Goal: Task Accomplishment & Management: Use online tool/utility

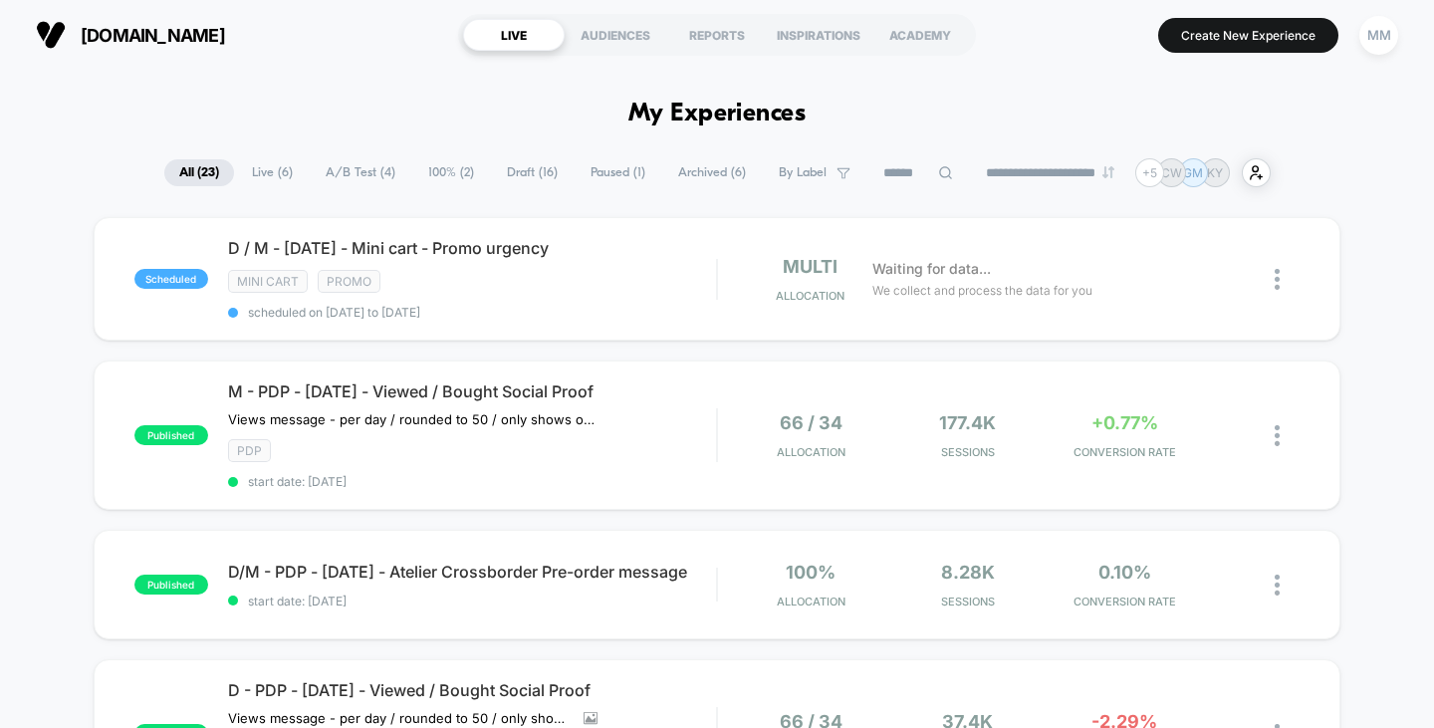
click at [277, 177] on span "Live ( 6 )" at bounding box center [272, 172] width 71 height 27
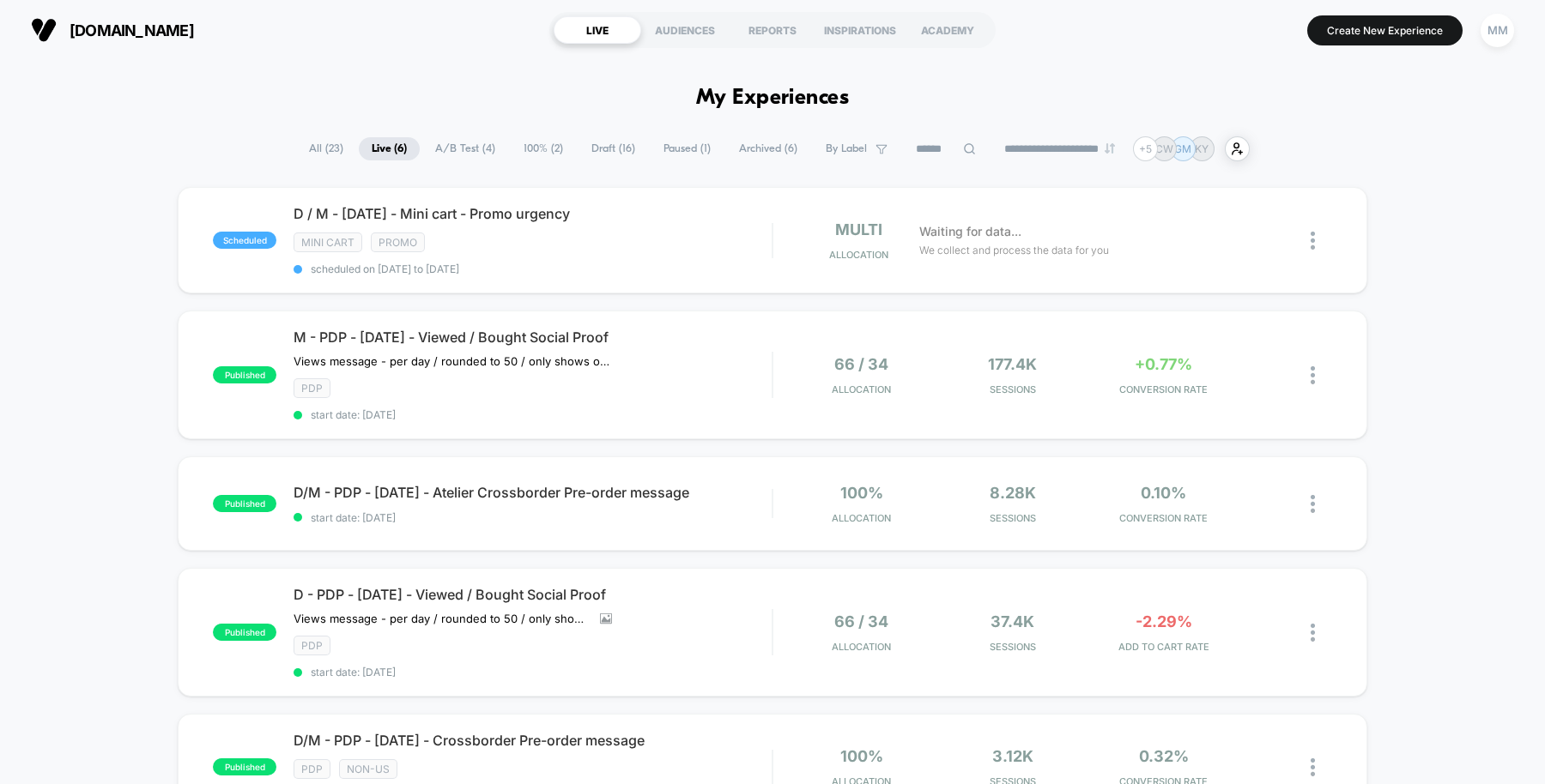
drag, startPoint x: 863, startPoint y: 1, endPoint x: 142, endPoint y: 269, distance: 769.2
click at [142, 269] on div "scheduled D / M - Oct25 - Mini cart - Promo urgency Mini Cart Promo scheduled o…" at bounding box center [772, 619] width 1545 height 865
click at [751, 158] on span "Archived ( 6 )" at bounding box center [768, 148] width 84 height 23
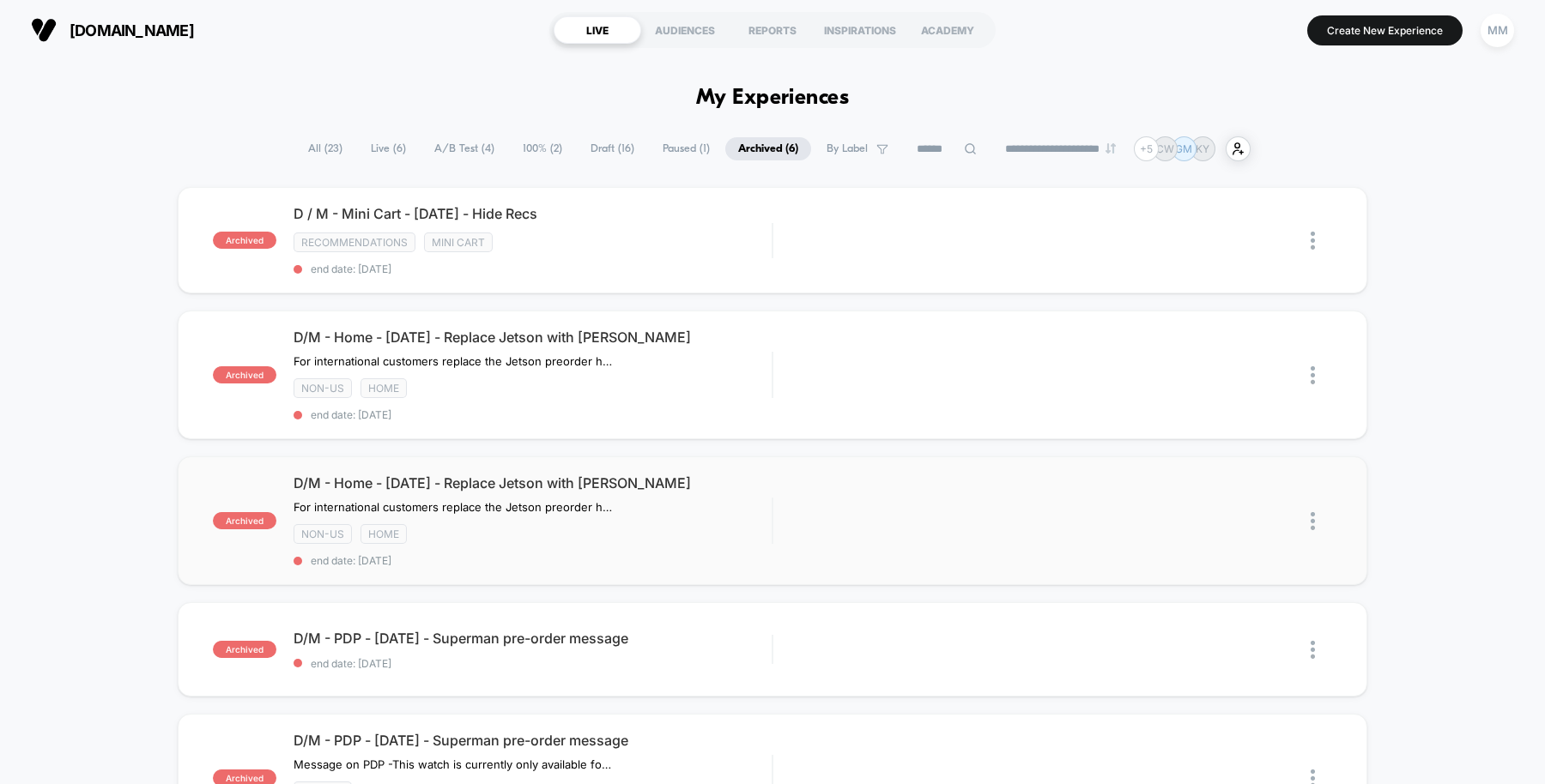
click at [1235, 513] on img at bounding box center [1312, 521] width 4 height 18
click at [1020, 516] on div "Edit" at bounding box center [1019, 521] width 81 height 39
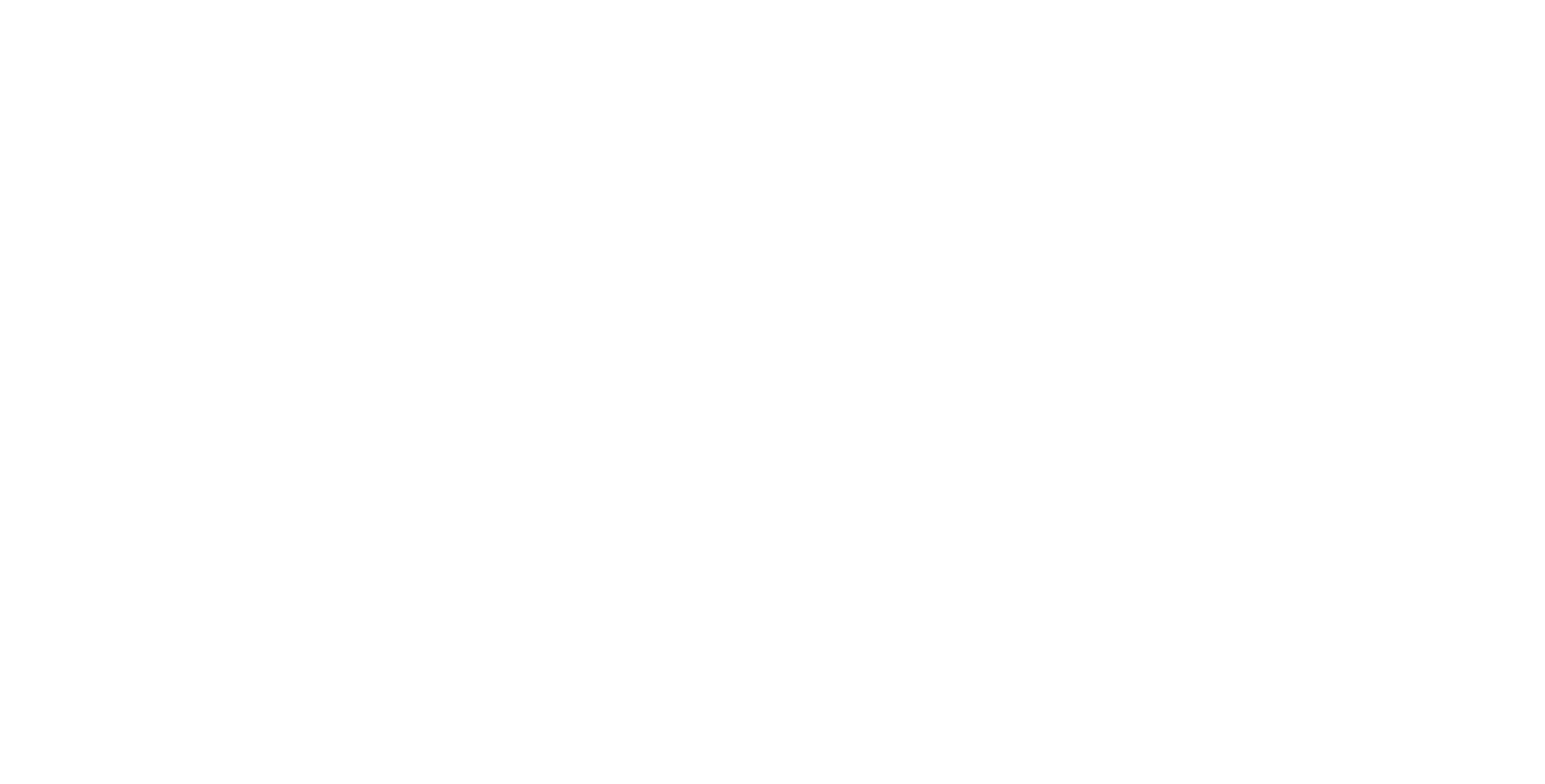
click at [1235, 7] on html "Navigated to [DOMAIN_NAME] | No-code CRO for Shopify" at bounding box center [772, 3] width 1545 height 7
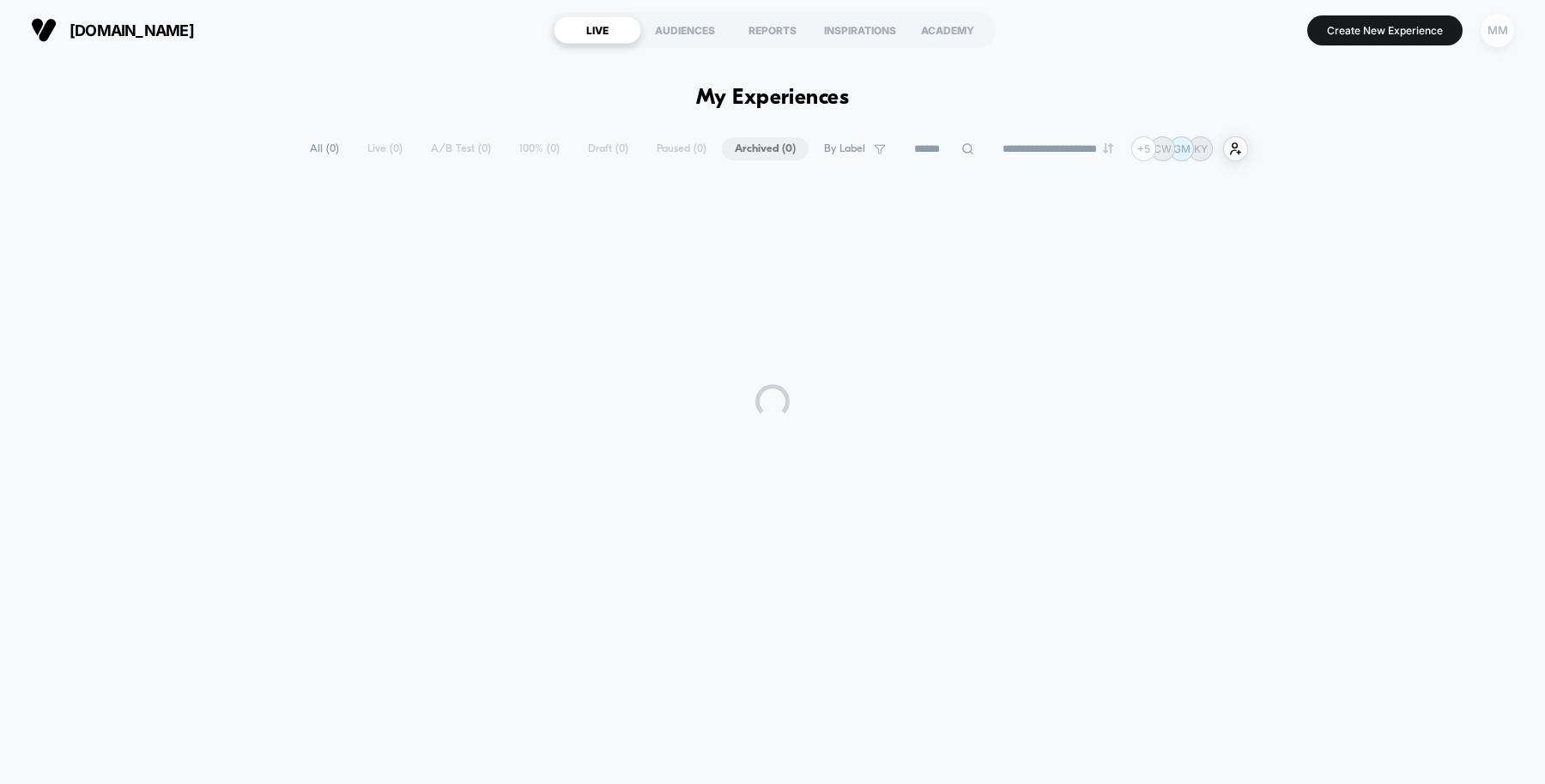
click at [1235, 34] on div "MM" at bounding box center [1497, 30] width 34 height 34
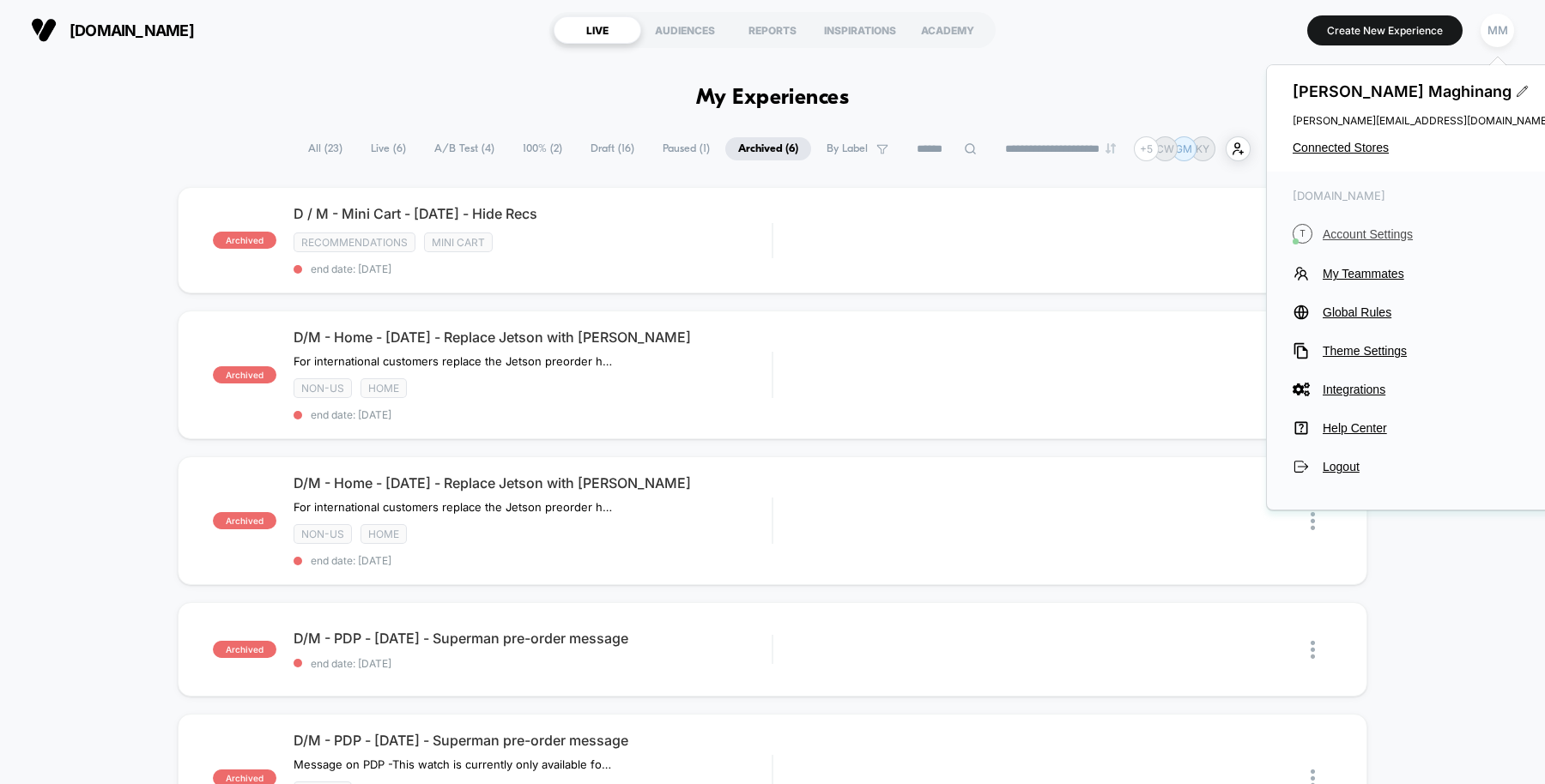
click at [1235, 231] on span "Account Settings" at bounding box center [1436, 234] width 227 height 14
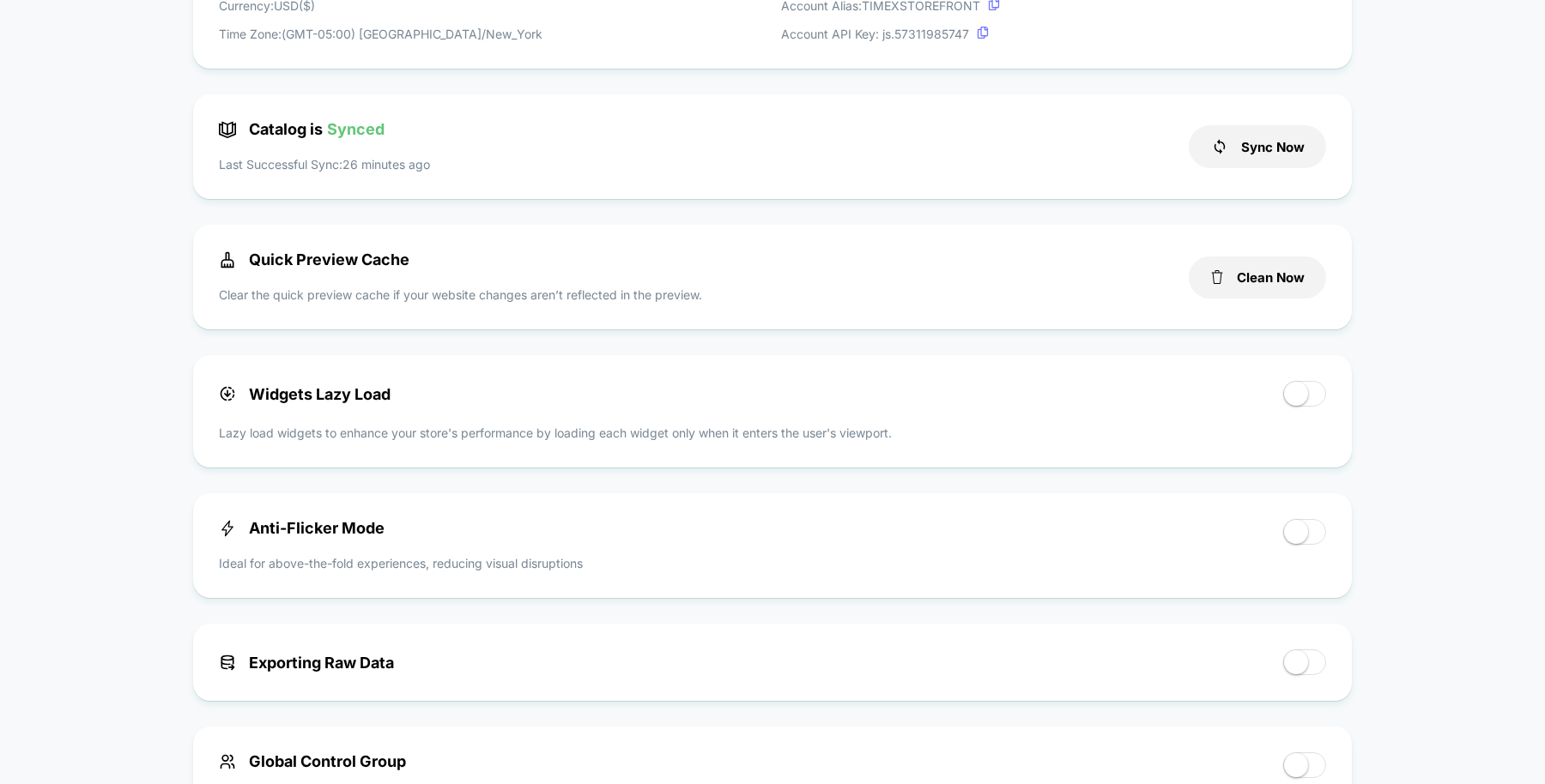
scroll to position [525, 0]
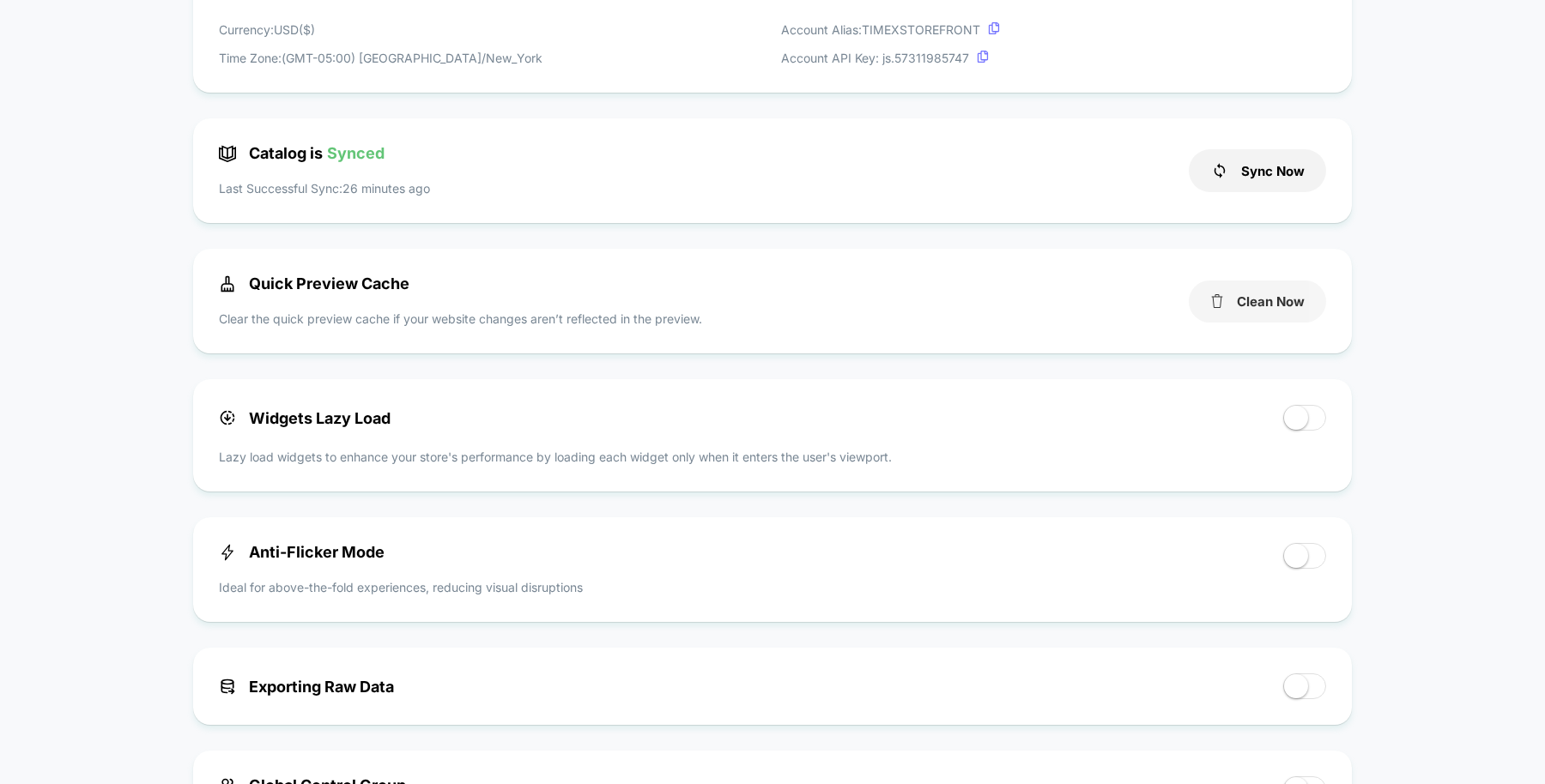
click at [1235, 302] on button "Clean Now" at bounding box center [1256, 302] width 137 height 42
click at [1235, 302] on button "Cleaned!" at bounding box center [1256, 302] width 137 height 42
click at [1235, 169] on button "Sync Now" at bounding box center [1256, 171] width 137 height 43
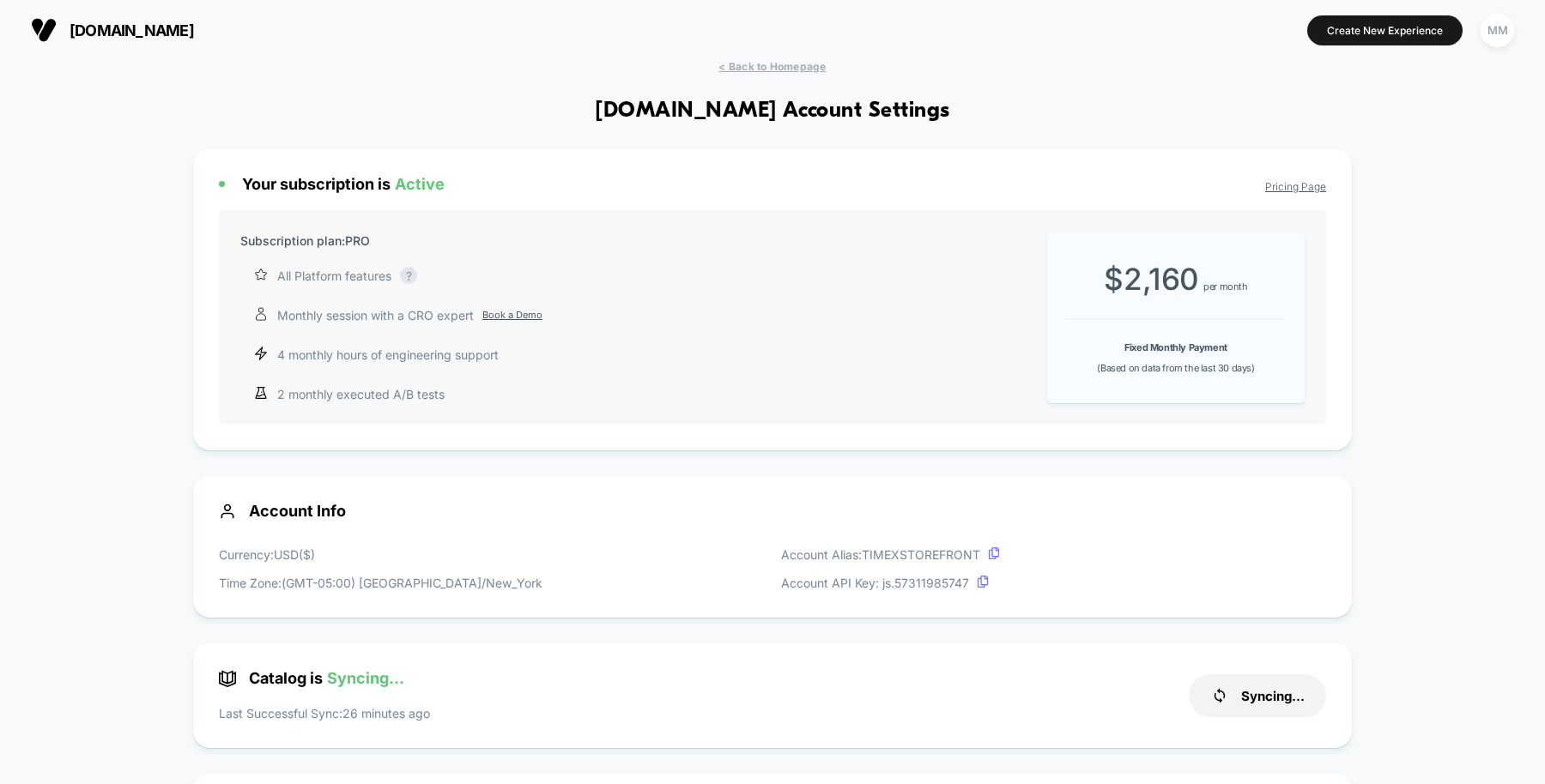
scroll to position [1, 0]
click at [795, 63] on span "< Back to Homepage" at bounding box center [772, 65] width 107 height 13
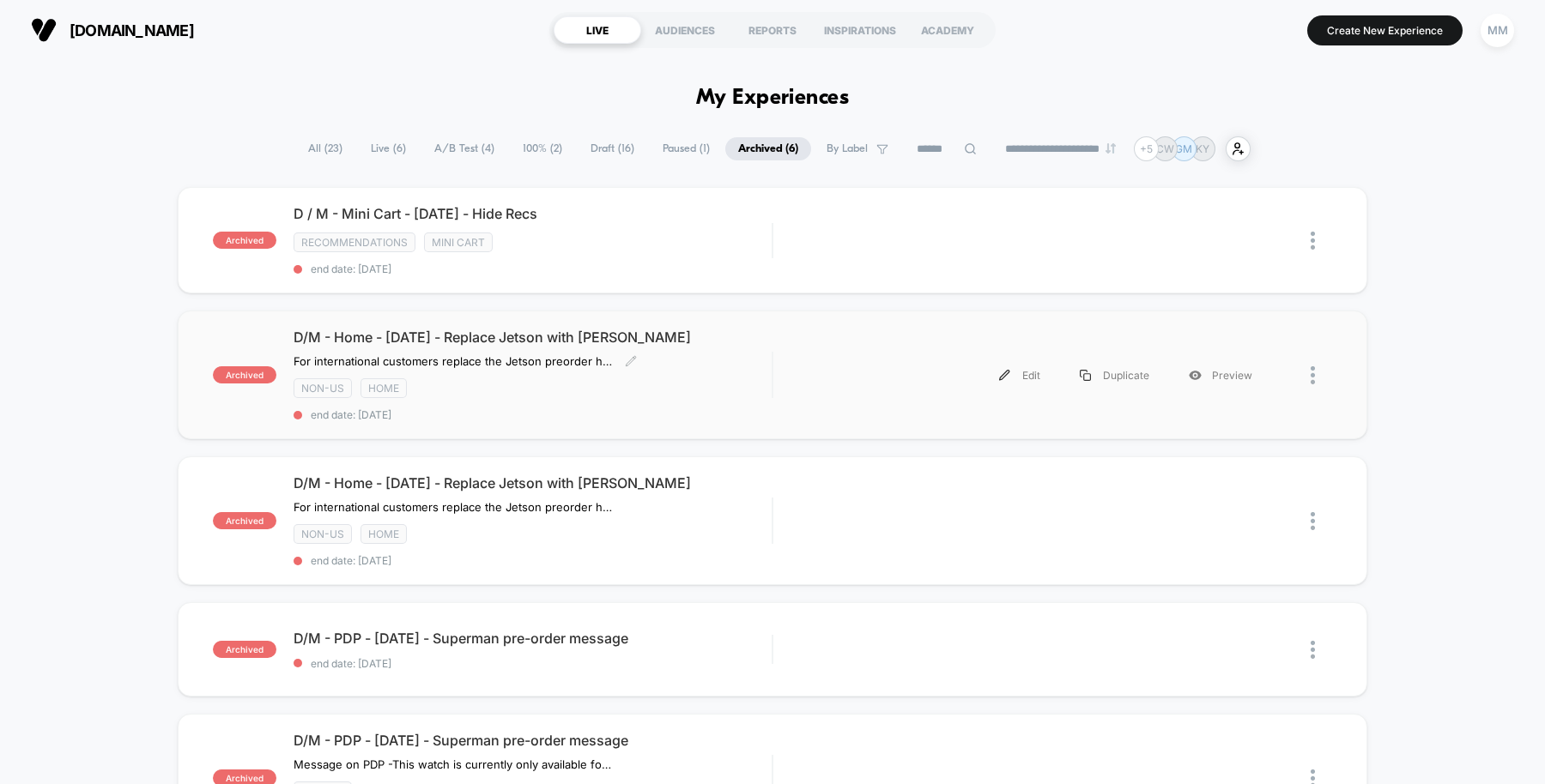
click at [679, 370] on div "D/M - Home - Sept25 - Replace Jetson with JA For international customers replac…" at bounding box center [533, 375] width 478 height 93
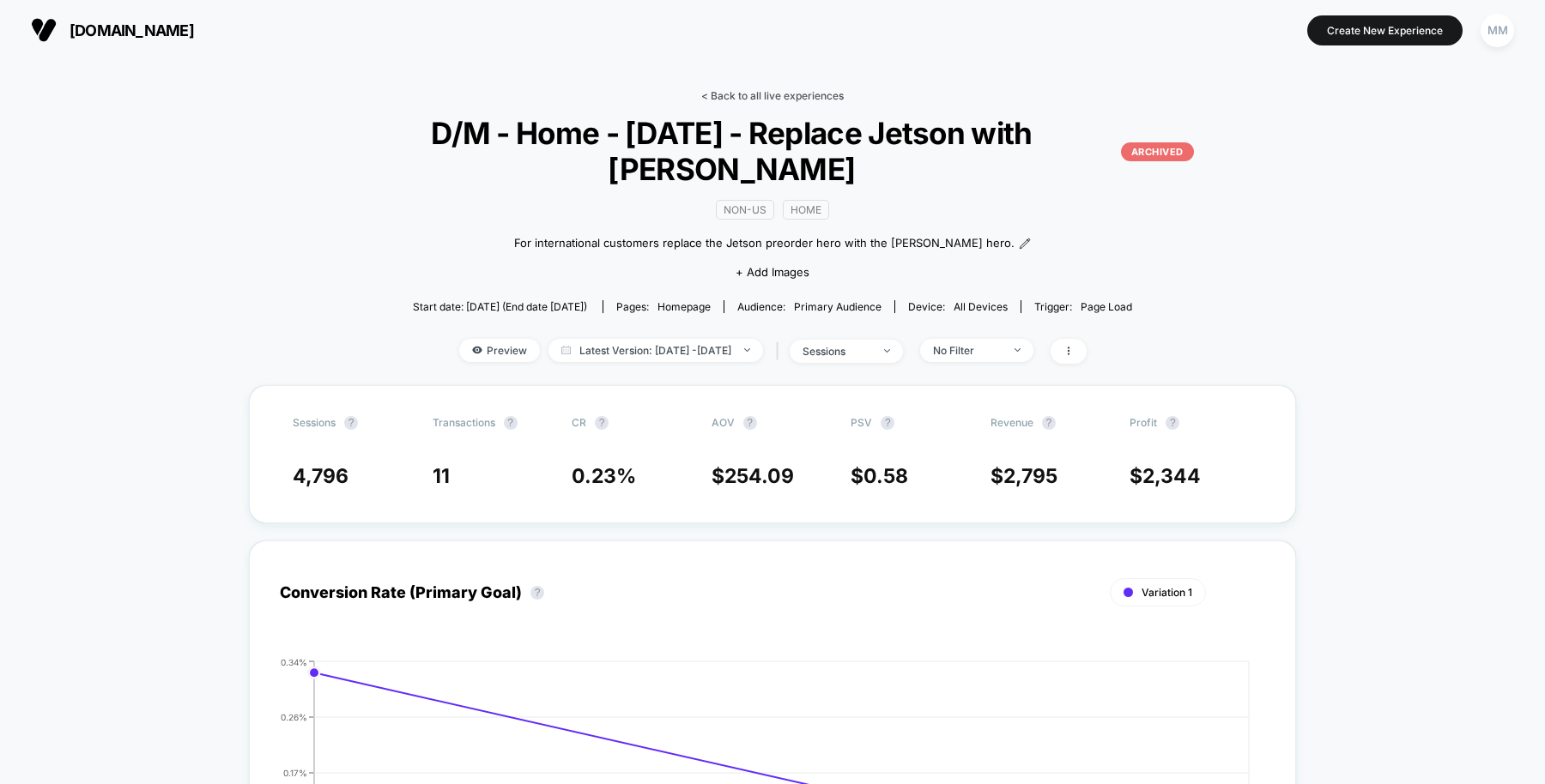
click at [769, 96] on link "< Back to all live experiences" at bounding box center [772, 96] width 142 height 13
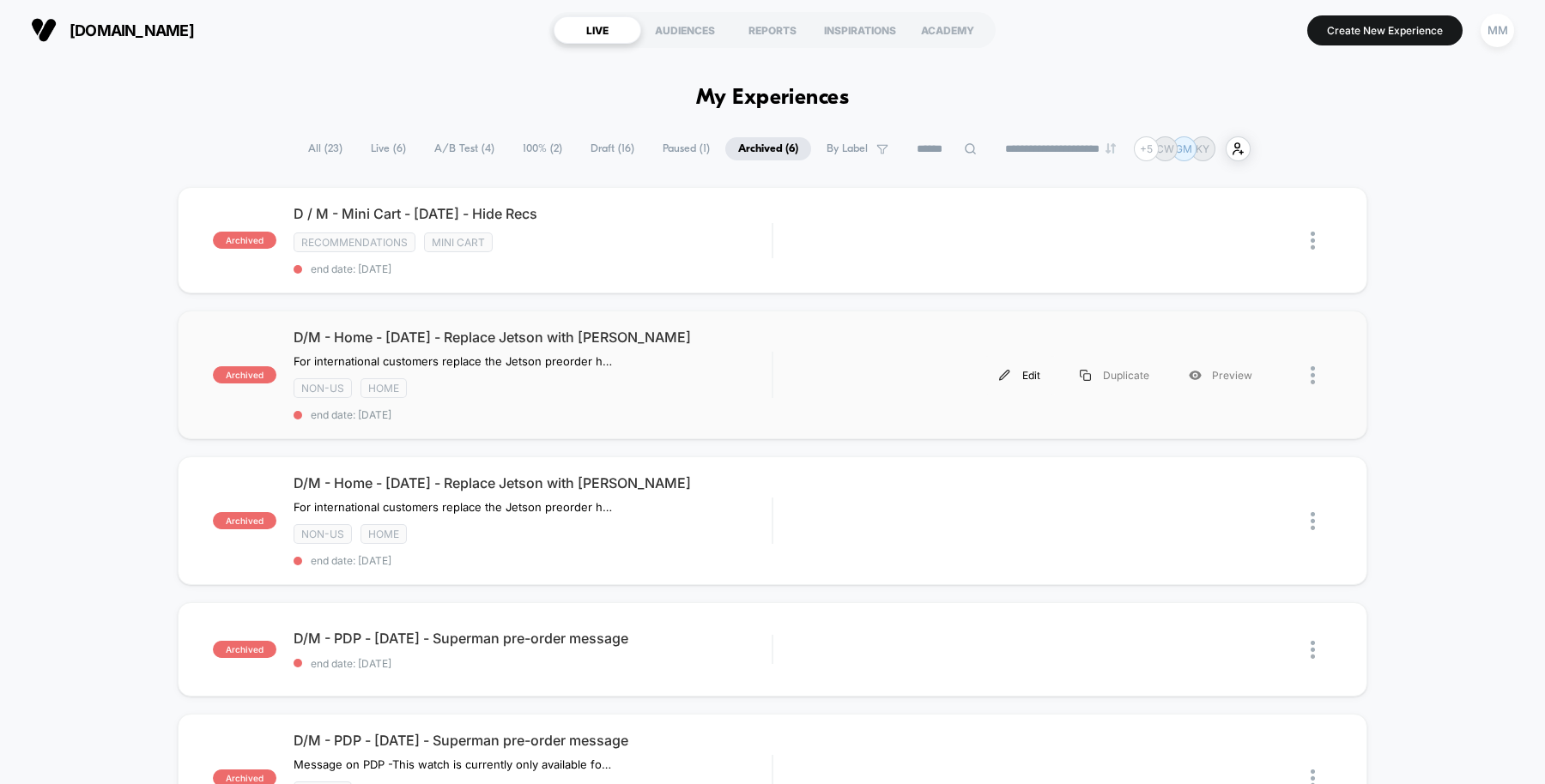
click at [1021, 374] on div "Edit" at bounding box center [1019, 375] width 81 height 39
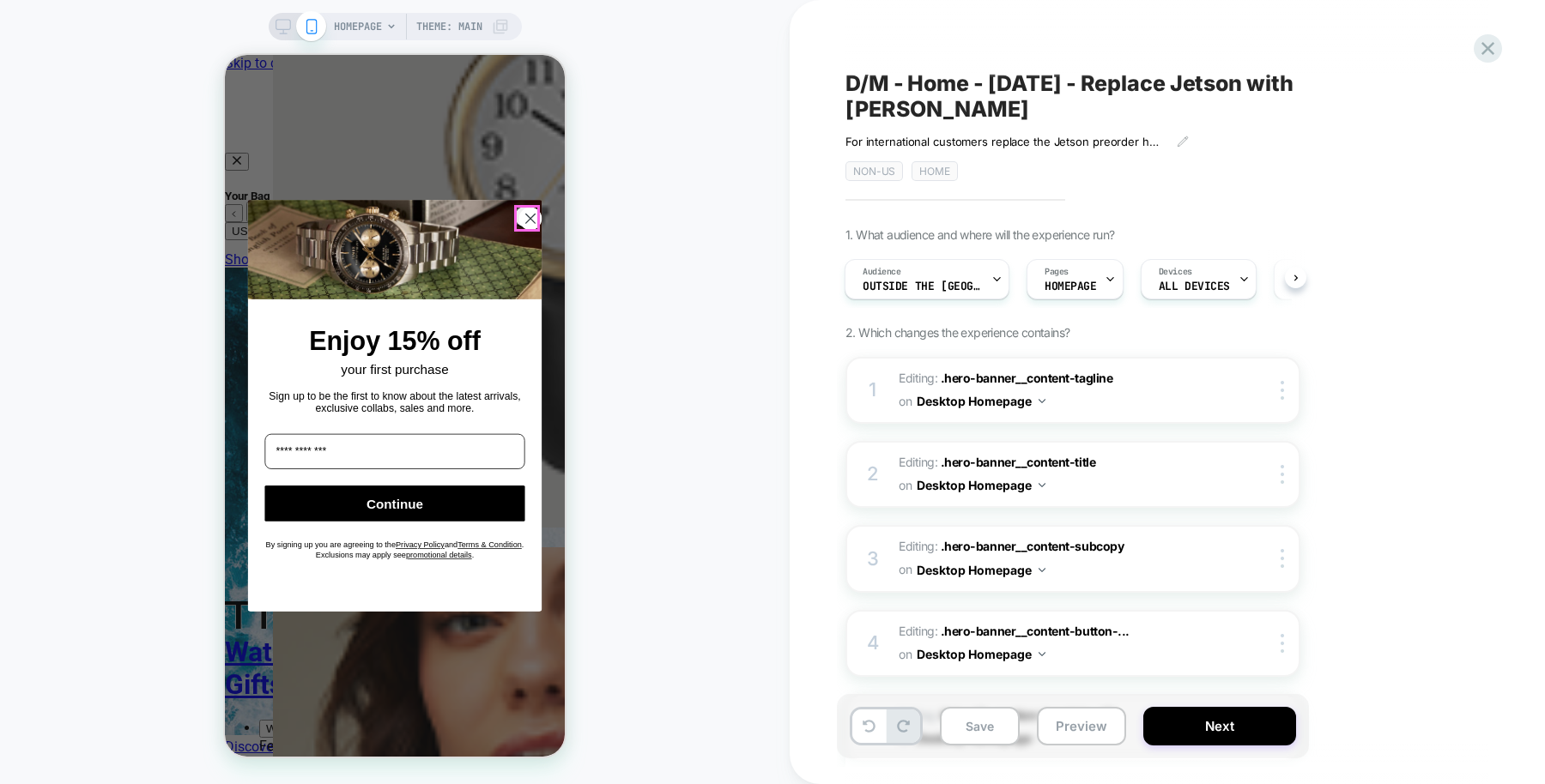
click at [524, 212] on circle "Close dialog" at bounding box center [529, 218] width 22 height 22
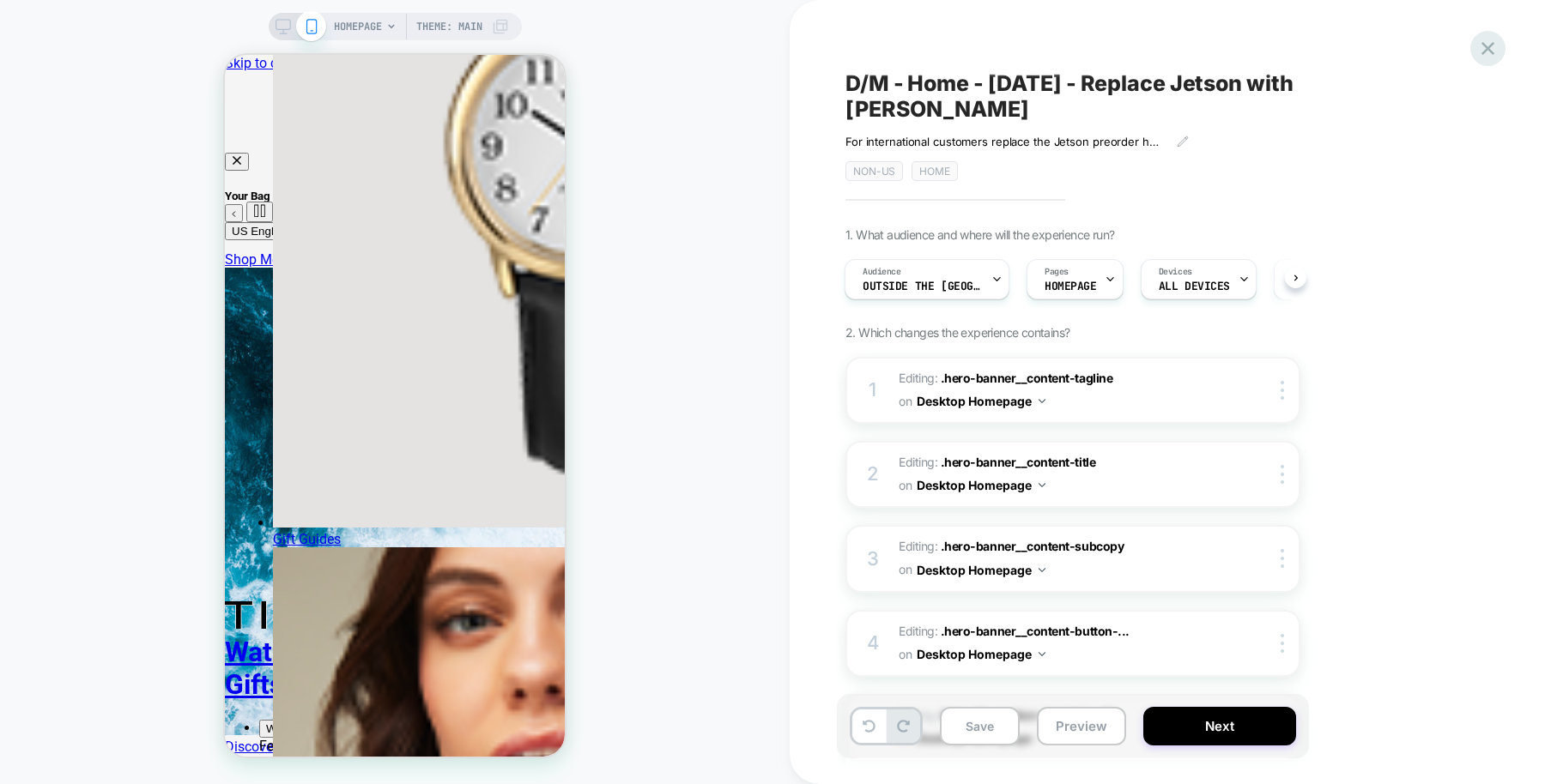
click at [1235, 48] on icon at bounding box center [1487, 48] width 23 height 23
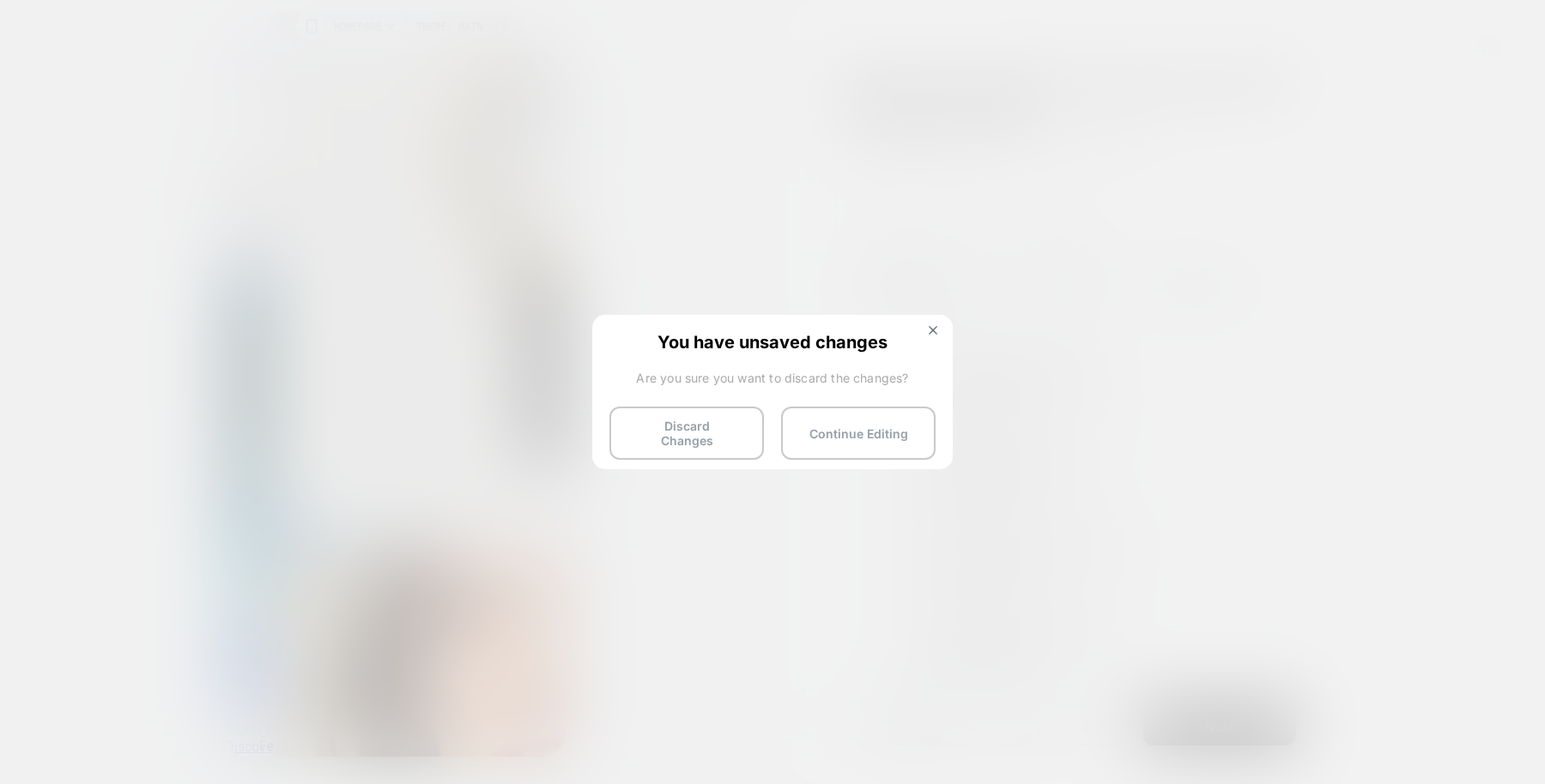
click at [1167, 152] on div at bounding box center [772, 392] width 1545 height 784
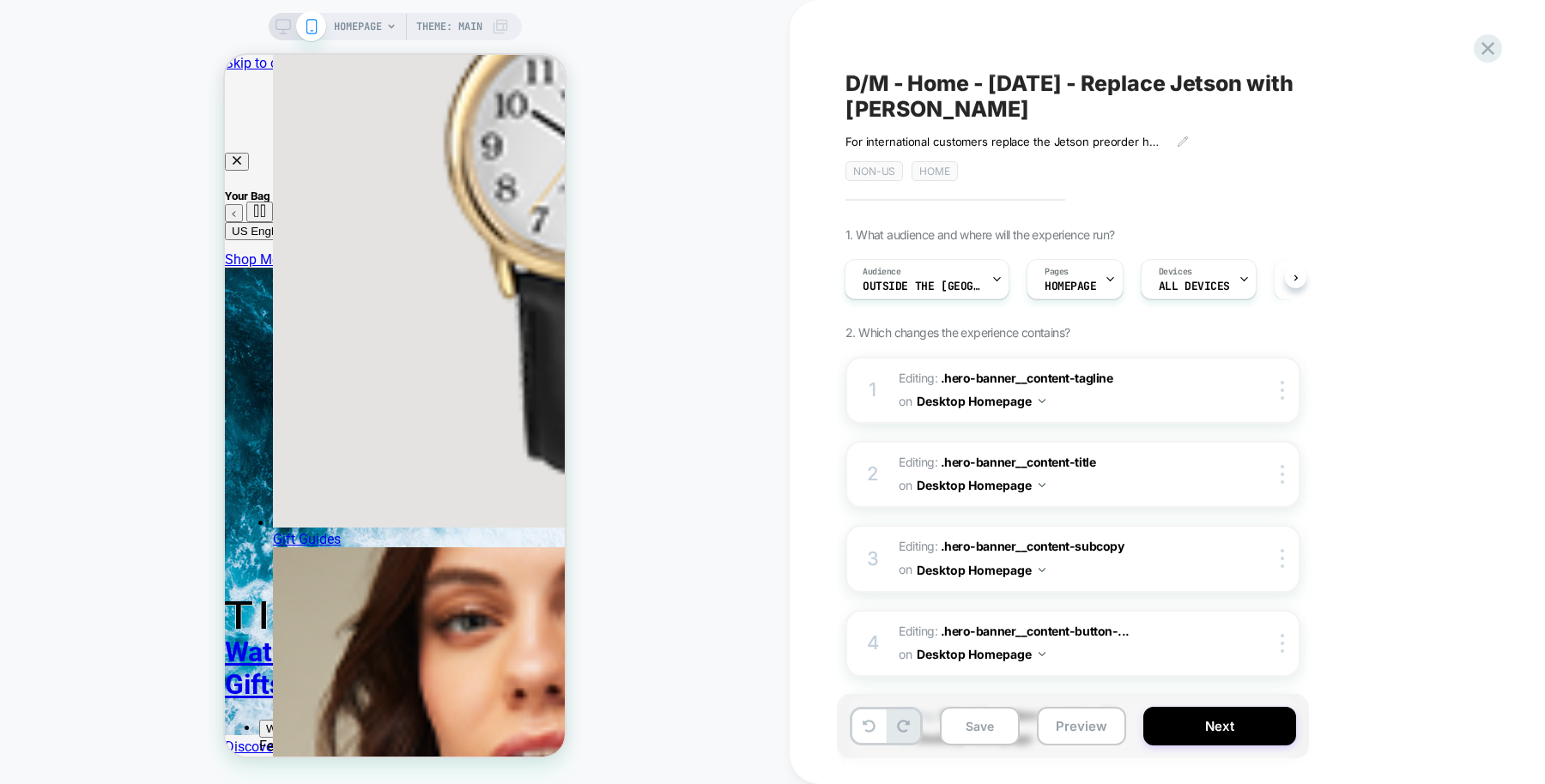
click at [281, 21] on icon at bounding box center [283, 27] width 16 height 16
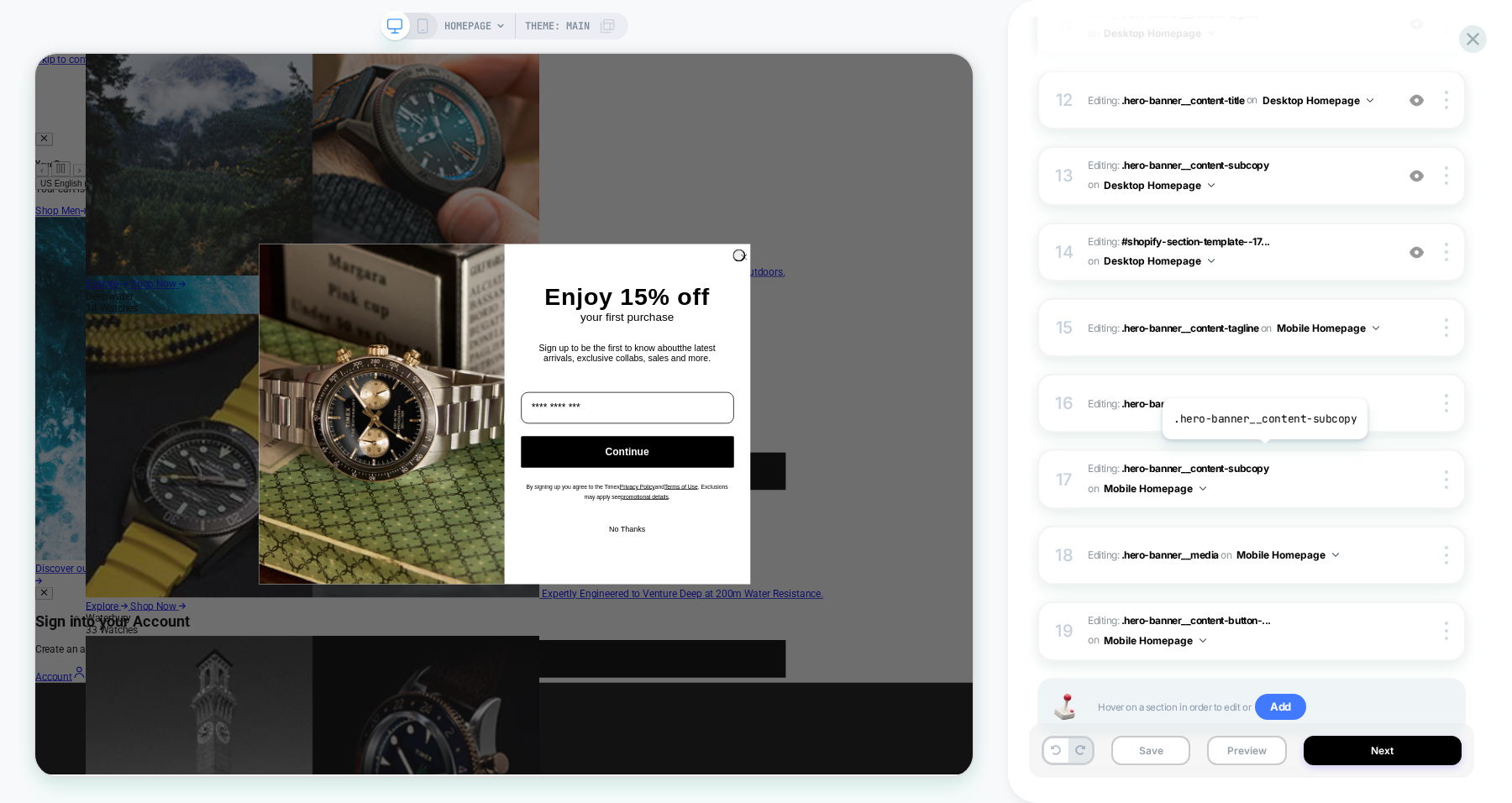
scroll to position [1169, 0]
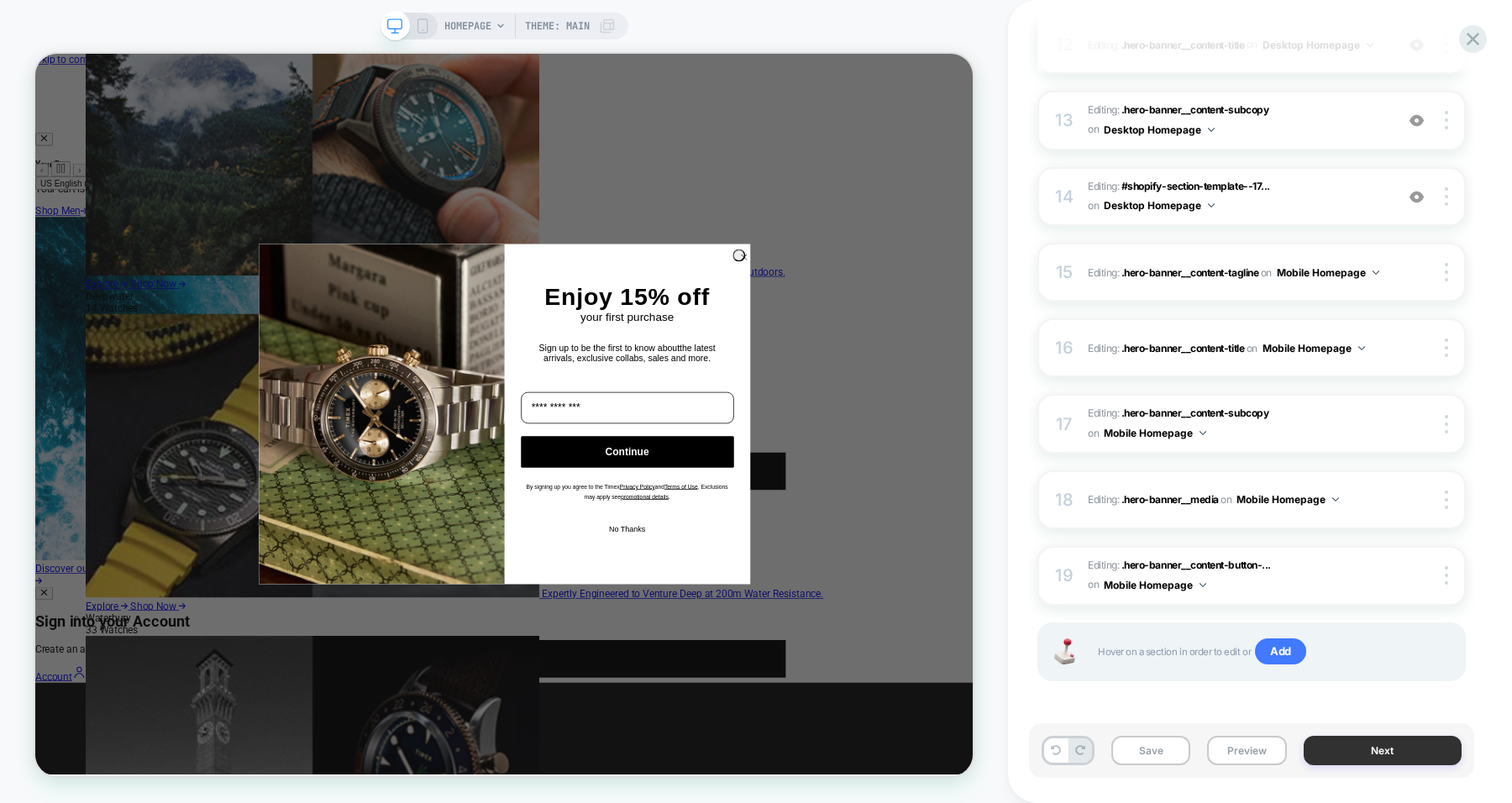
click at [1208, 613] on button "Next" at bounding box center [1383, 750] width 159 height 30
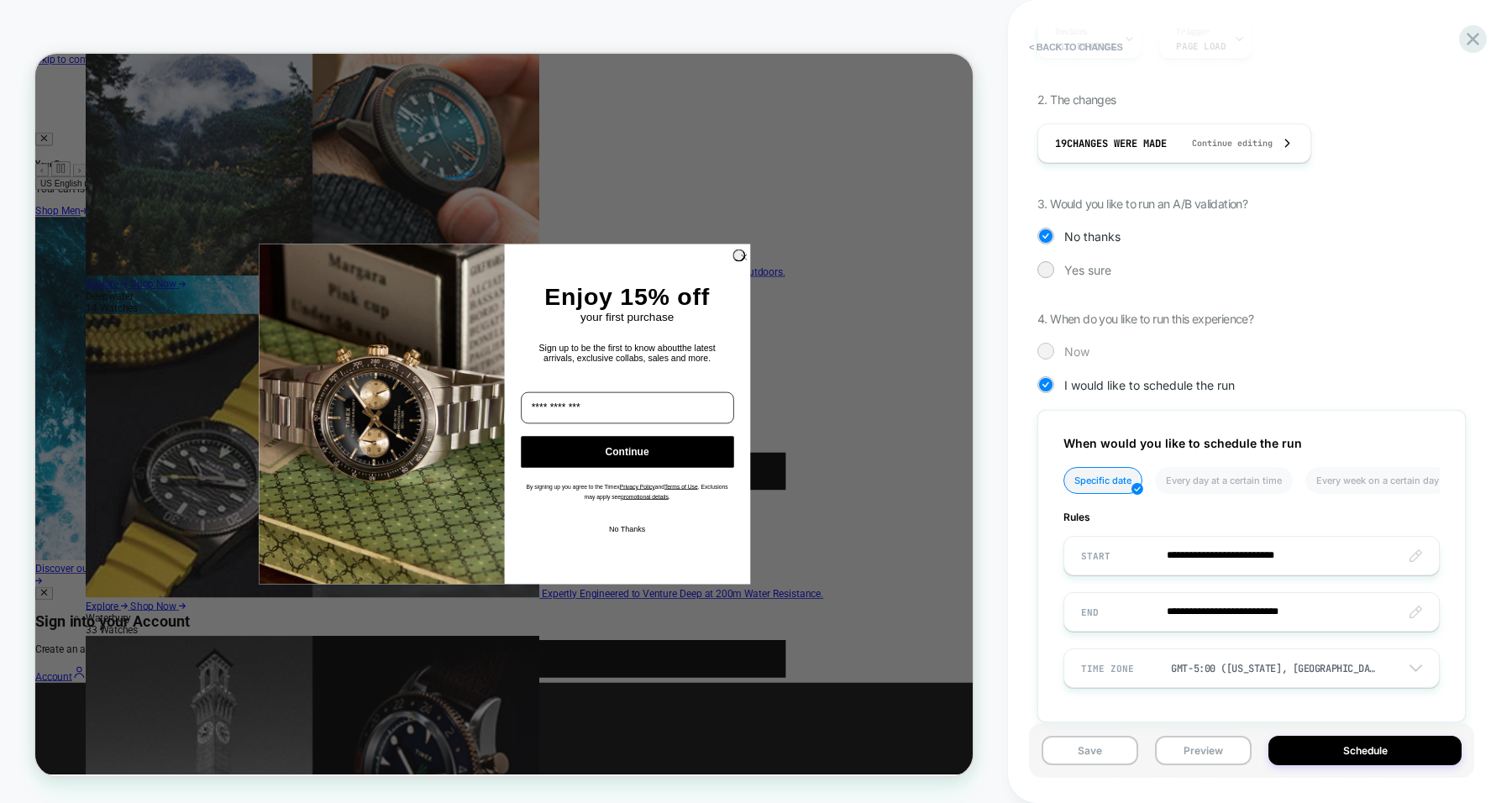
scroll to position [0, 0]
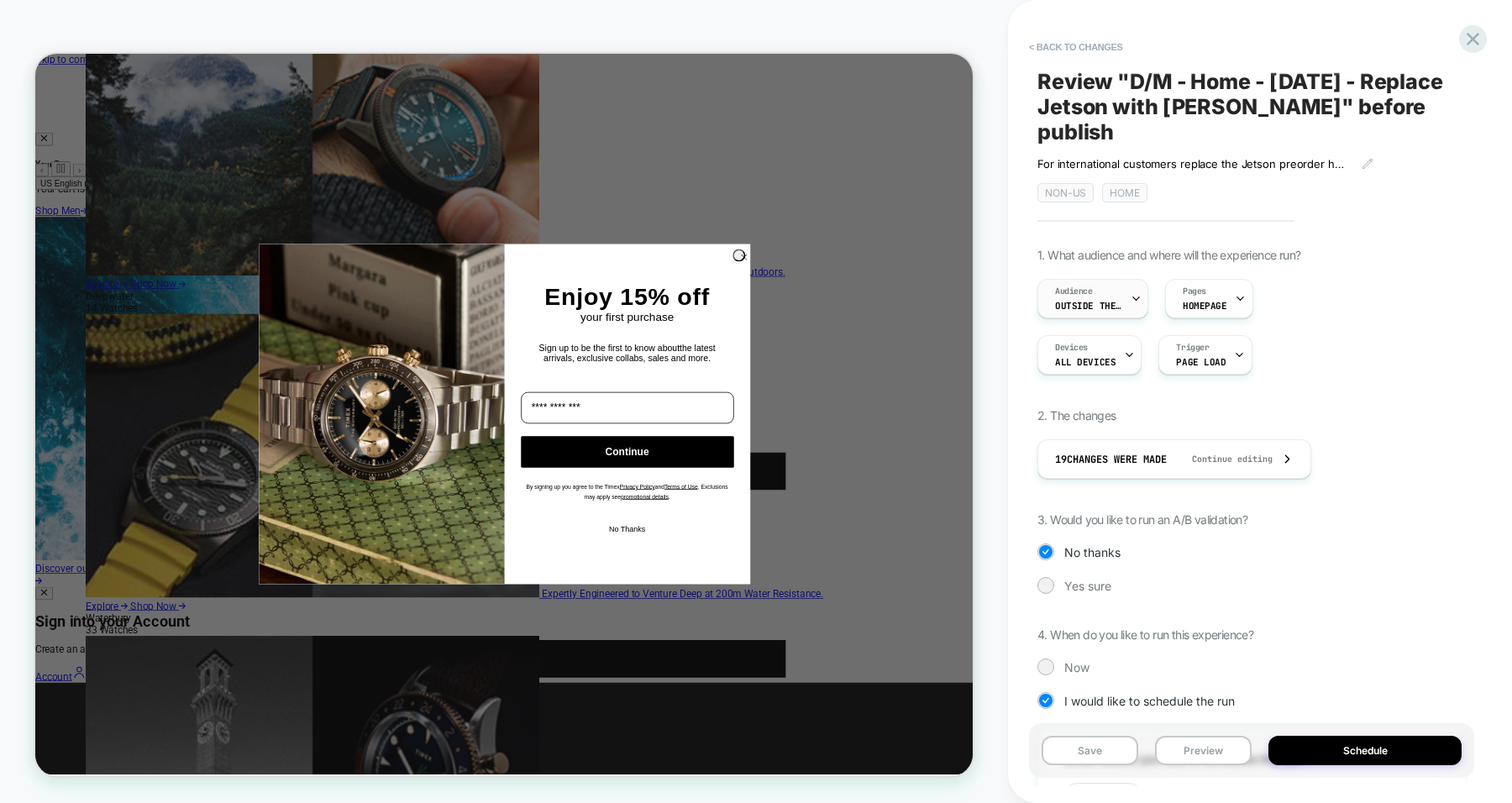
click at [1122, 280] on div "Audience Outside the US" at bounding box center [1089, 299] width 101 height 38
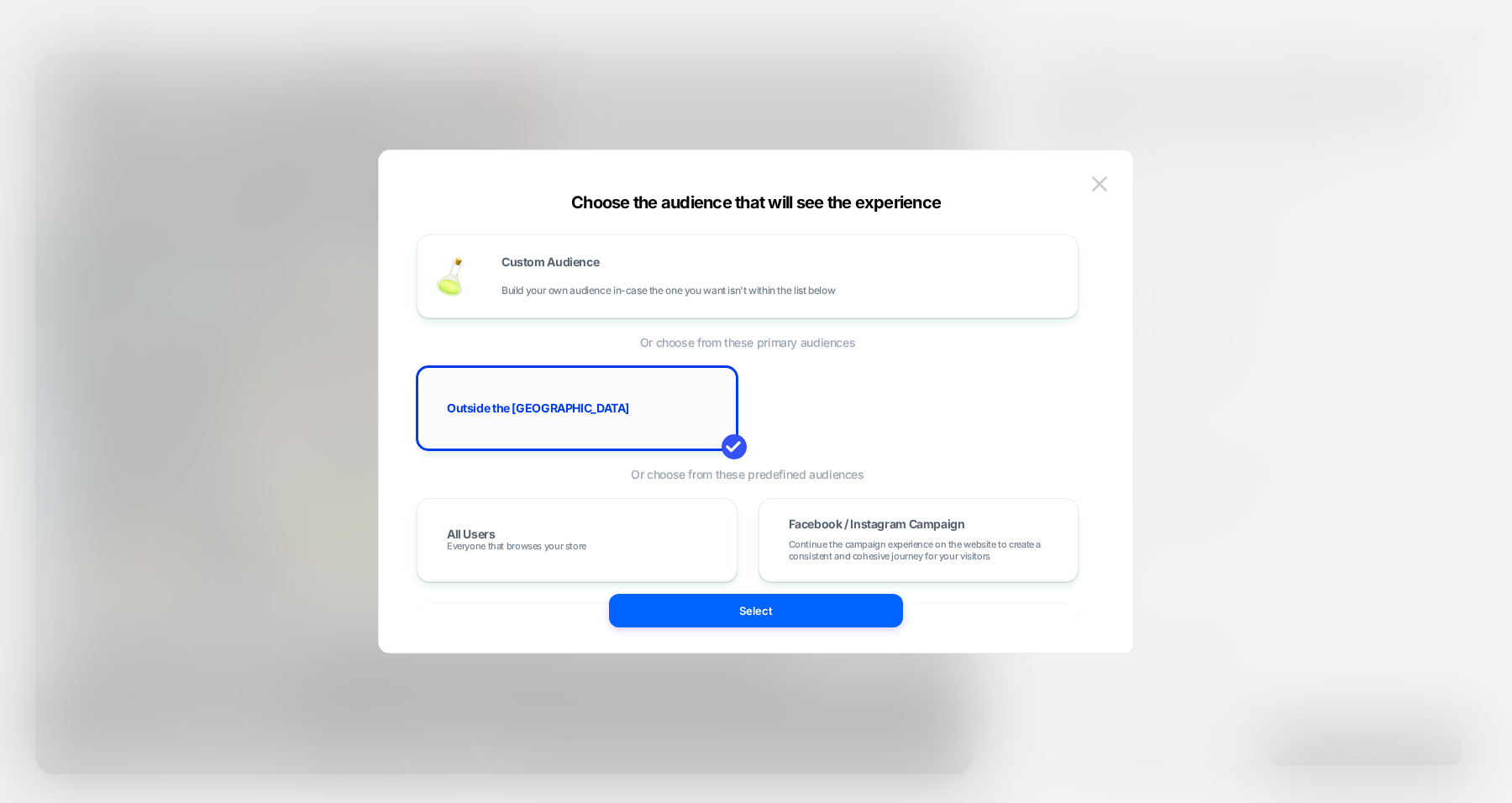
click at [618, 439] on div "Outside the US" at bounding box center [577, 408] width 320 height 84
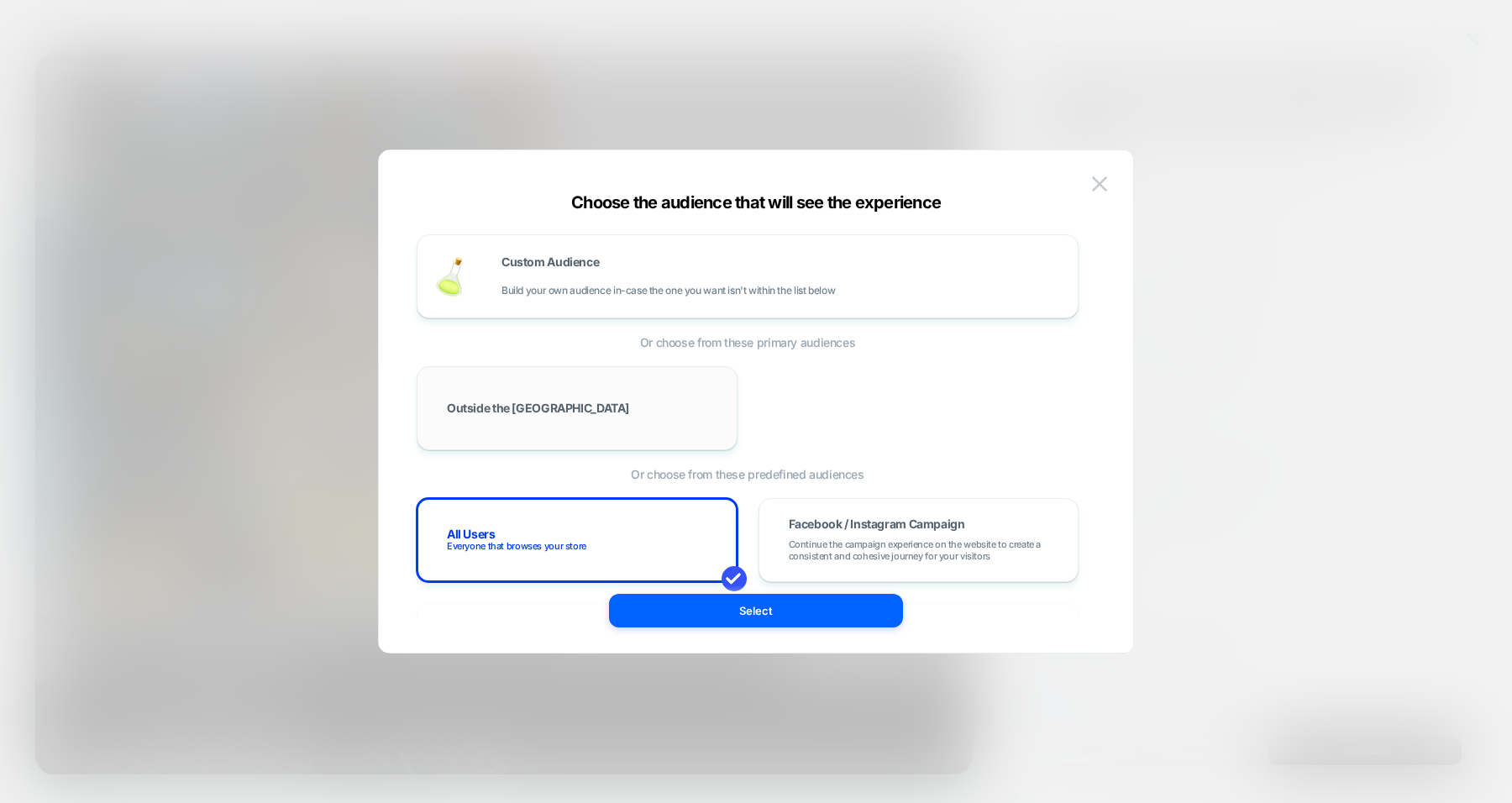
click at [702, 400] on div "Outside the US" at bounding box center [577, 408] width 286 height 49
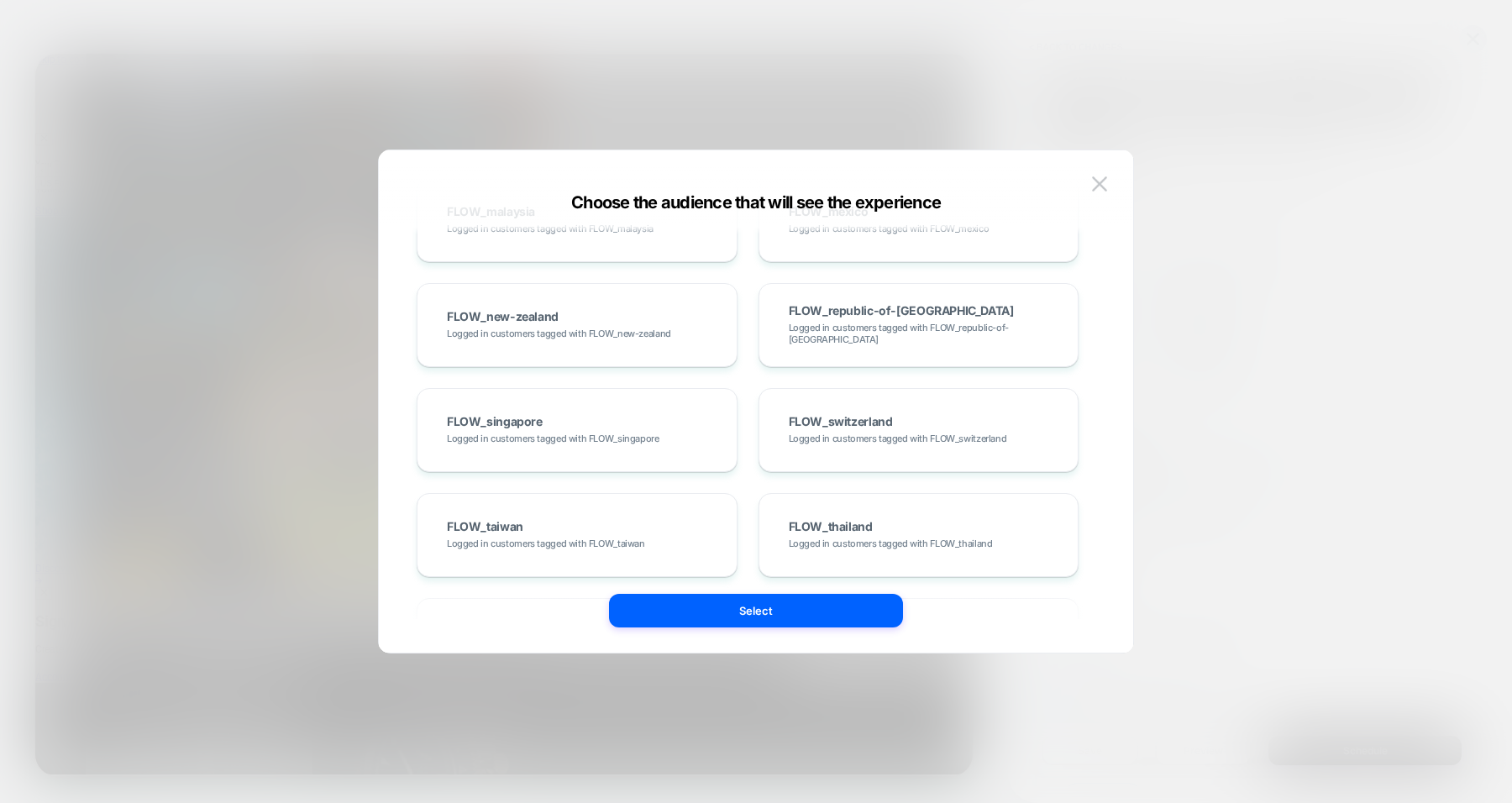
scroll to position [1294, 0]
click at [1095, 182] on img at bounding box center [1100, 183] width 15 height 14
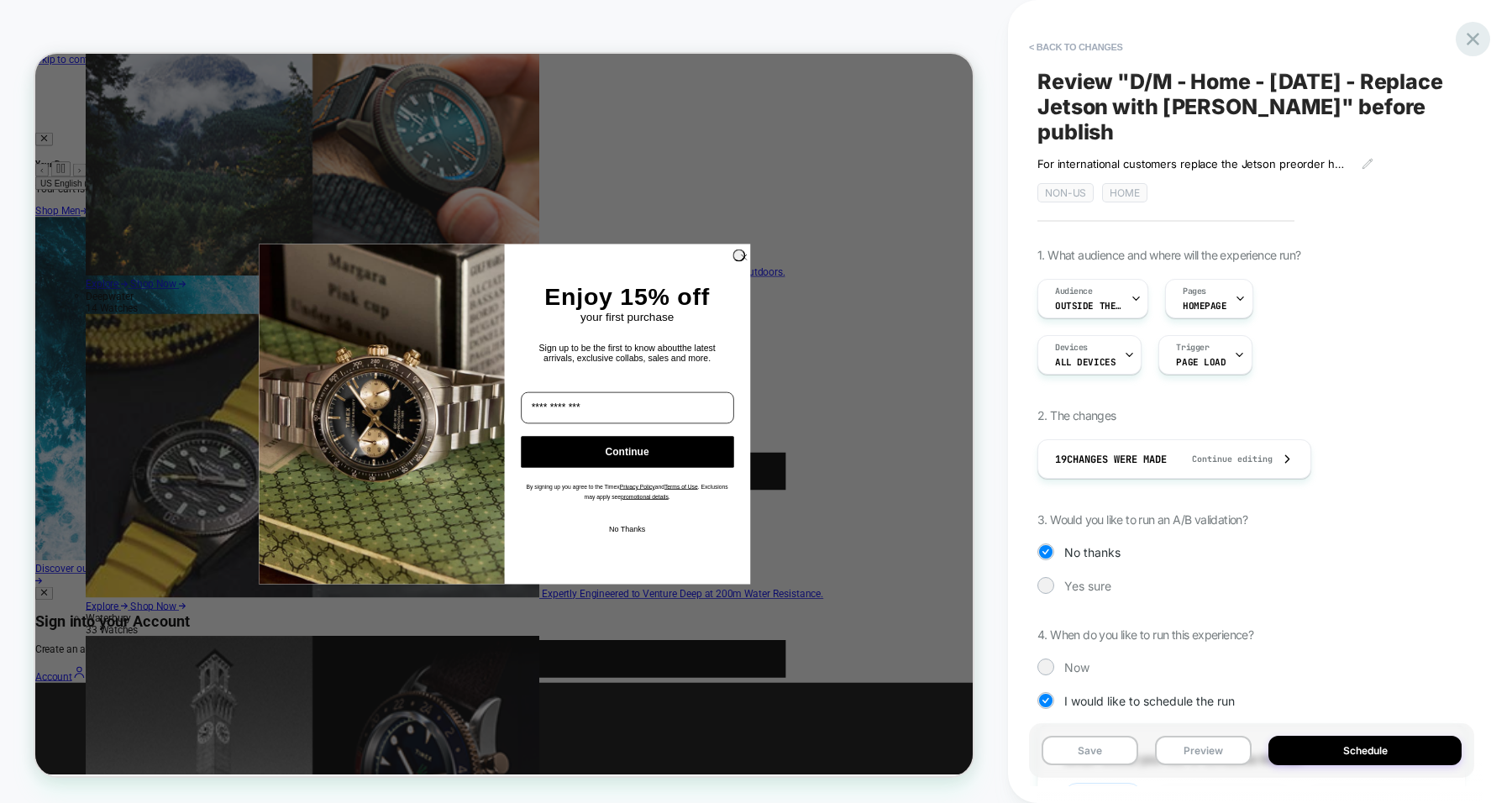
click at [1208, 40] on icon at bounding box center [1472, 39] width 13 height 13
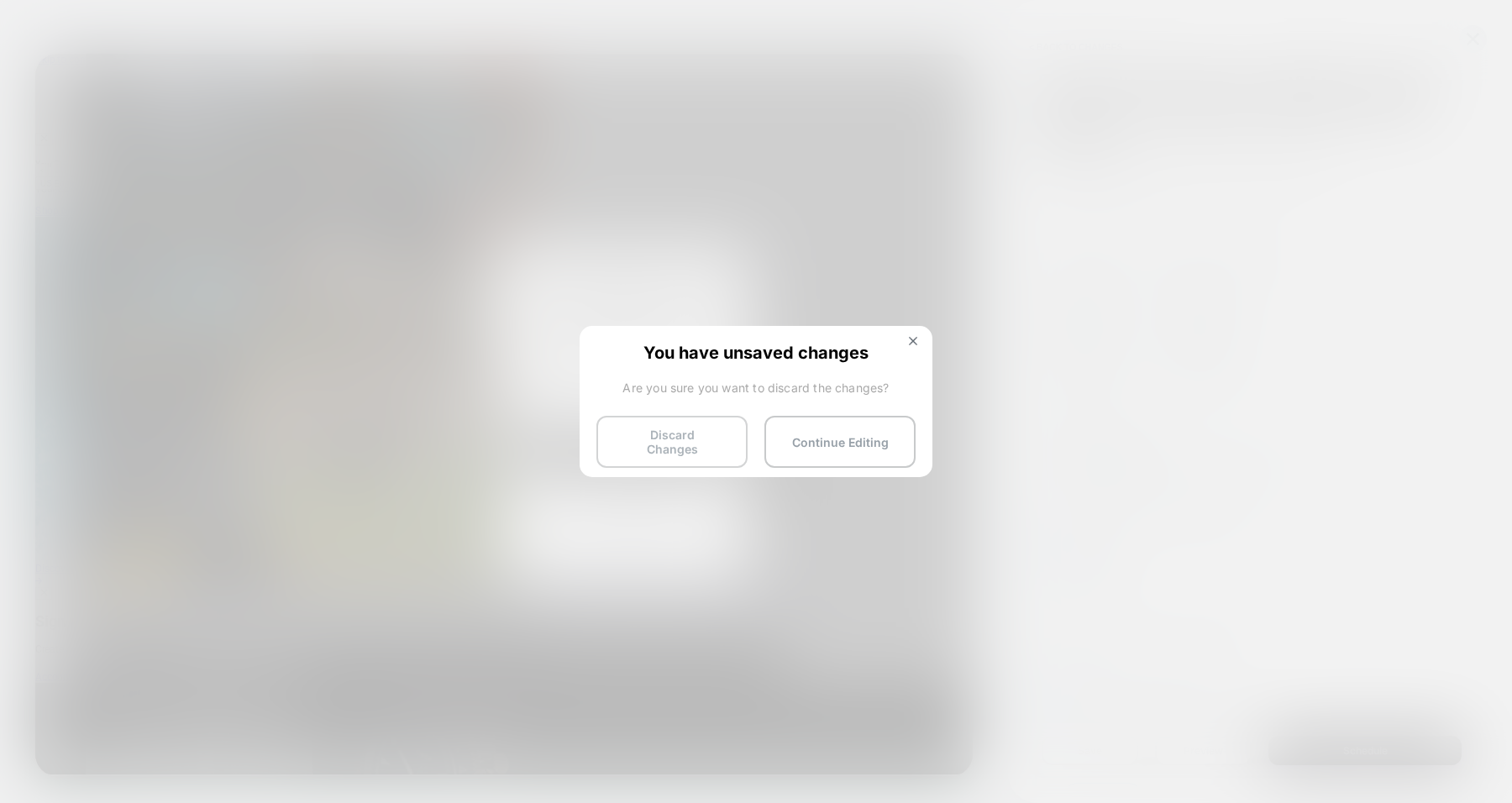
click at [672, 436] on button "Discard Changes" at bounding box center [671, 442] width 151 height 52
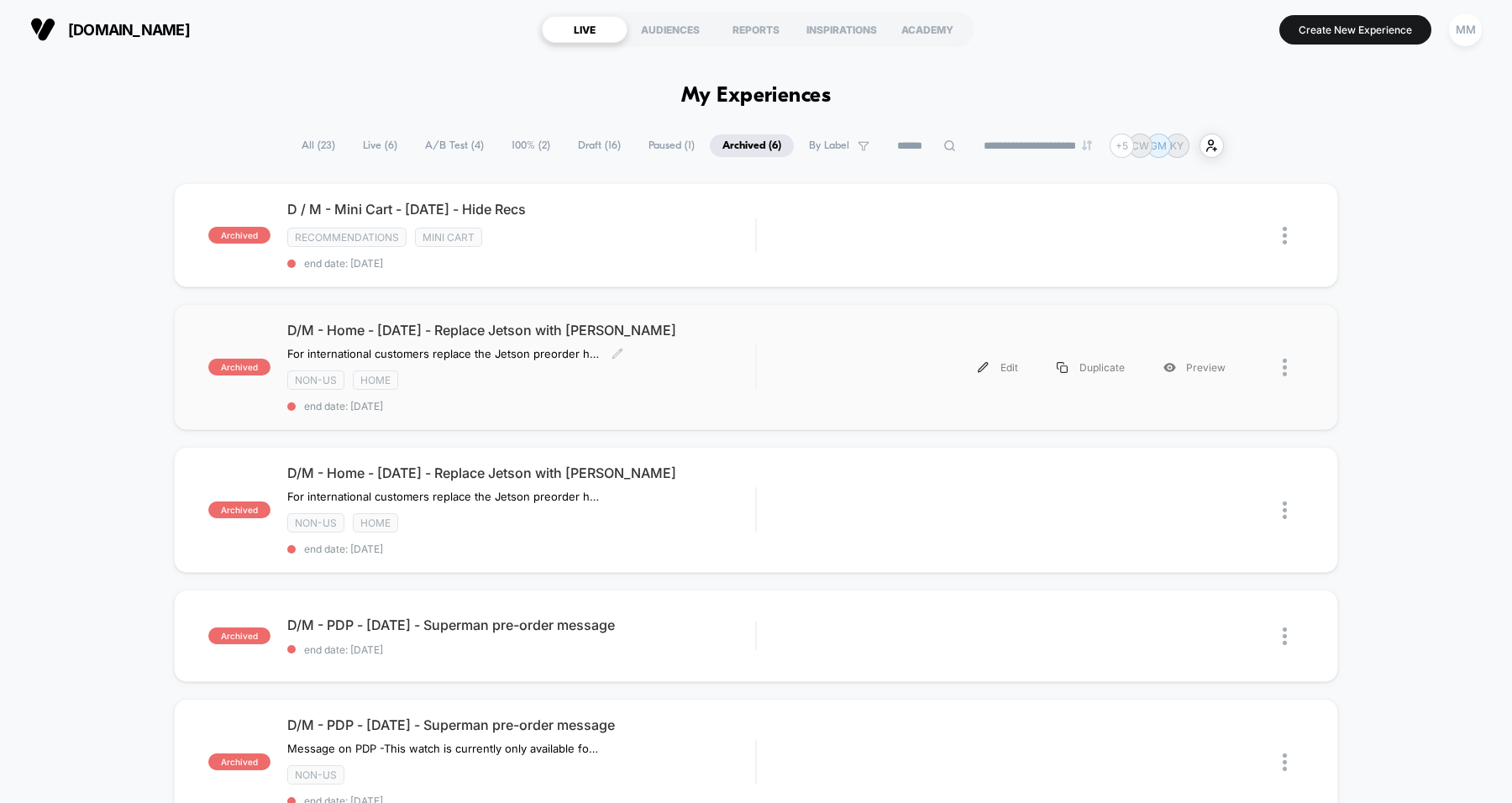
click at [673, 359] on div "D/M - Home - Sept25 - Replace Jetson with JA For international customers replac…" at bounding box center [521, 367] width 468 height 91
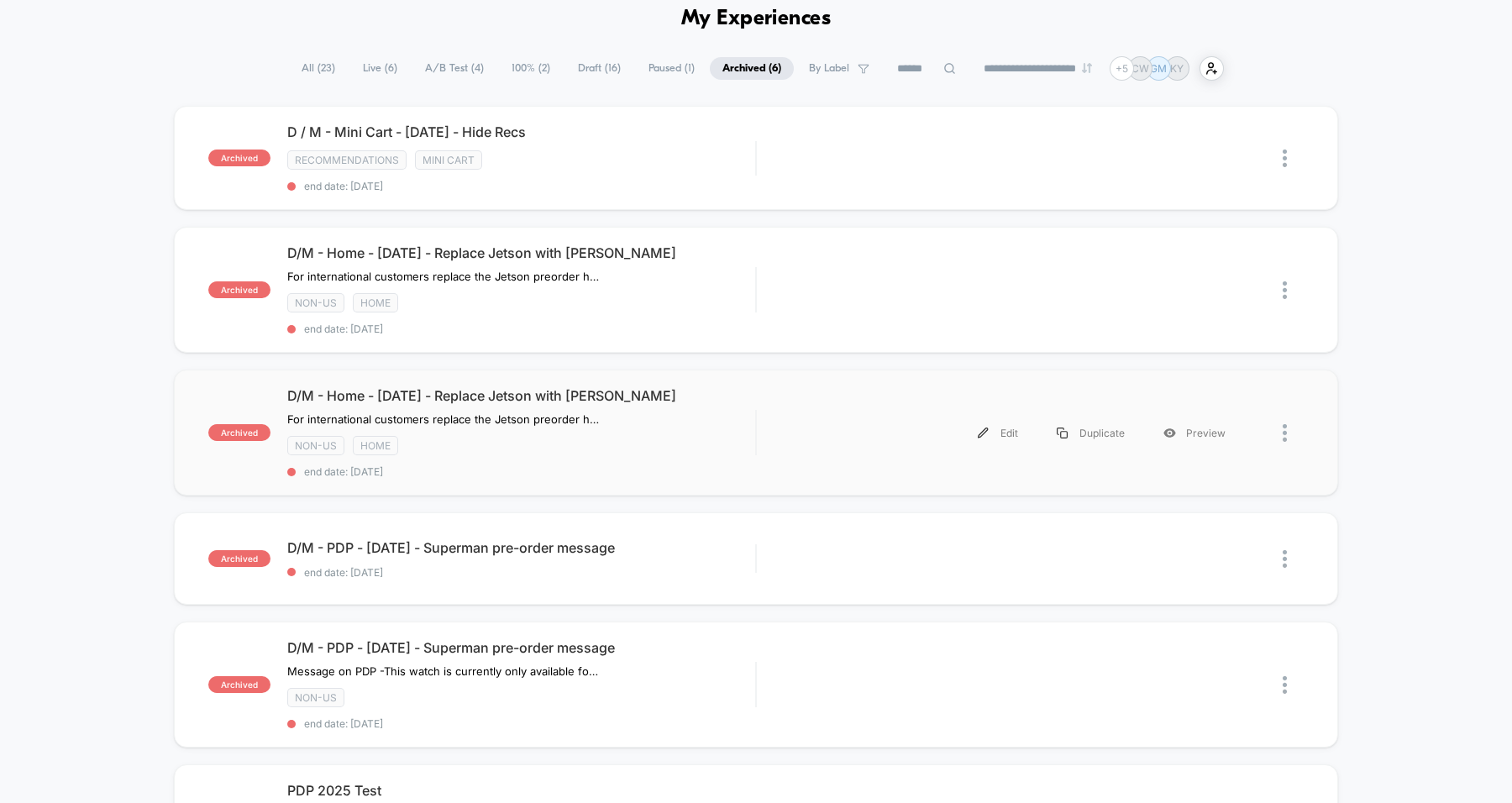
scroll to position [78, 0]
click at [385, 65] on span "Live ( 6 )" at bounding box center [379, 67] width 60 height 23
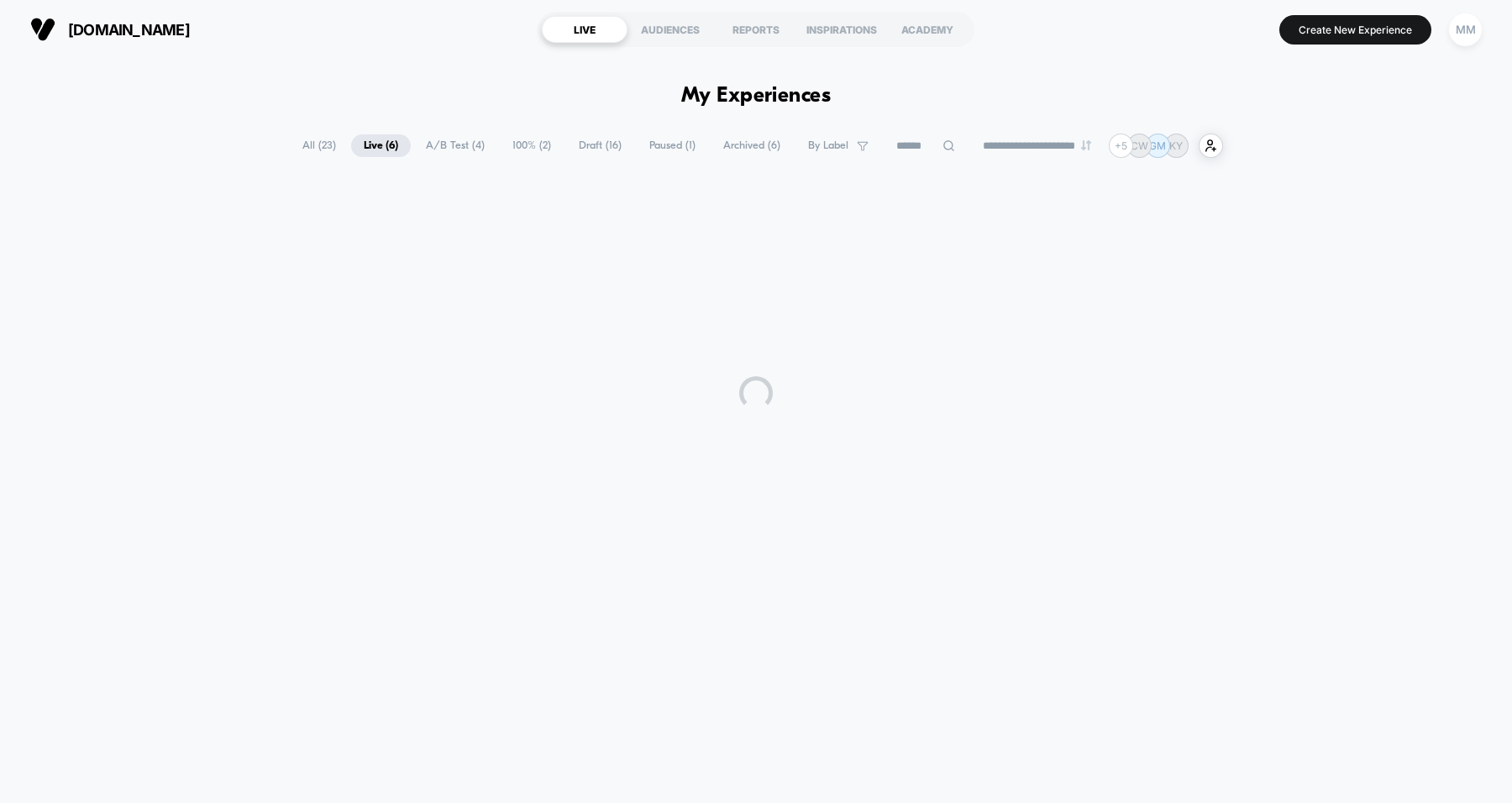
scroll to position [0, 0]
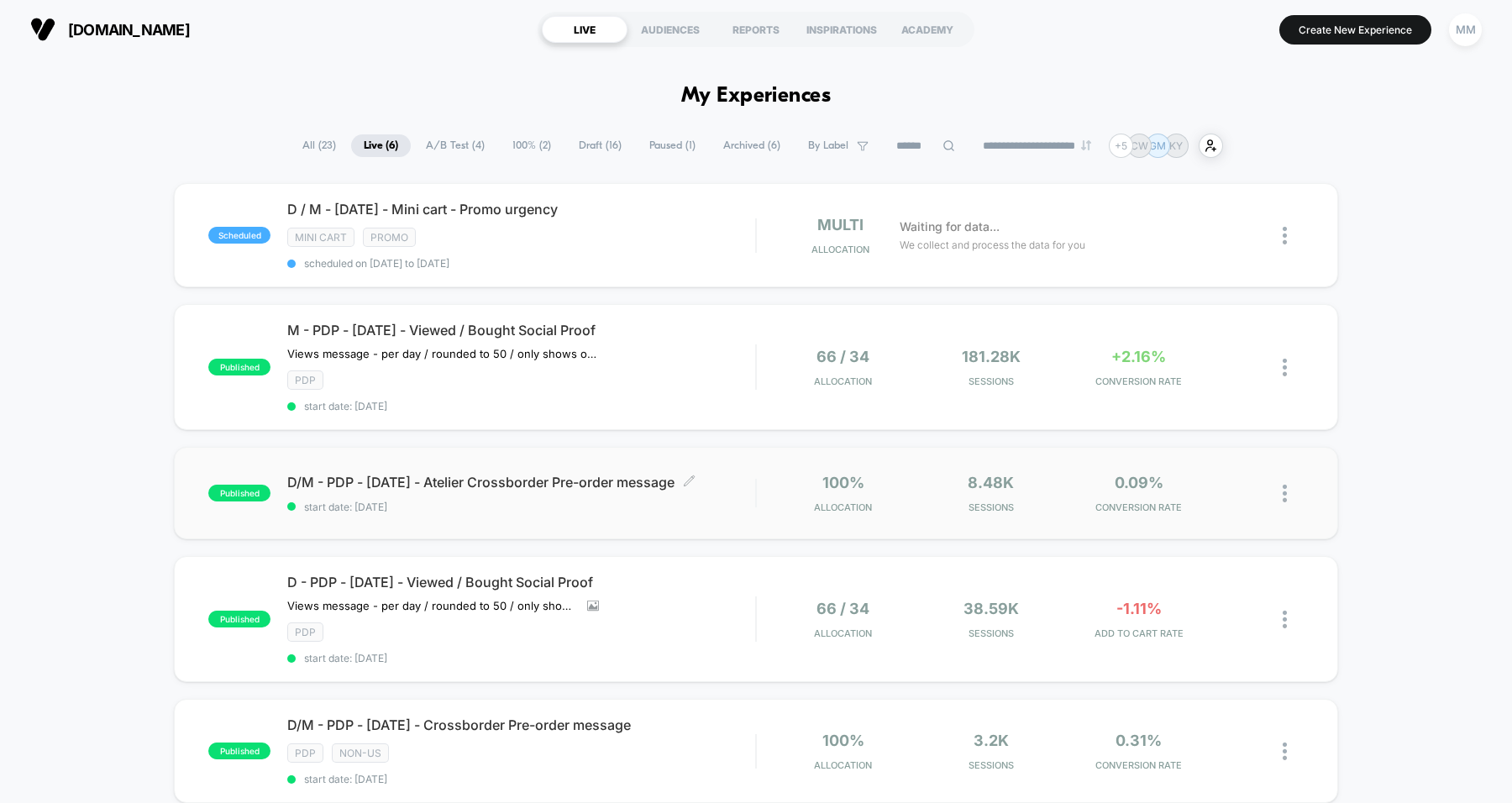
click at [717, 486] on div "D/M - PDP - Sept25 - Atelier Crossborder Pre-order message Click to edit experi…" at bounding box center [521, 493] width 468 height 40
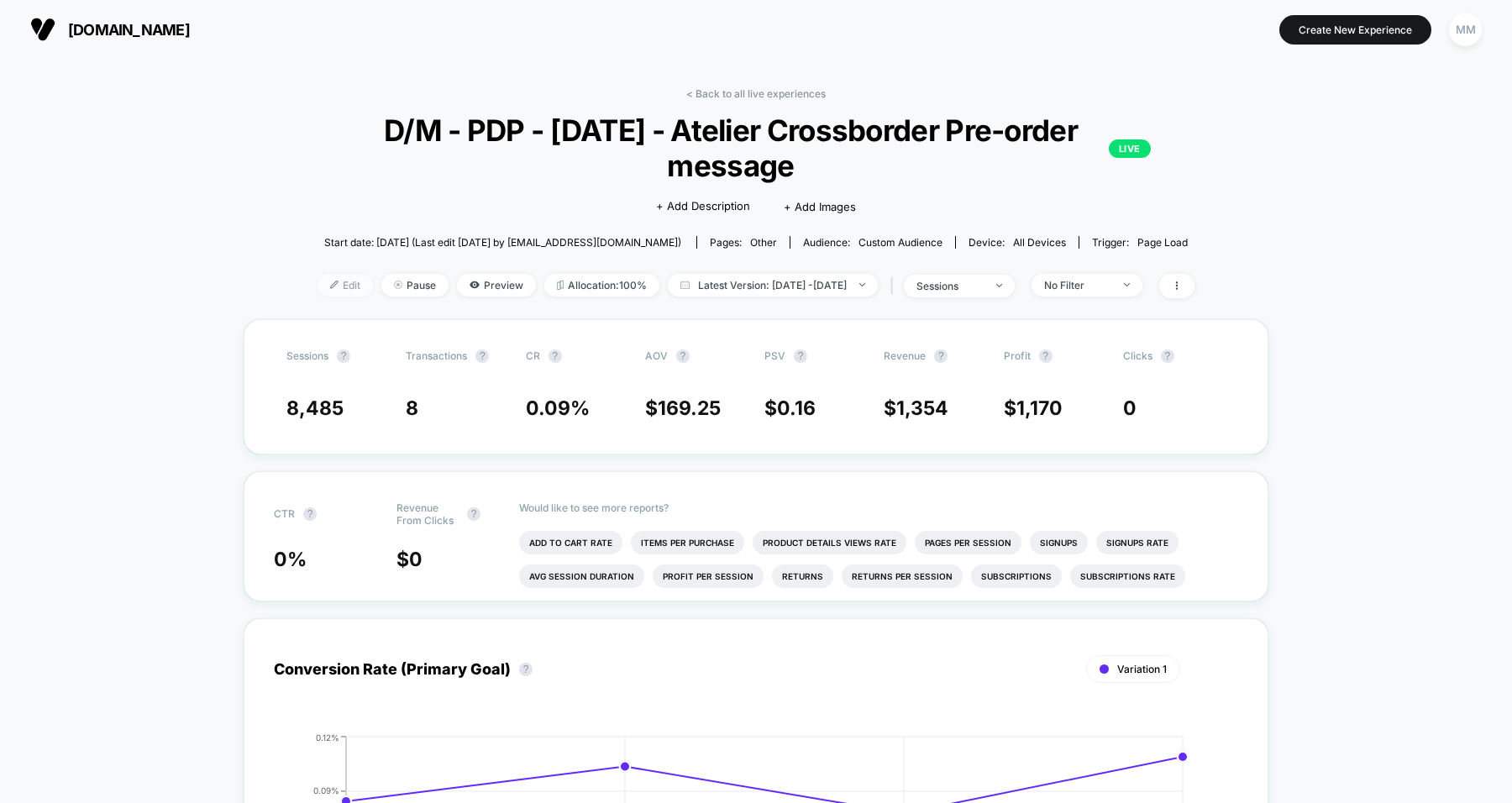
click at [326, 288] on span "Edit" at bounding box center [345, 285] width 56 height 23
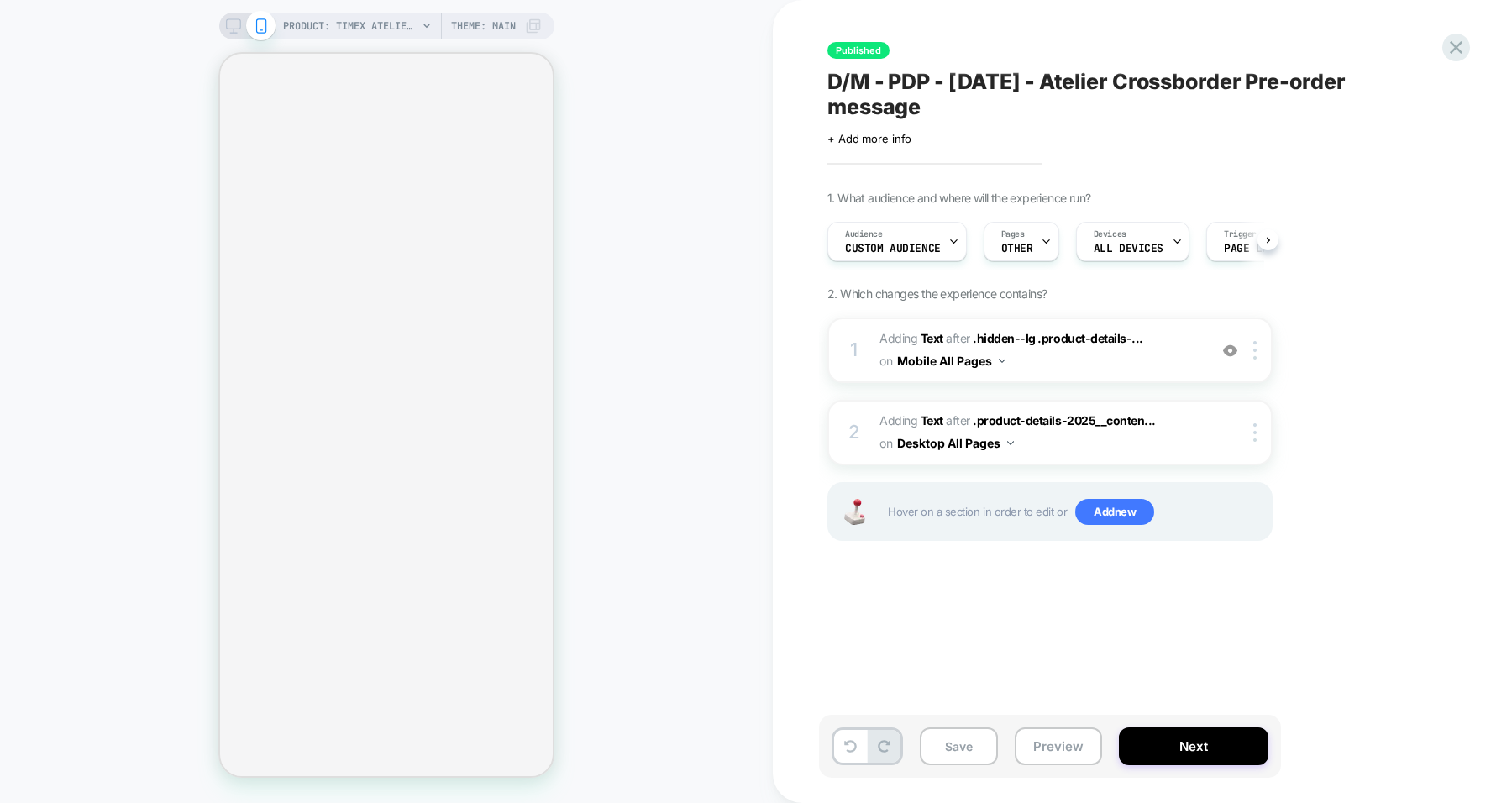
scroll to position [0, 2]
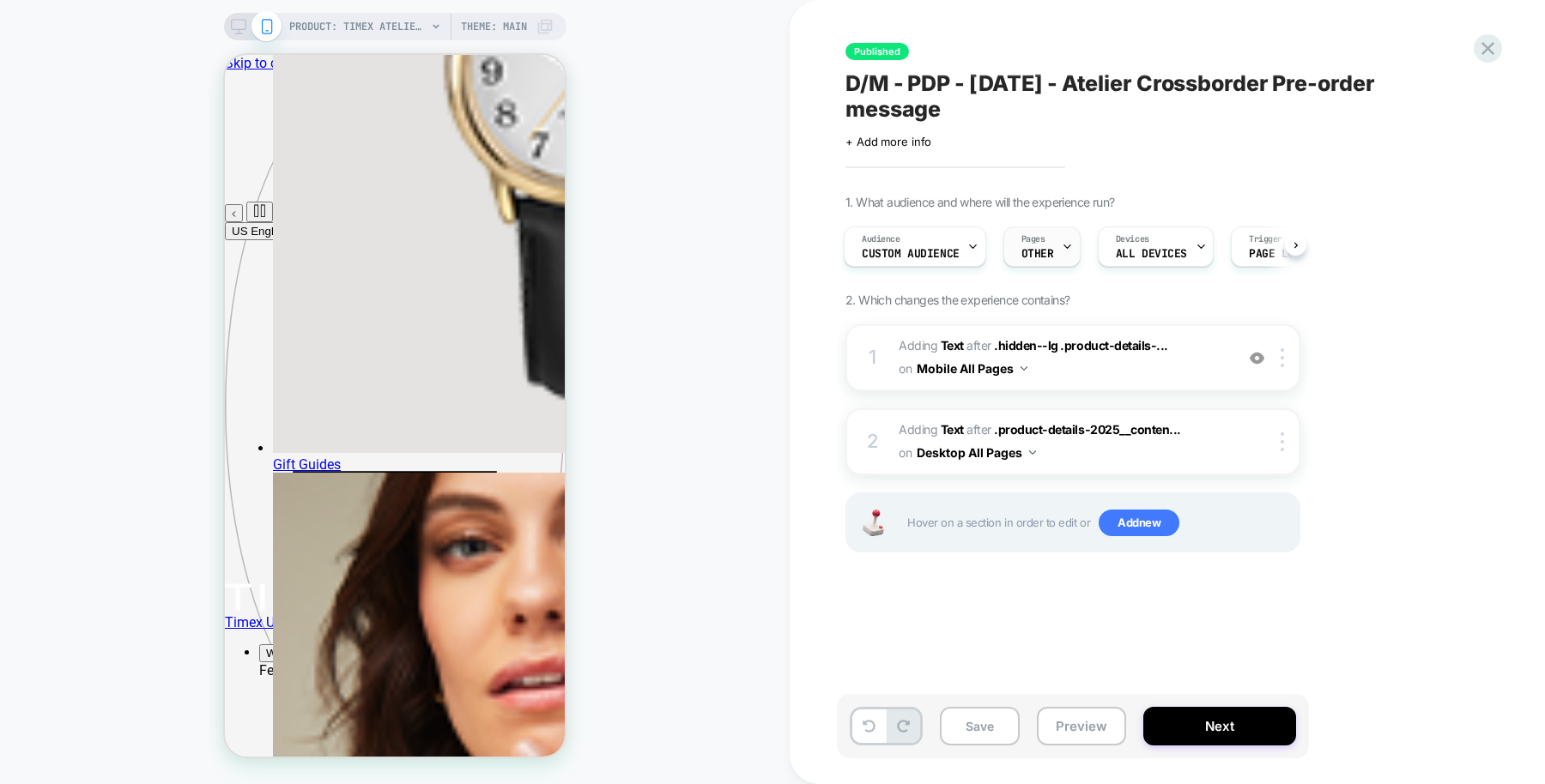
click at [1040, 265] on div "Pages OTHER" at bounding box center [1037, 246] width 67 height 39
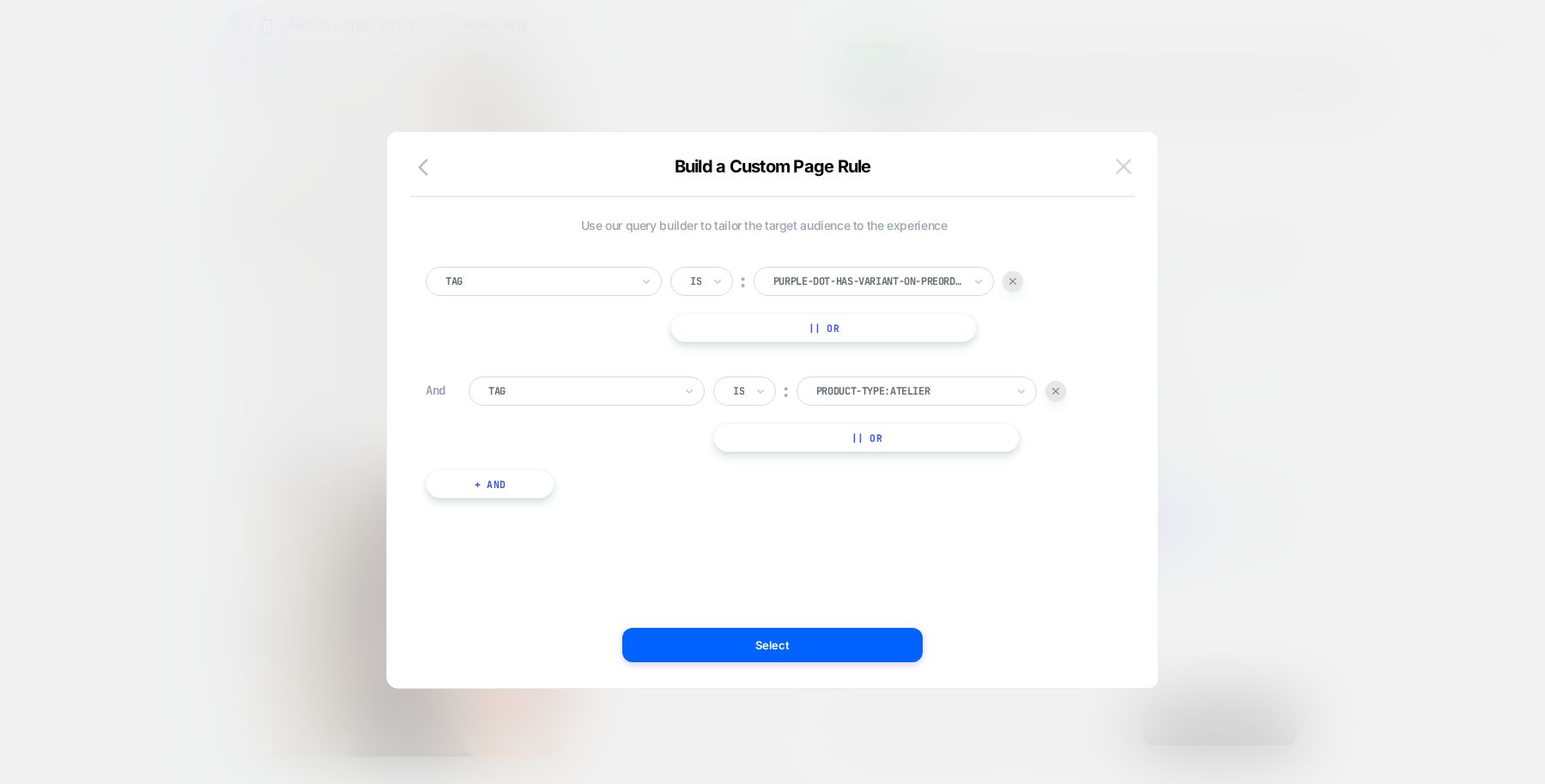
click at [1120, 171] on img at bounding box center [1124, 165] width 16 height 15
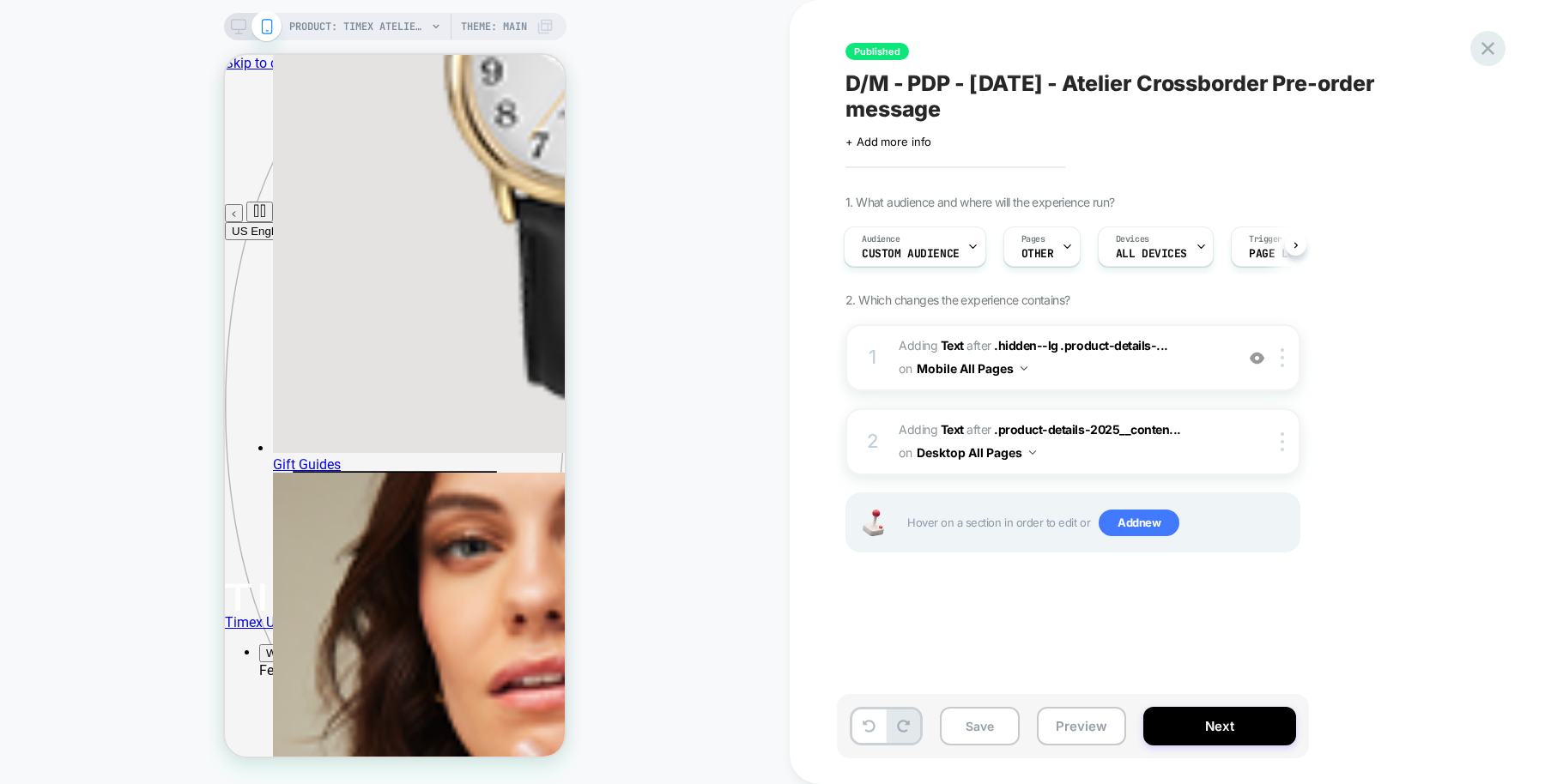
click at [1491, 40] on icon at bounding box center [1487, 48] width 23 height 23
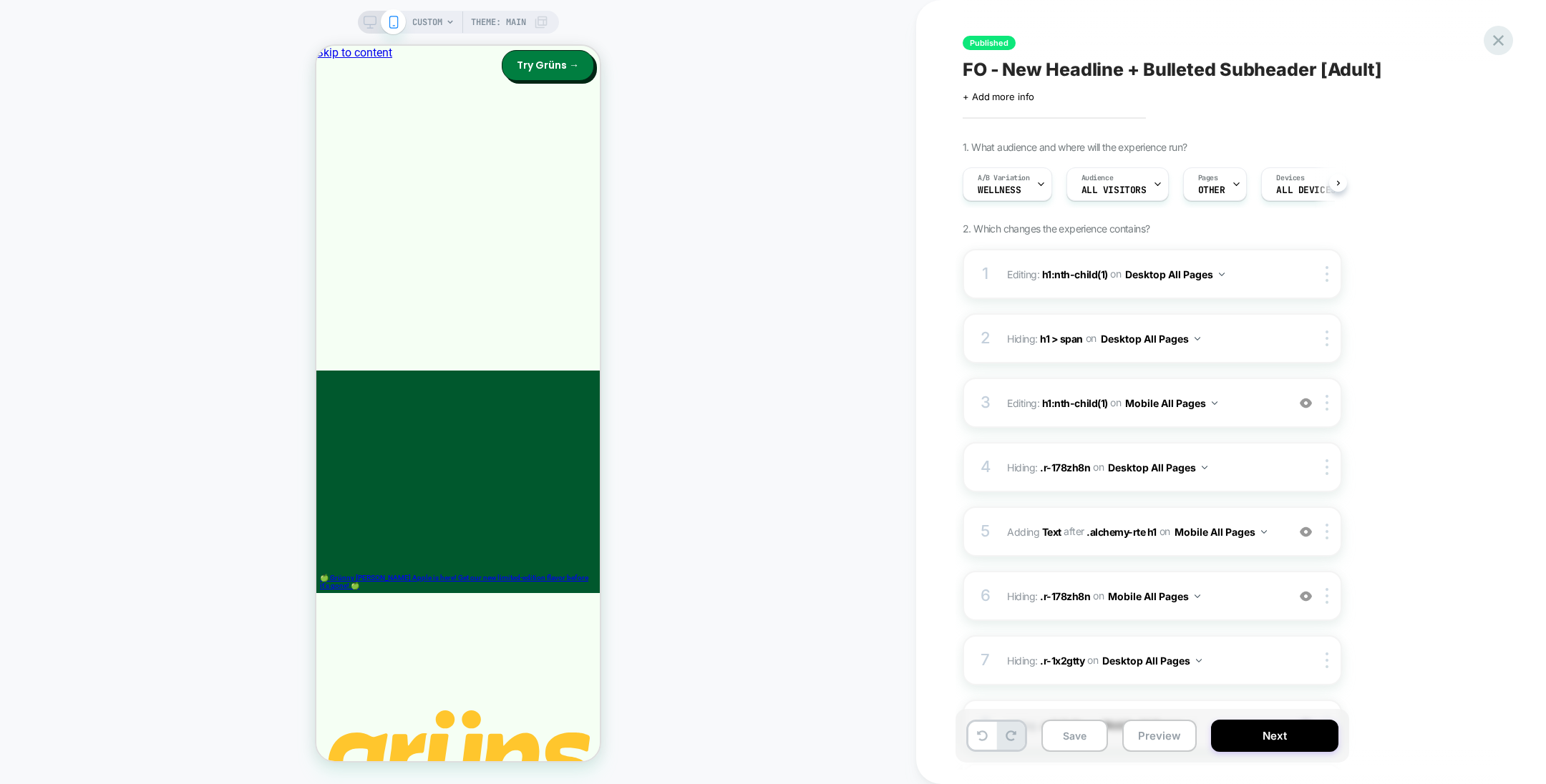
click at [1501, 46] on icon at bounding box center [1498, 40] width 19 height 19
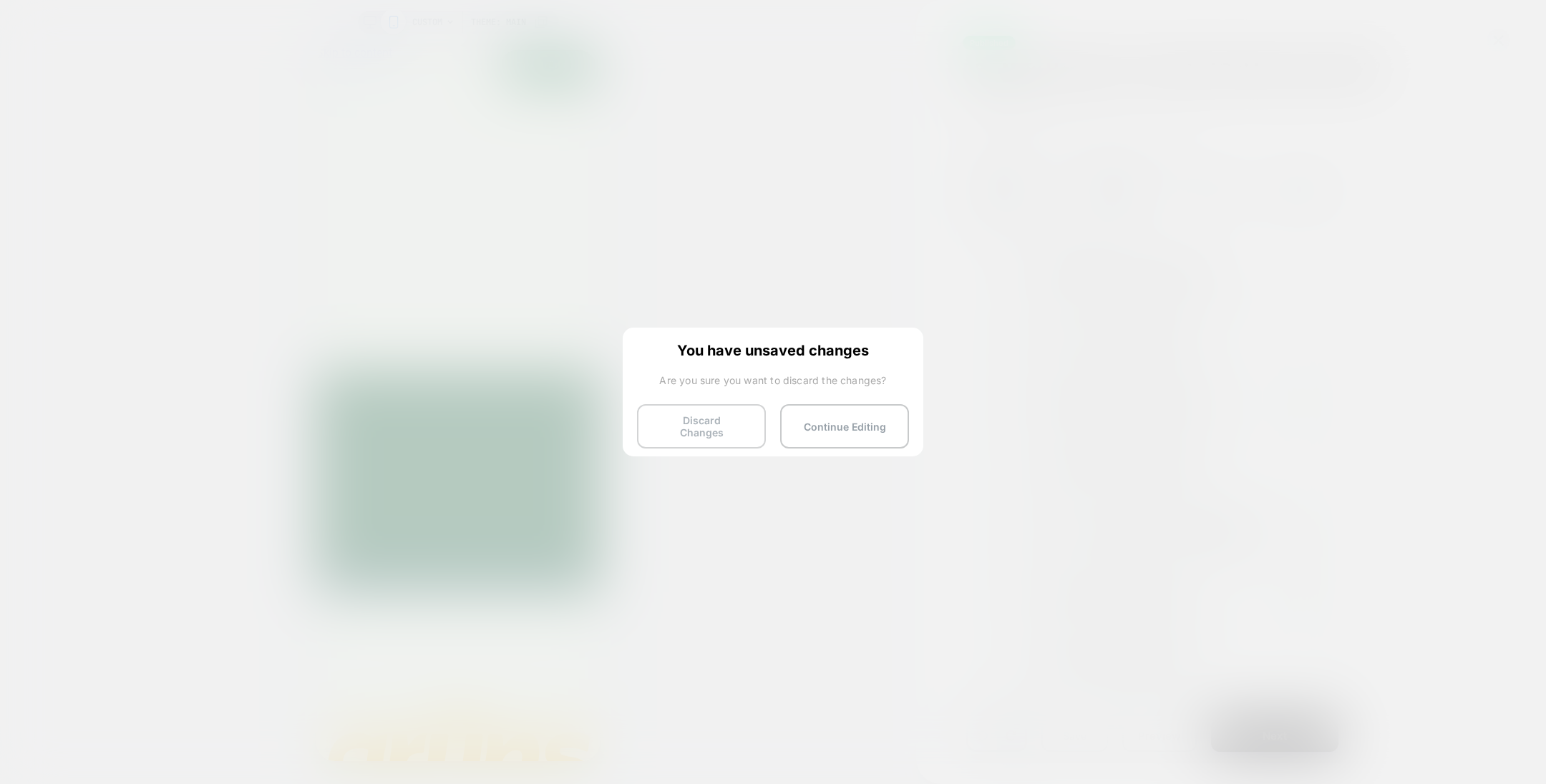
click at [724, 425] on button "Discard Changes" at bounding box center [701, 427] width 129 height 45
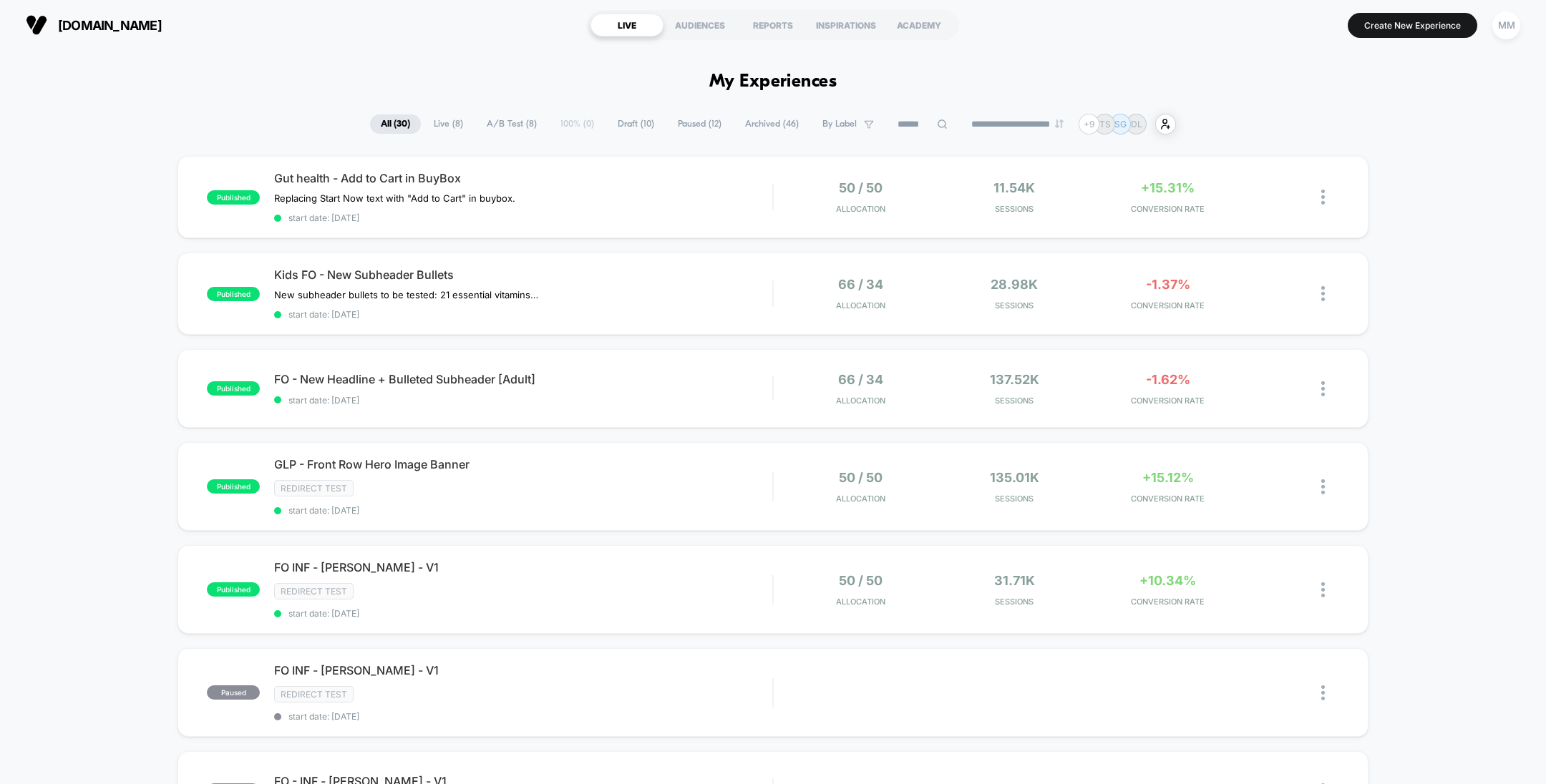
click at [528, 122] on span "A/B Test ( 8 )" at bounding box center [512, 124] width 72 height 19
click at [640, 130] on span "Draft ( 10 )" at bounding box center [636, 124] width 58 height 19
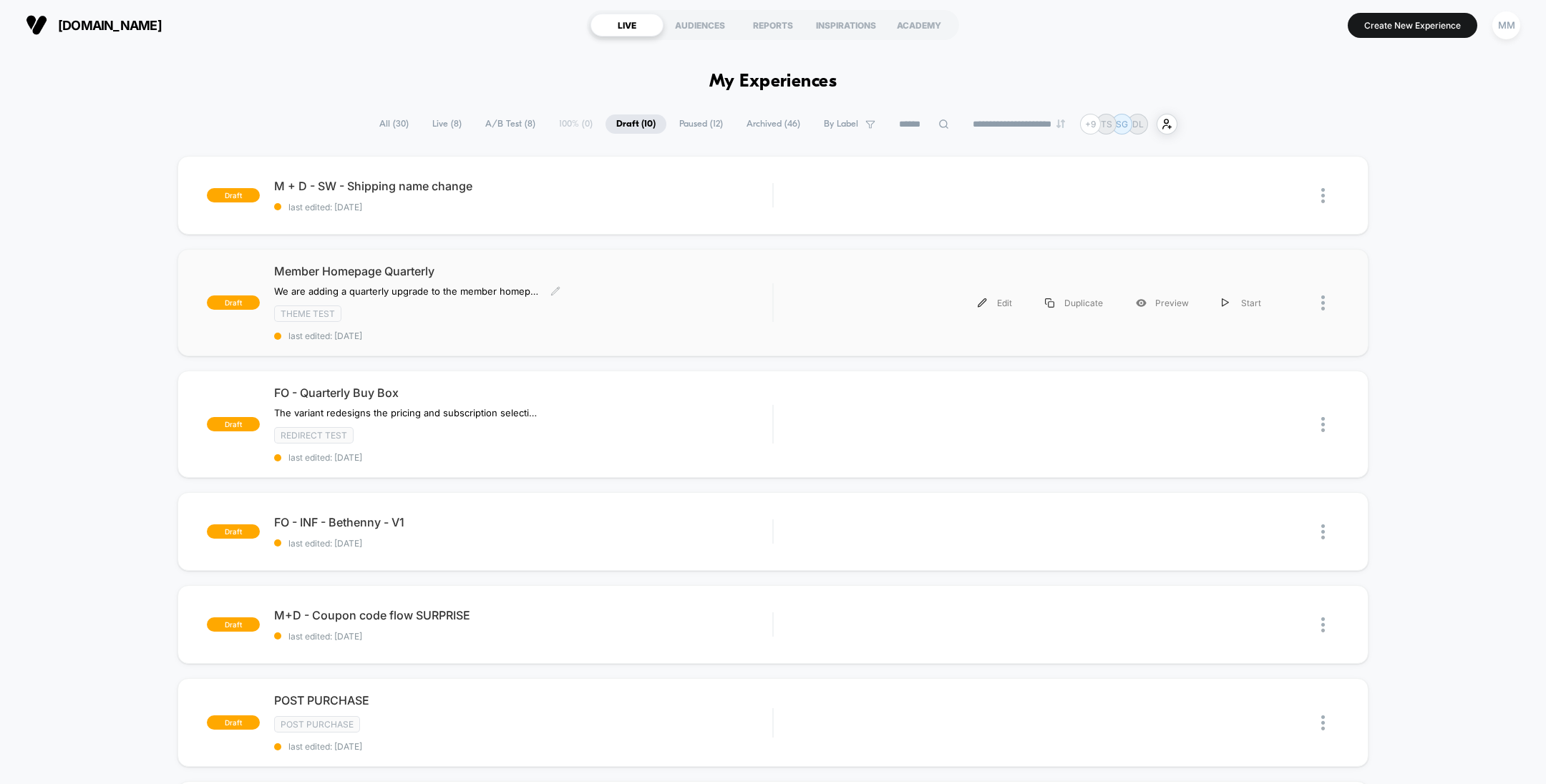
click at [442, 270] on span "Member Homepage Quarterly" at bounding box center [523, 271] width 498 height 14
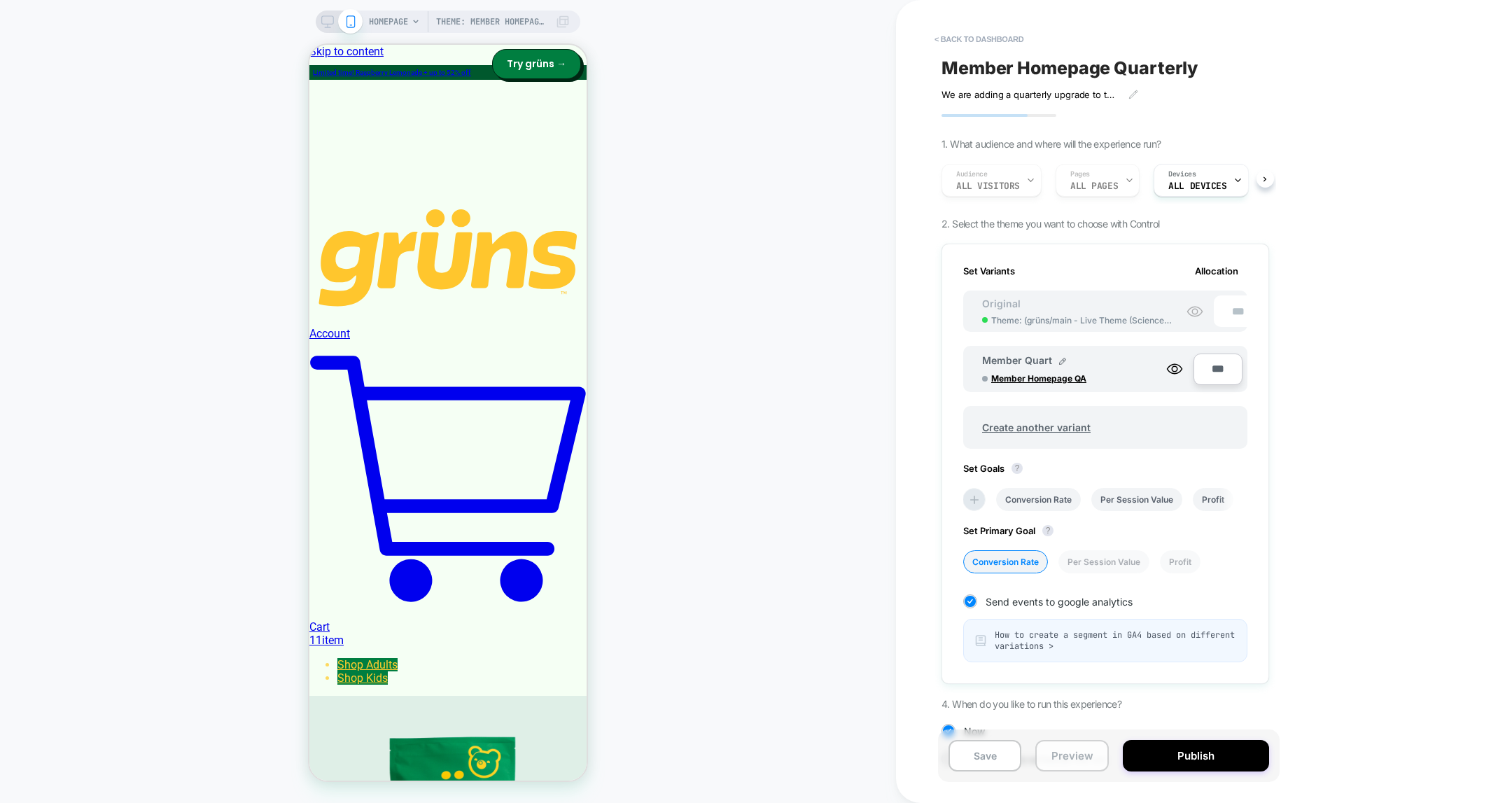
click at [1082, 752] on button "Preview" at bounding box center [1072, 756] width 73 height 32
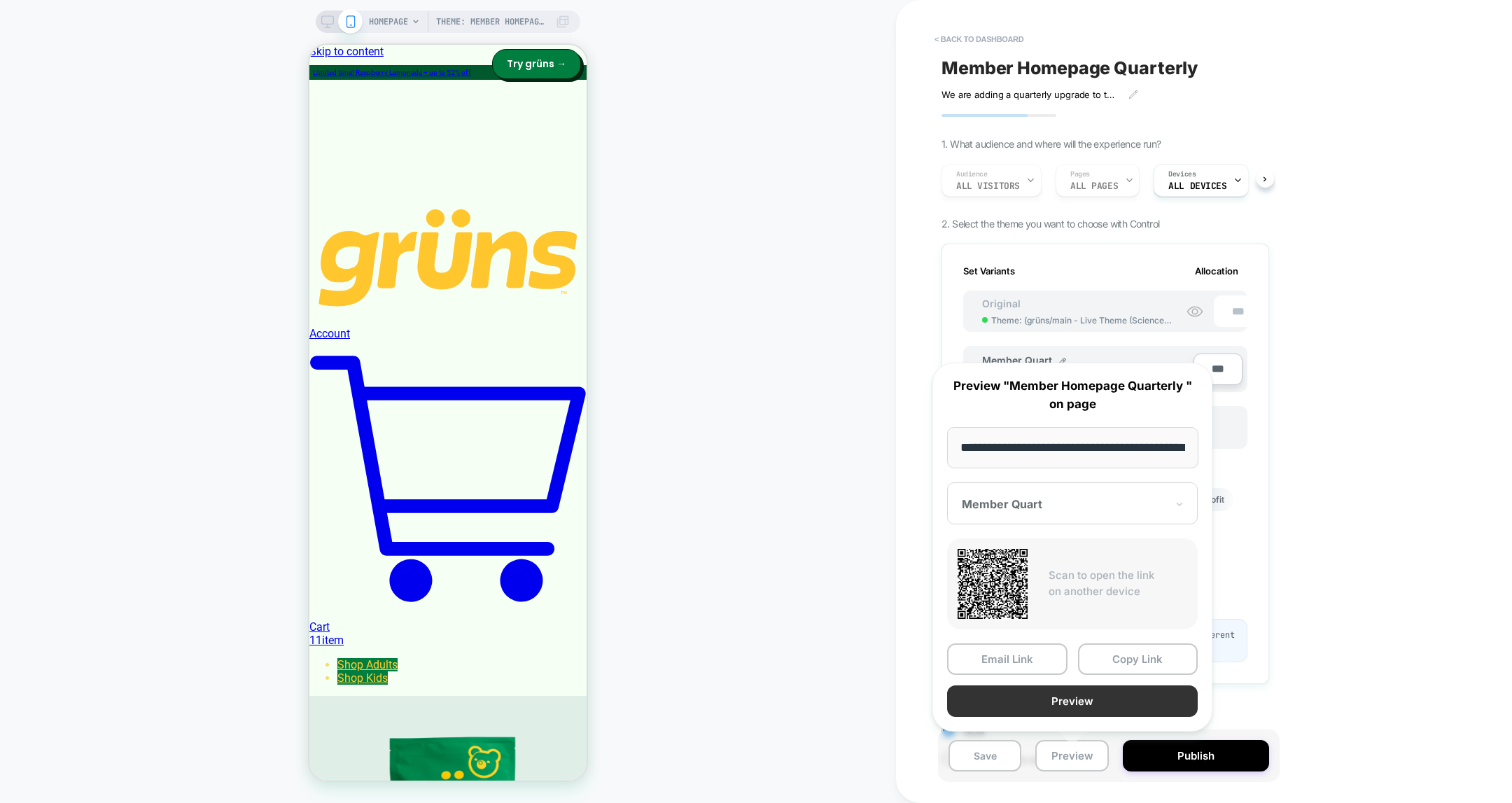
click at [1096, 700] on button "Preview" at bounding box center [1072, 701] width 251 height 32
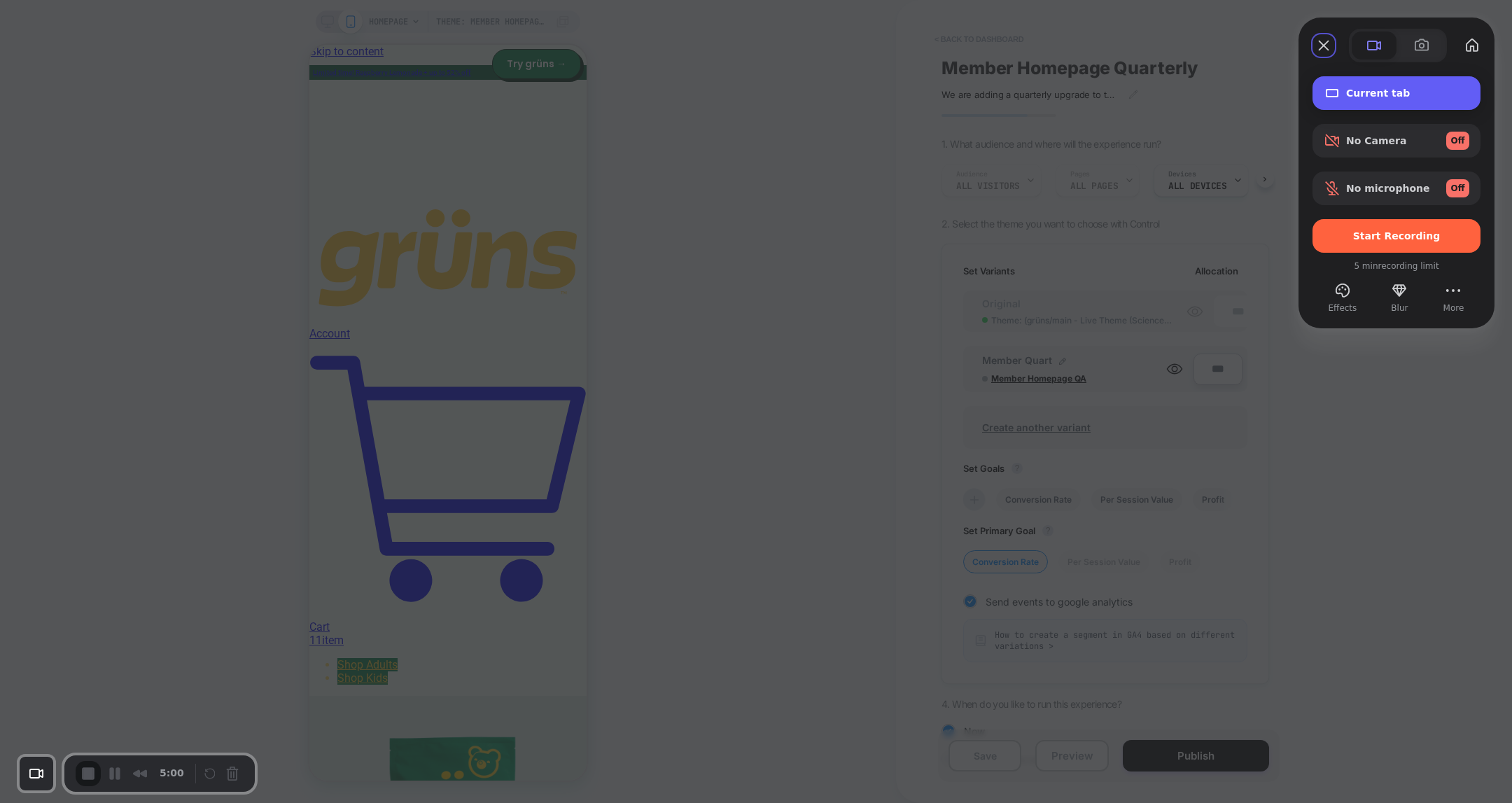
click at [1361, 85] on div "Current tab" at bounding box center [1396, 94] width 168 height 34
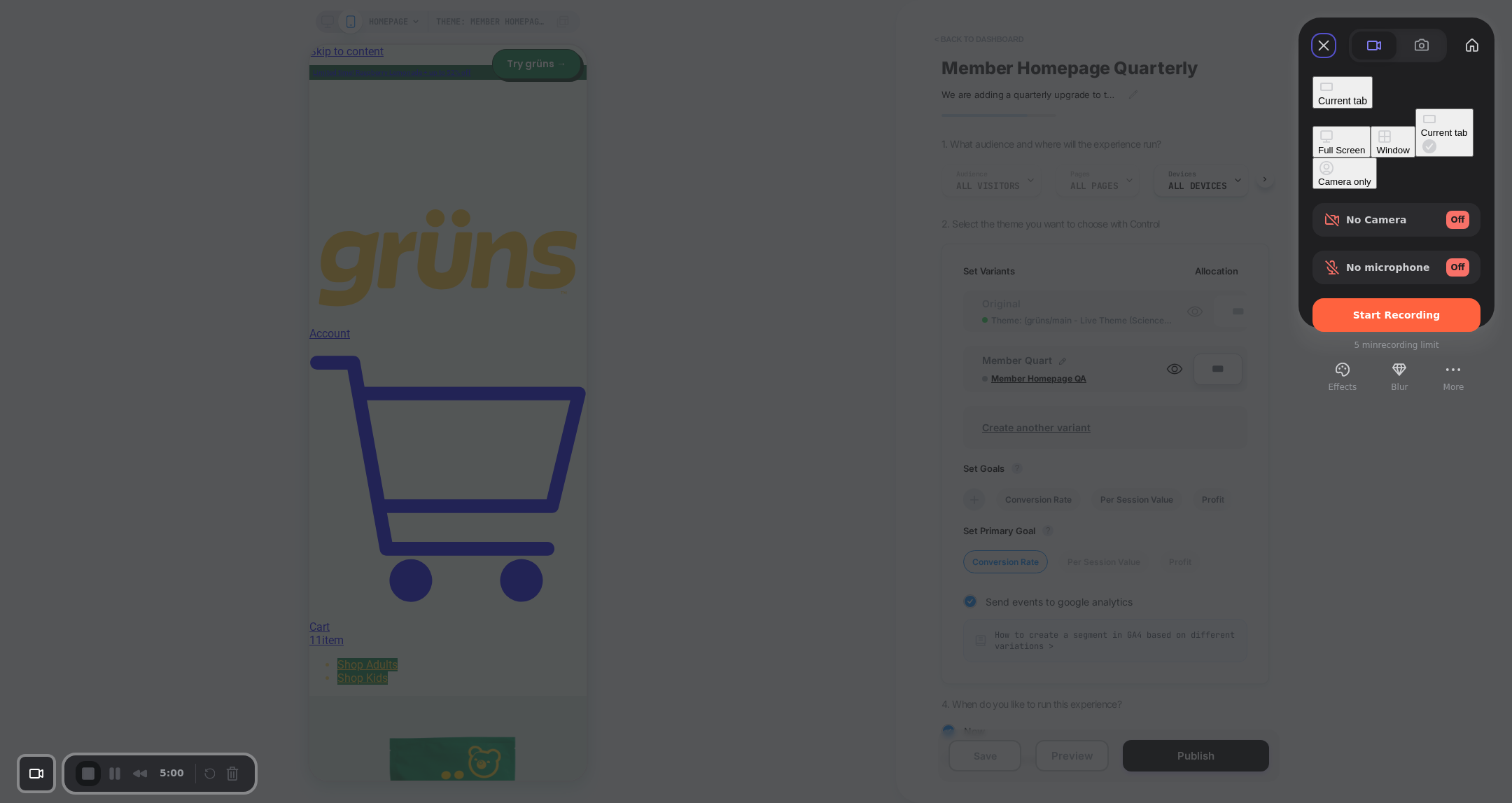
click at [1312, 126] on button "Full Screen" at bounding box center [1341, 141] width 58 height 32
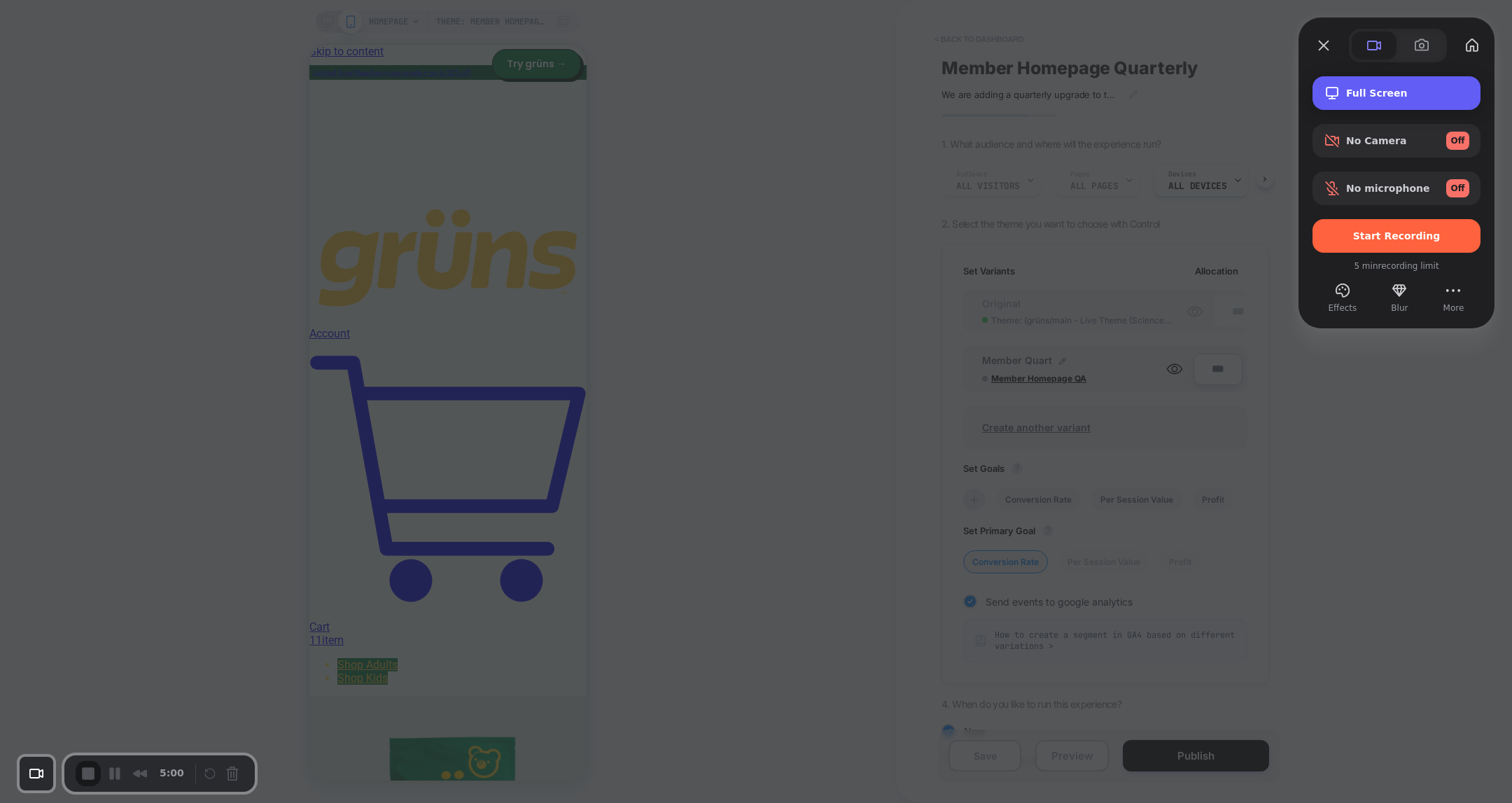
click at [1339, 94] on span "Recording options" at bounding box center [1332, 93] width 17 height 17
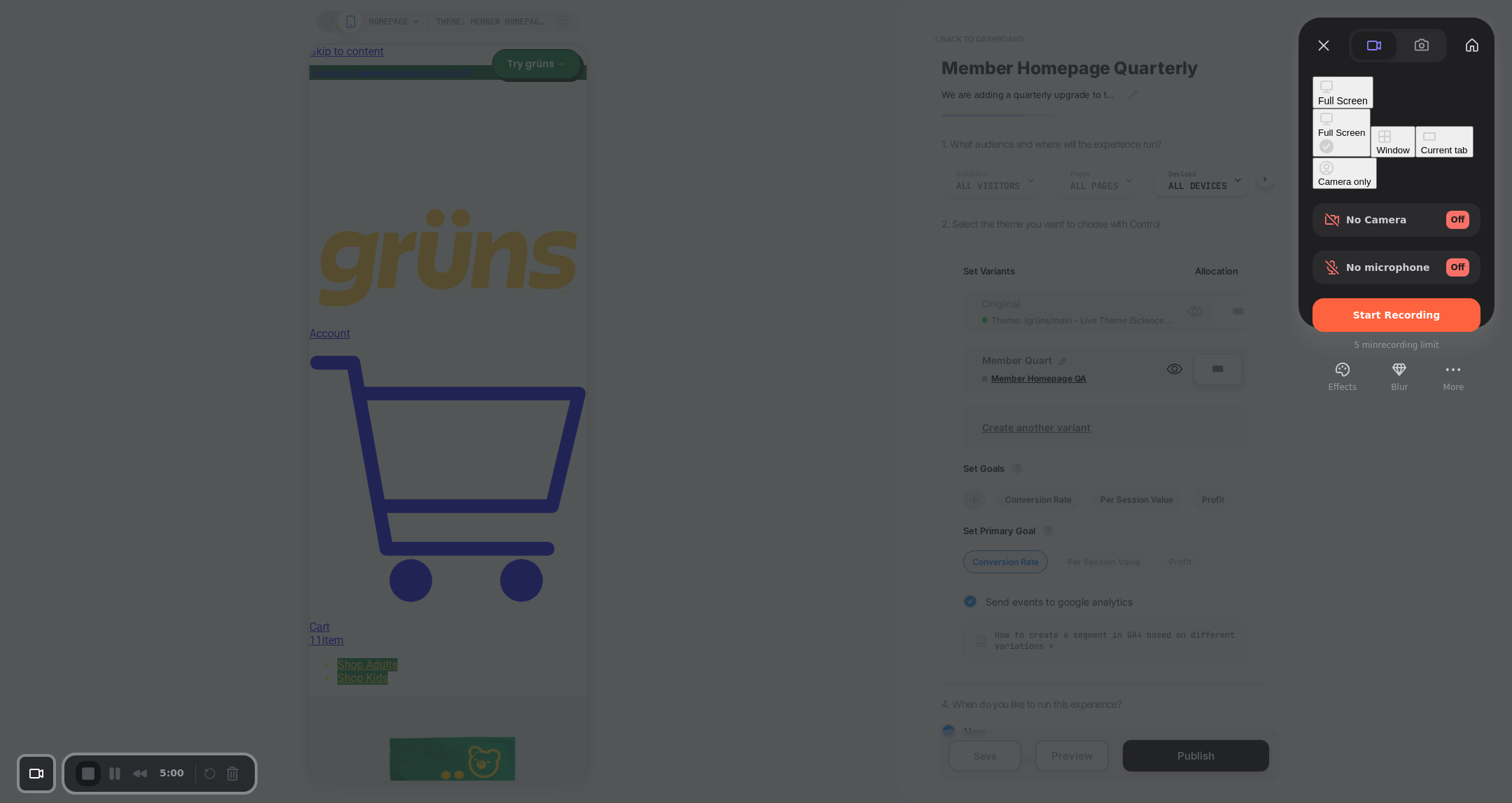
click at [1371, 133] on button "Window" at bounding box center [1393, 141] width 44 height 32
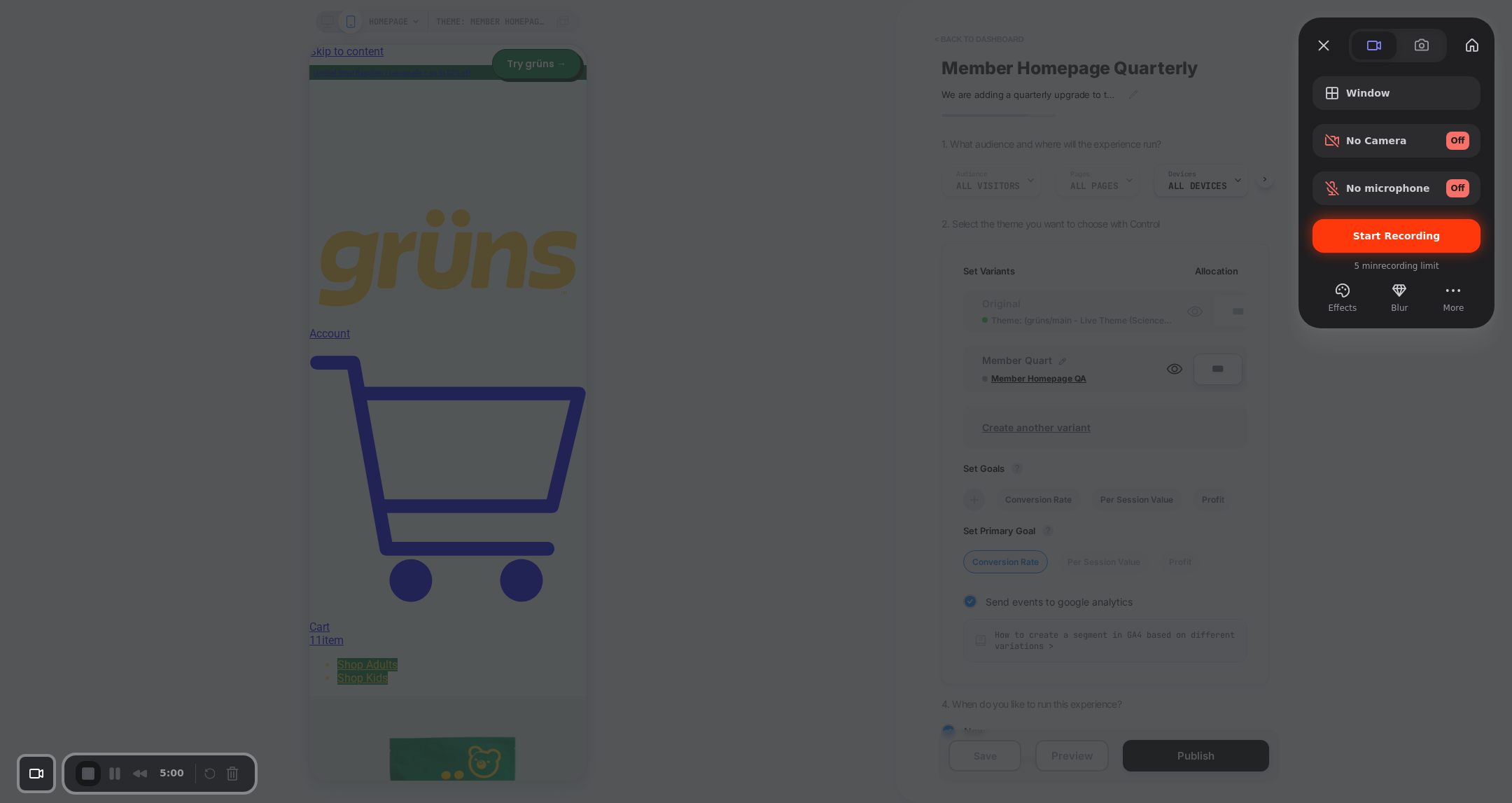
click at [1372, 225] on div "Start Recording" at bounding box center [1396, 236] width 168 height 34
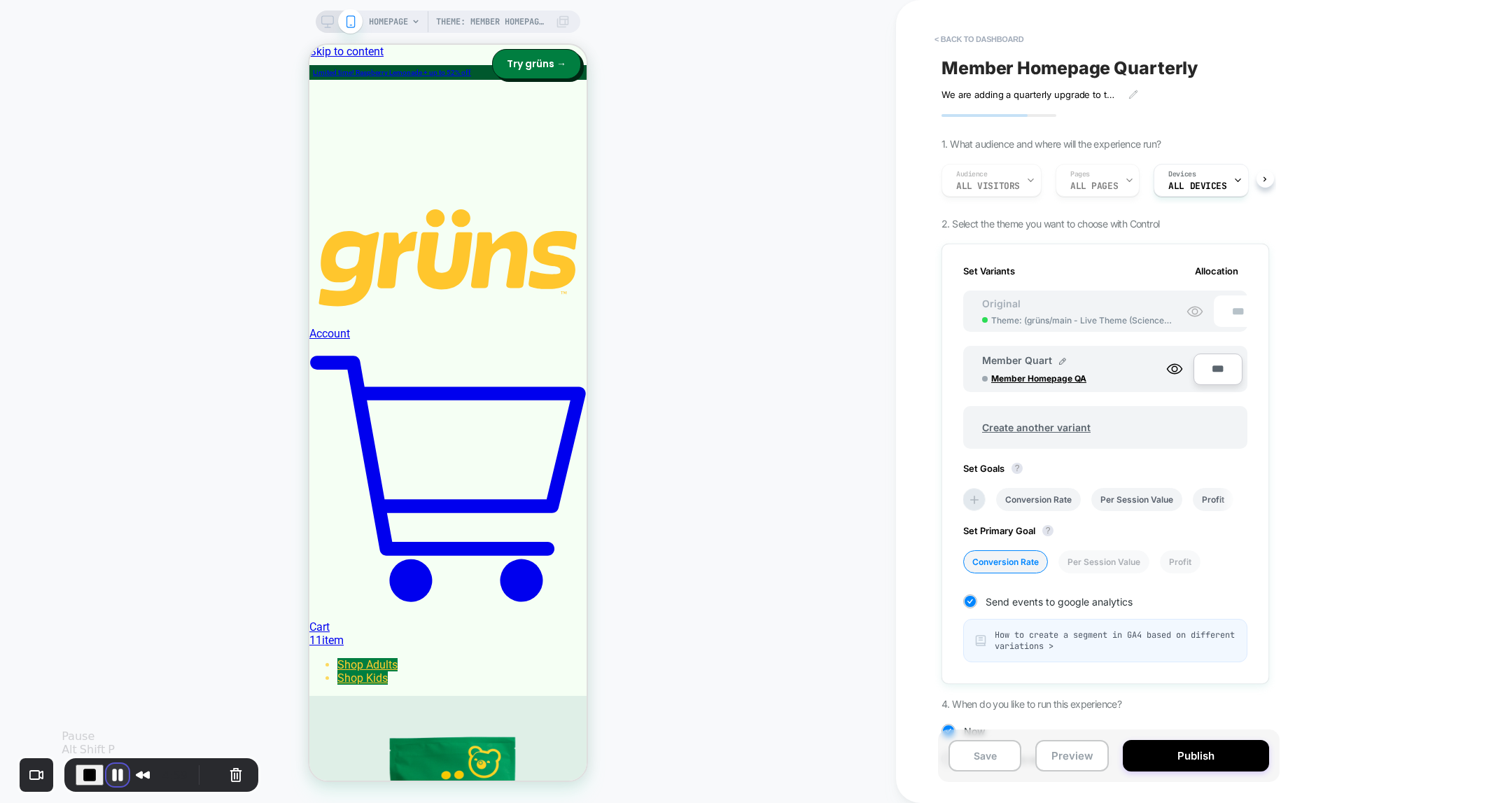
click at [113, 776] on button "Pause Recording" at bounding box center [117, 775] width 22 height 23
click at [118, 777] on span "Play Recording" at bounding box center [113, 773] width 17 height 17
click at [991, 43] on button "< back to dashboard" at bounding box center [978, 39] width 103 height 23
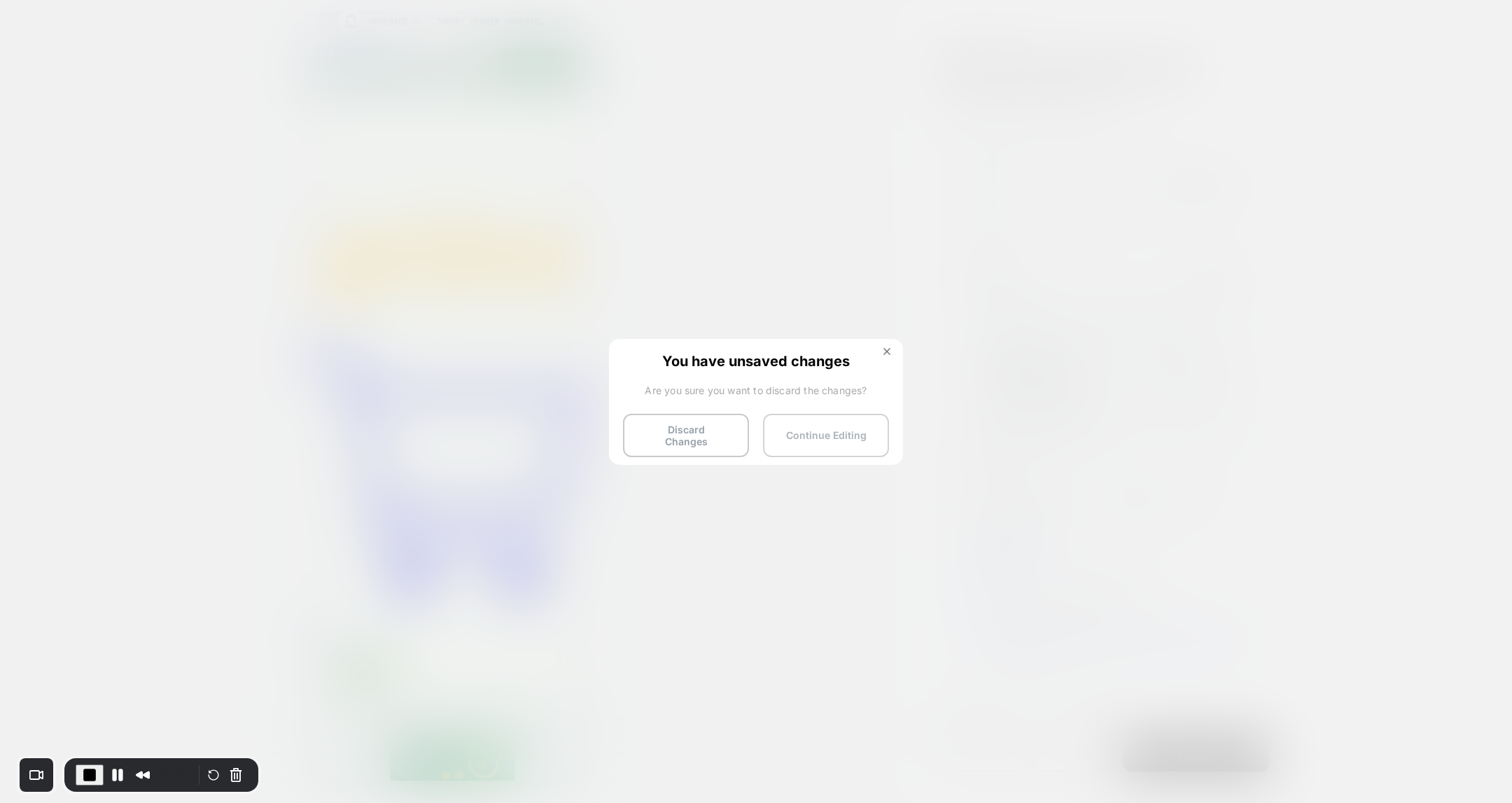
click at [813, 435] on button "Continue Editing" at bounding box center [825, 436] width 126 height 44
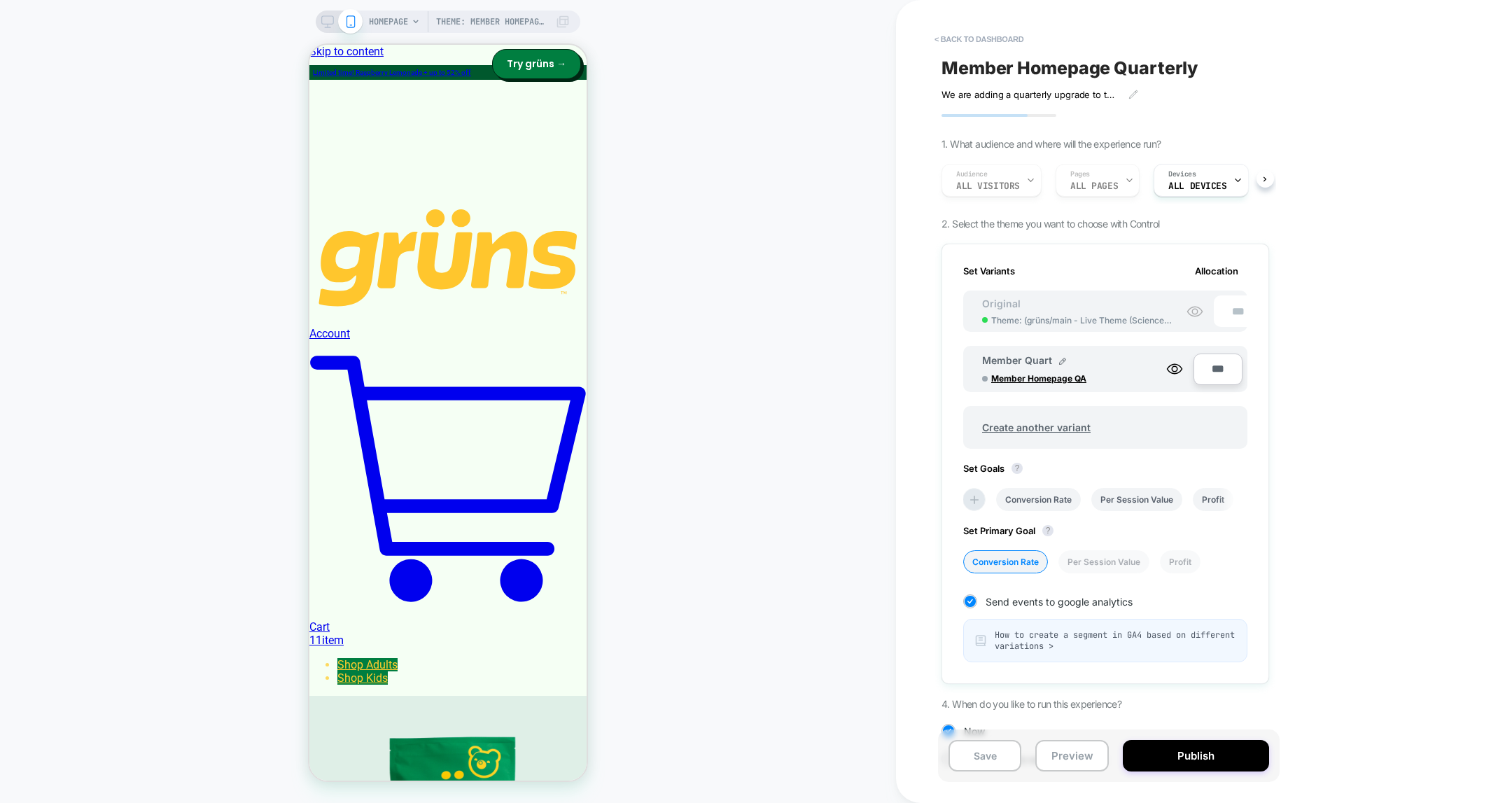
click at [403, 21] on span "HOMEPAGE" at bounding box center [389, 22] width 39 height 23
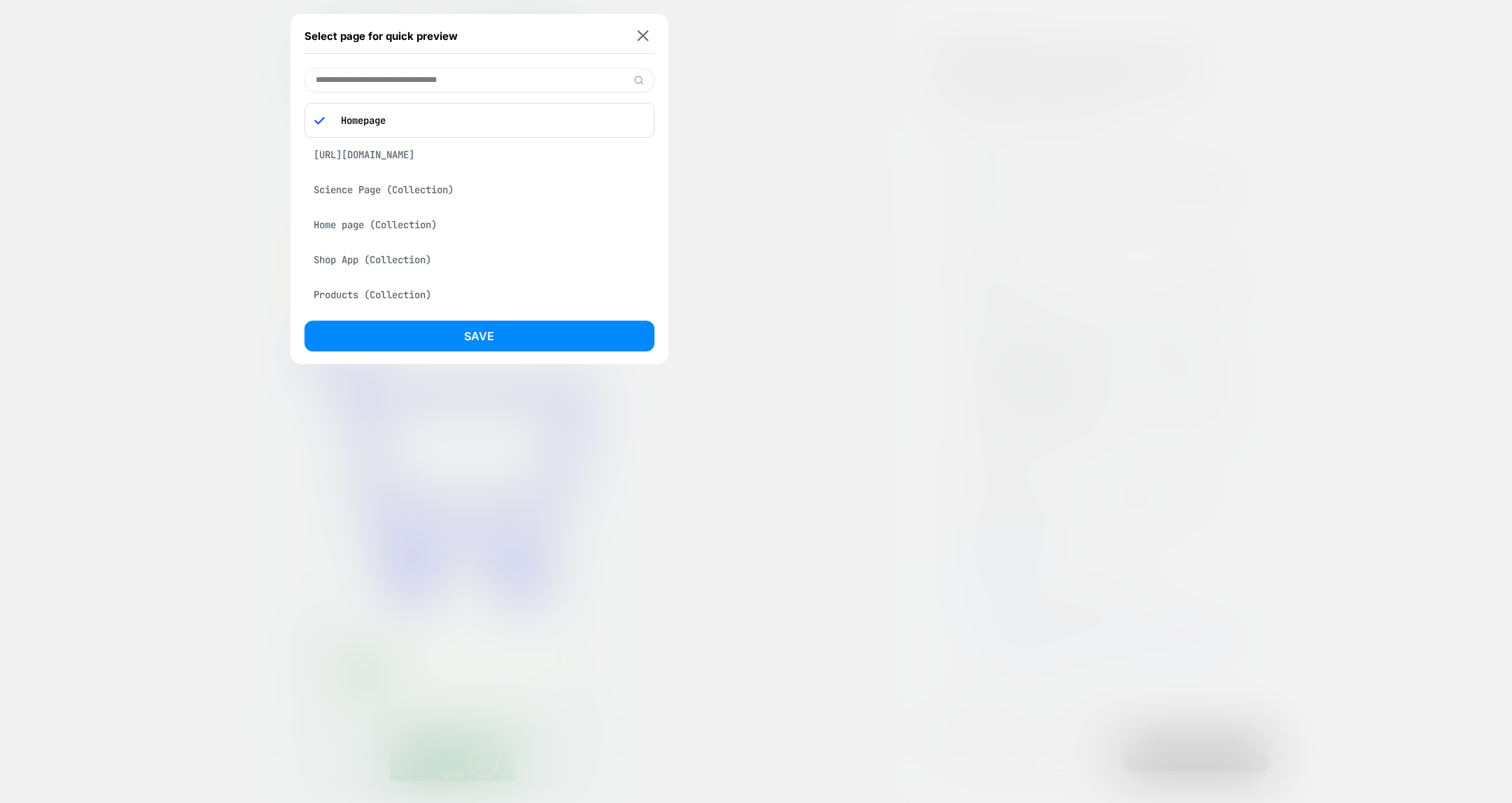
click at [425, 155] on div "[URL][DOMAIN_NAME]" at bounding box center [479, 155] width 350 height 27
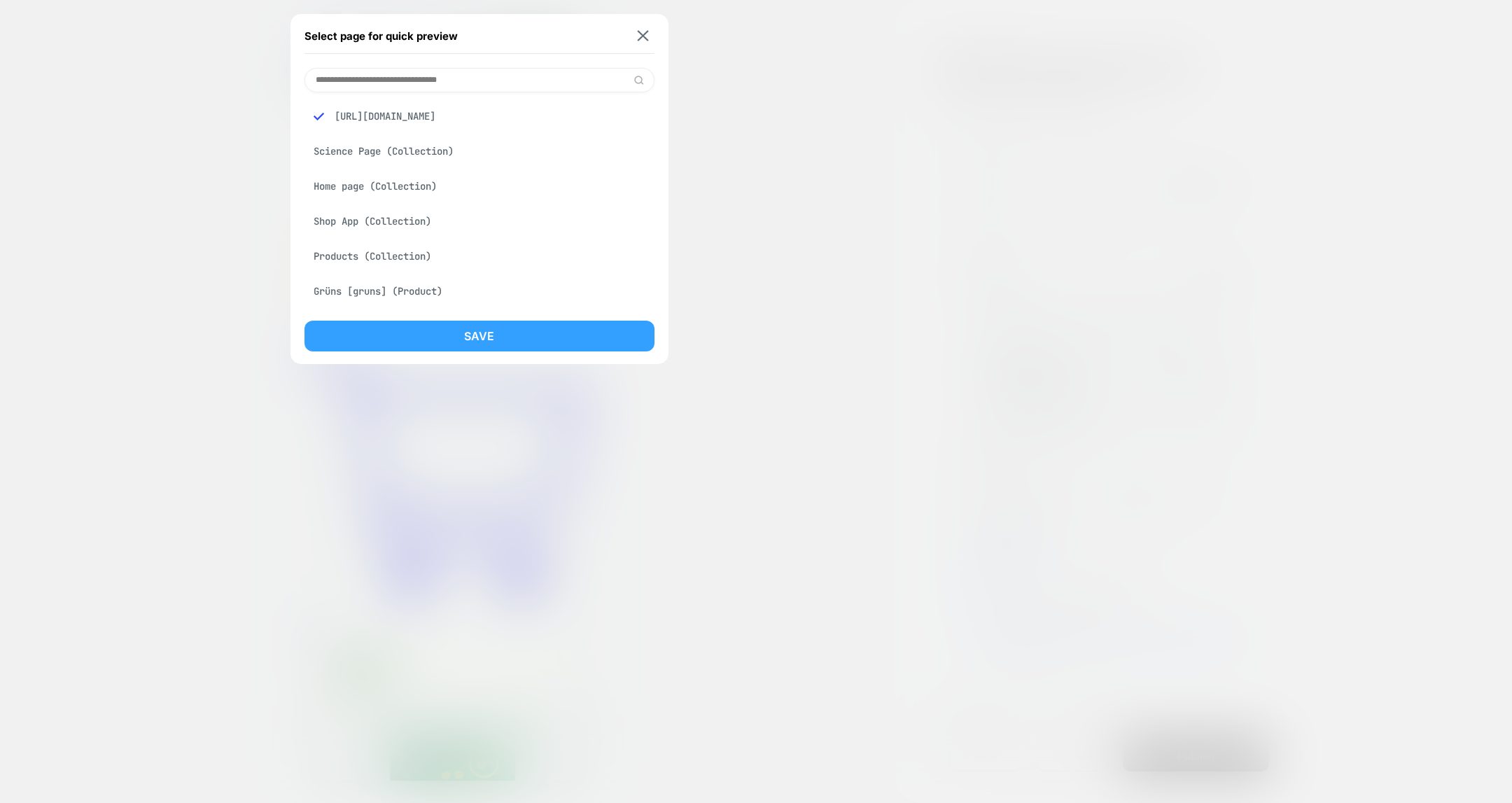
click at [525, 342] on button "Save" at bounding box center [479, 336] width 350 height 31
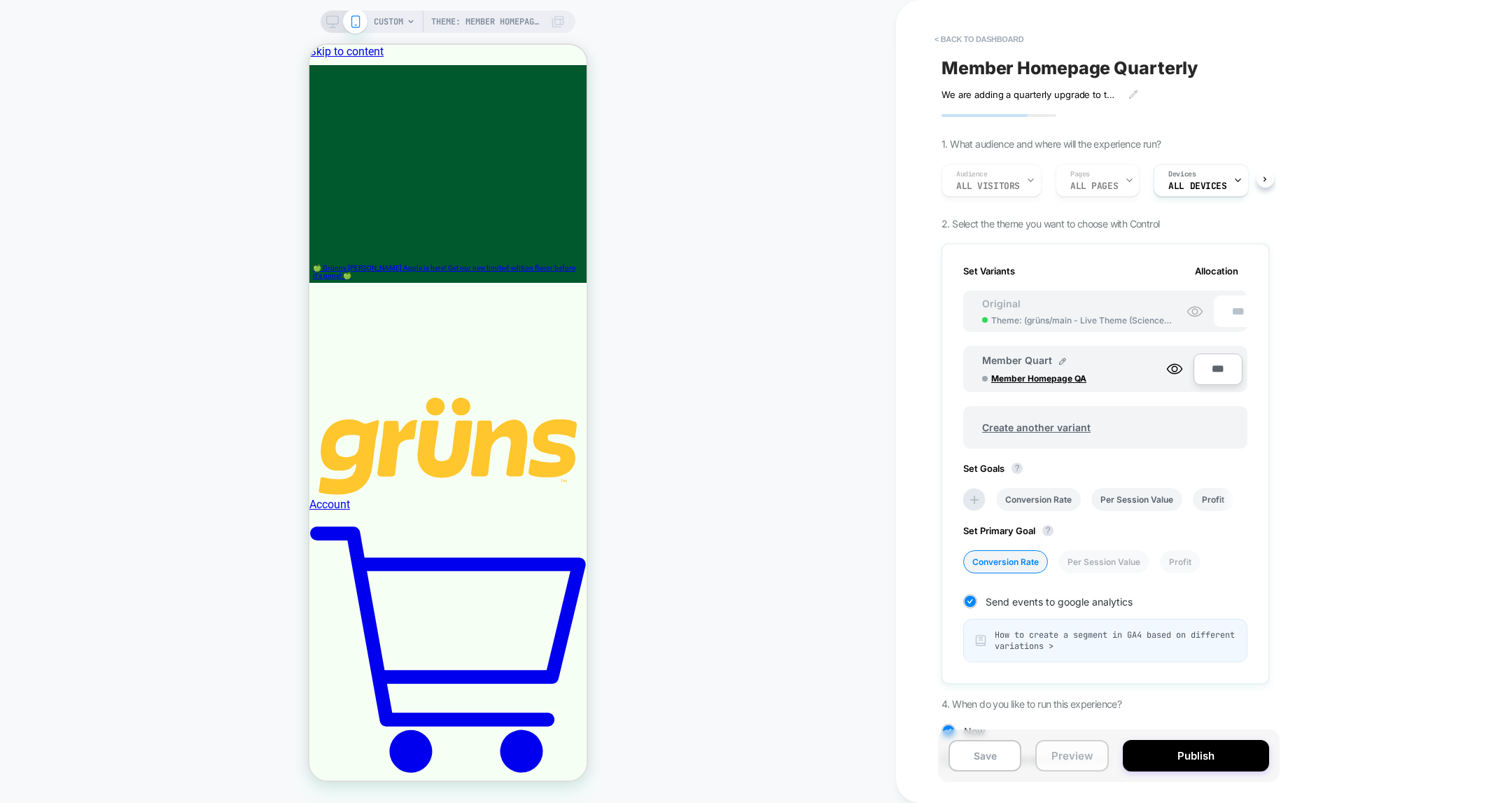
click at [1078, 742] on button "Preview" at bounding box center [1072, 756] width 73 height 32
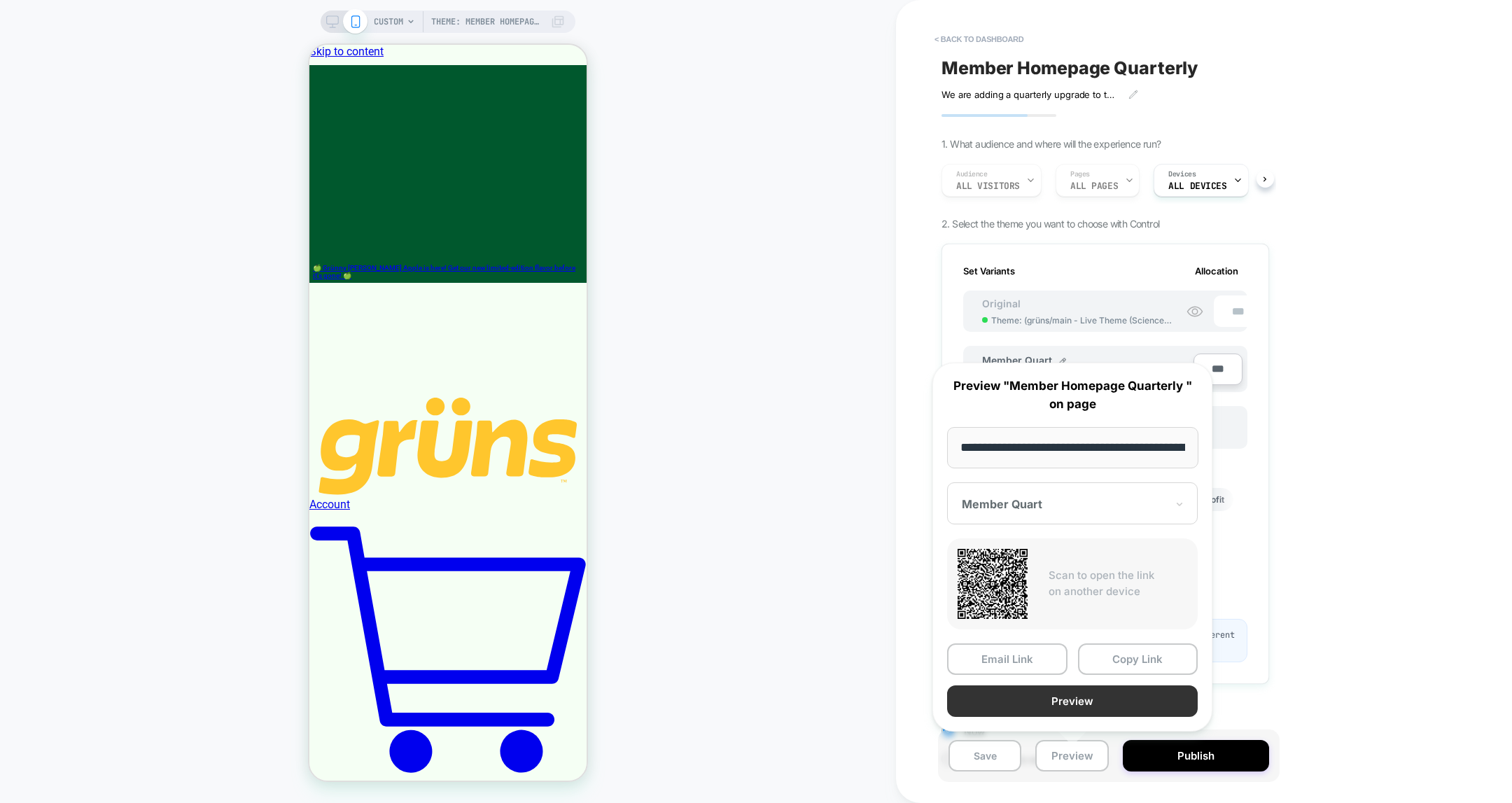
click at [1069, 686] on button "Preview" at bounding box center [1072, 701] width 251 height 32
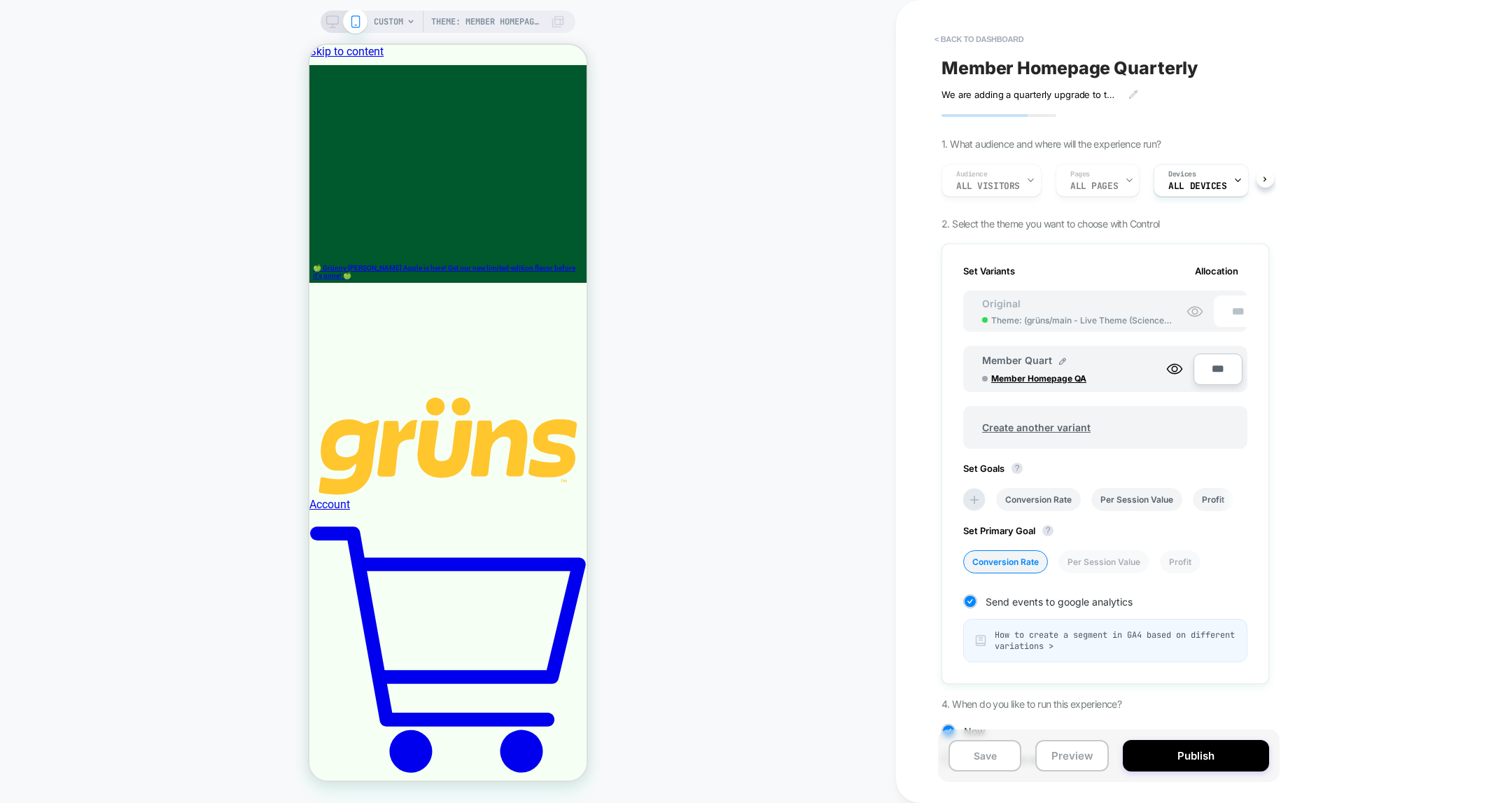
click at [324, 20] on div "CUSTOM Theme: Member Homepage QA" at bounding box center [448, 22] width 254 height 23
click at [331, 20] on icon at bounding box center [332, 22] width 13 height 13
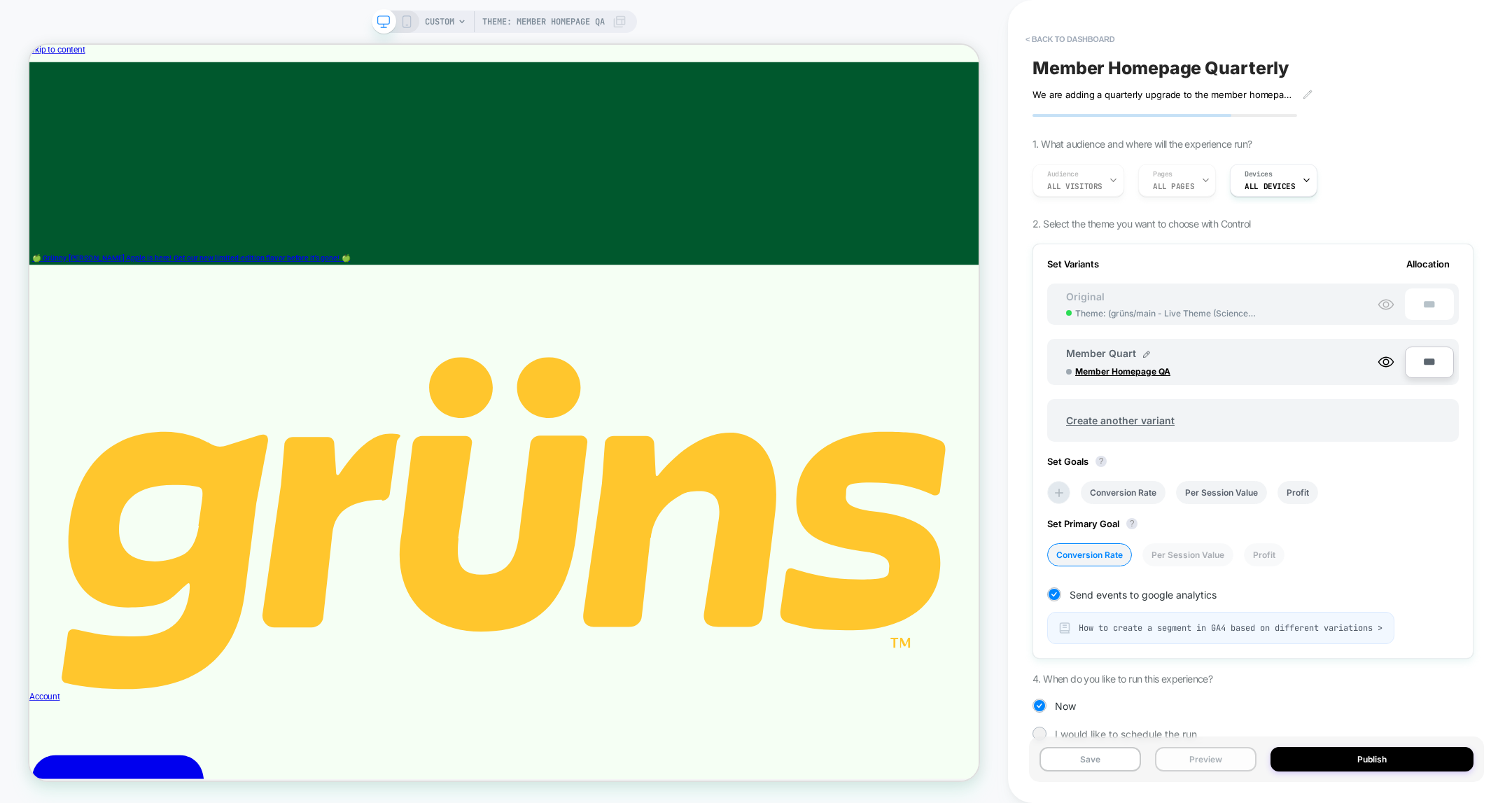
click at [1199, 757] on button "Preview" at bounding box center [1206, 759] width 101 height 25
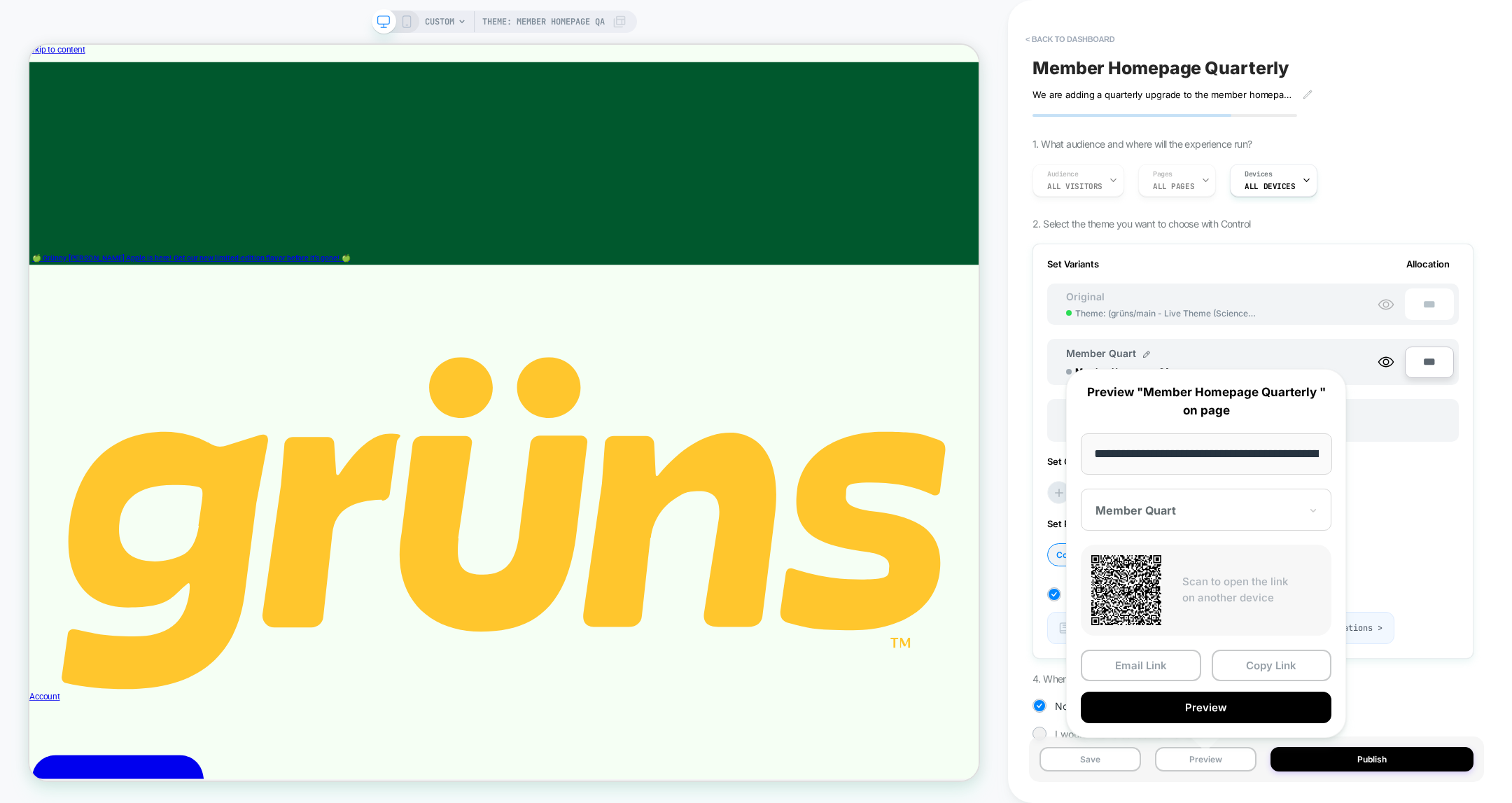
click at [1409, 536] on div "Set Primary Goal ? Conversion Rate Per Session Value Profit" at bounding box center [1253, 535] width 412 height 63
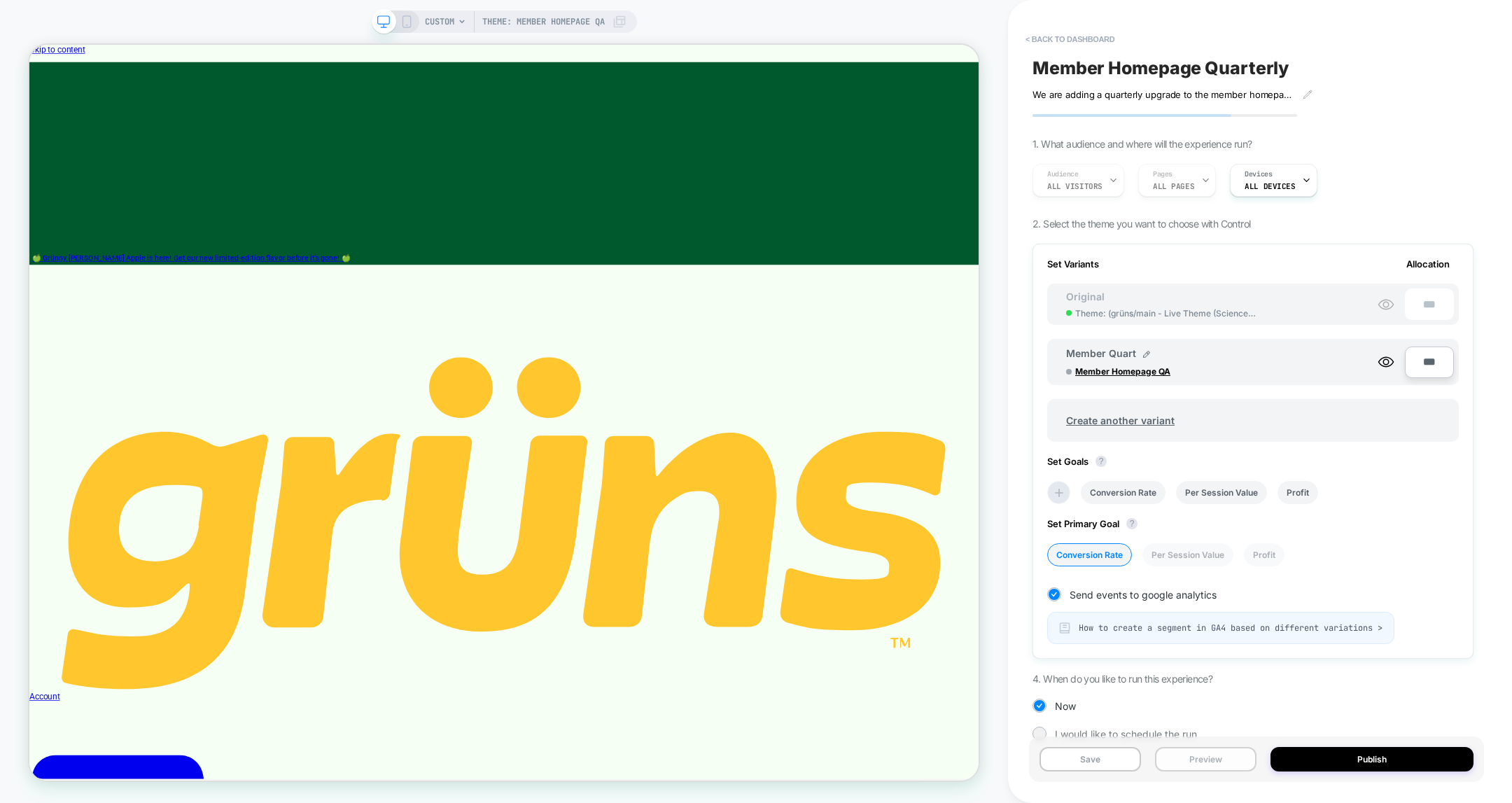
click at [1226, 759] on button "Preview" at bounding box center [1206, 759] width 101 height 25
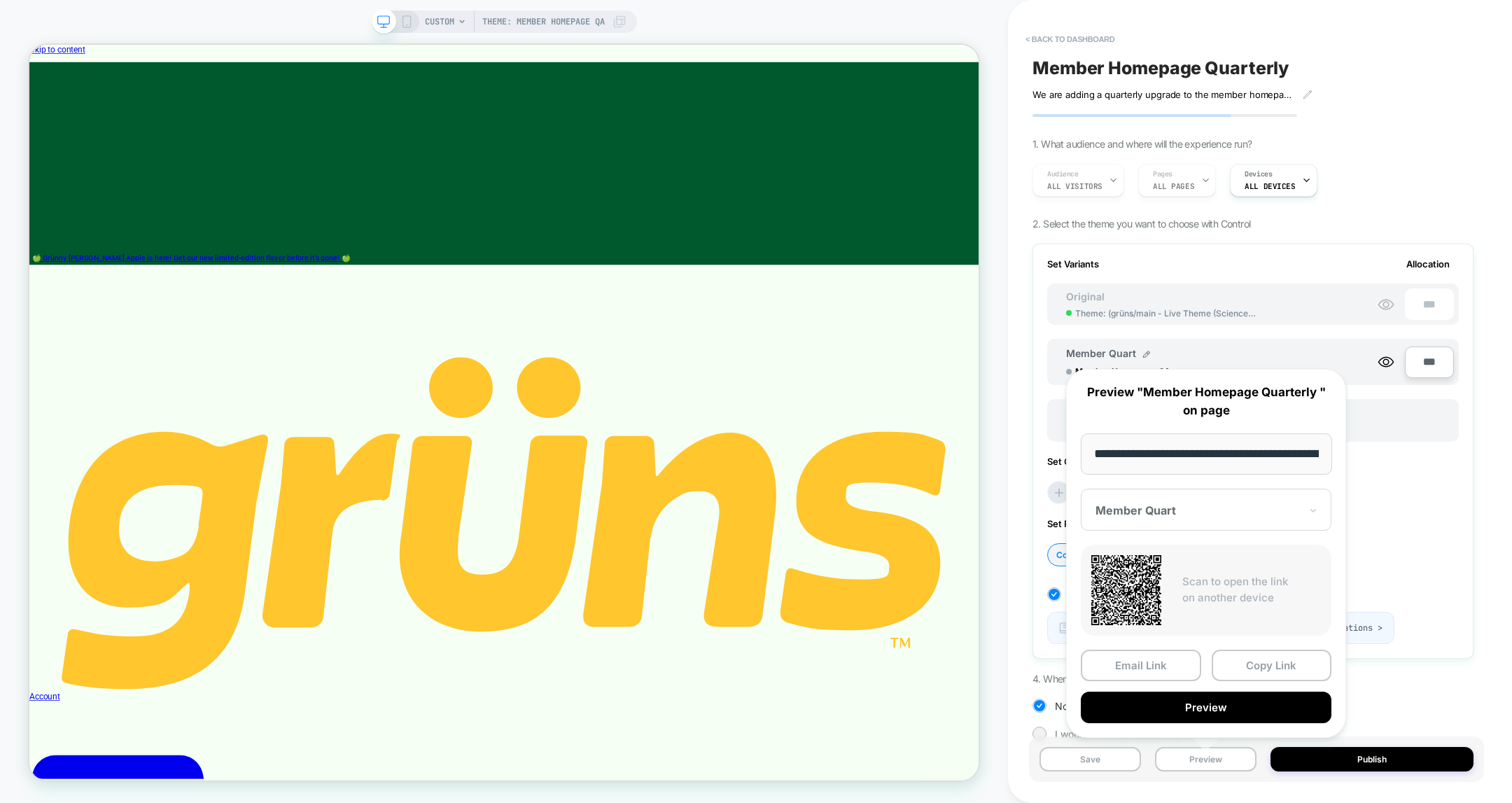
click at [1419, 520] on div "Set Primary Goal ? Conversion Rate Per Session Value Profit" at bounding box center [1253, 535] width 412 height 63
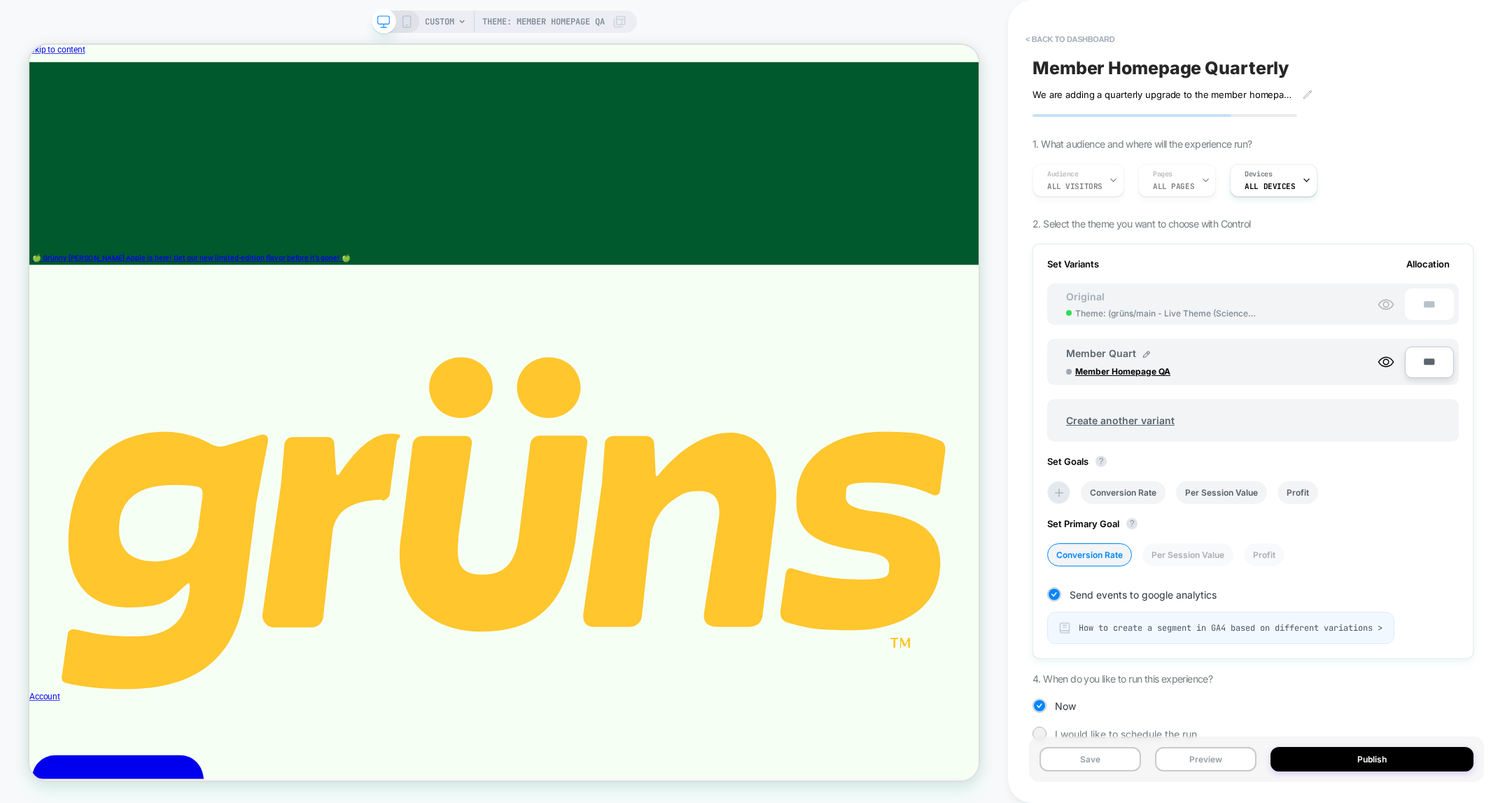
click at [1120, 76] on span "Member Homepage Quarterly" at bounding box center [1161, 68] width 256 height 21
click at [1120, 76] on textarea "**********" at bounding box center [1196, 68] width 327 height 21
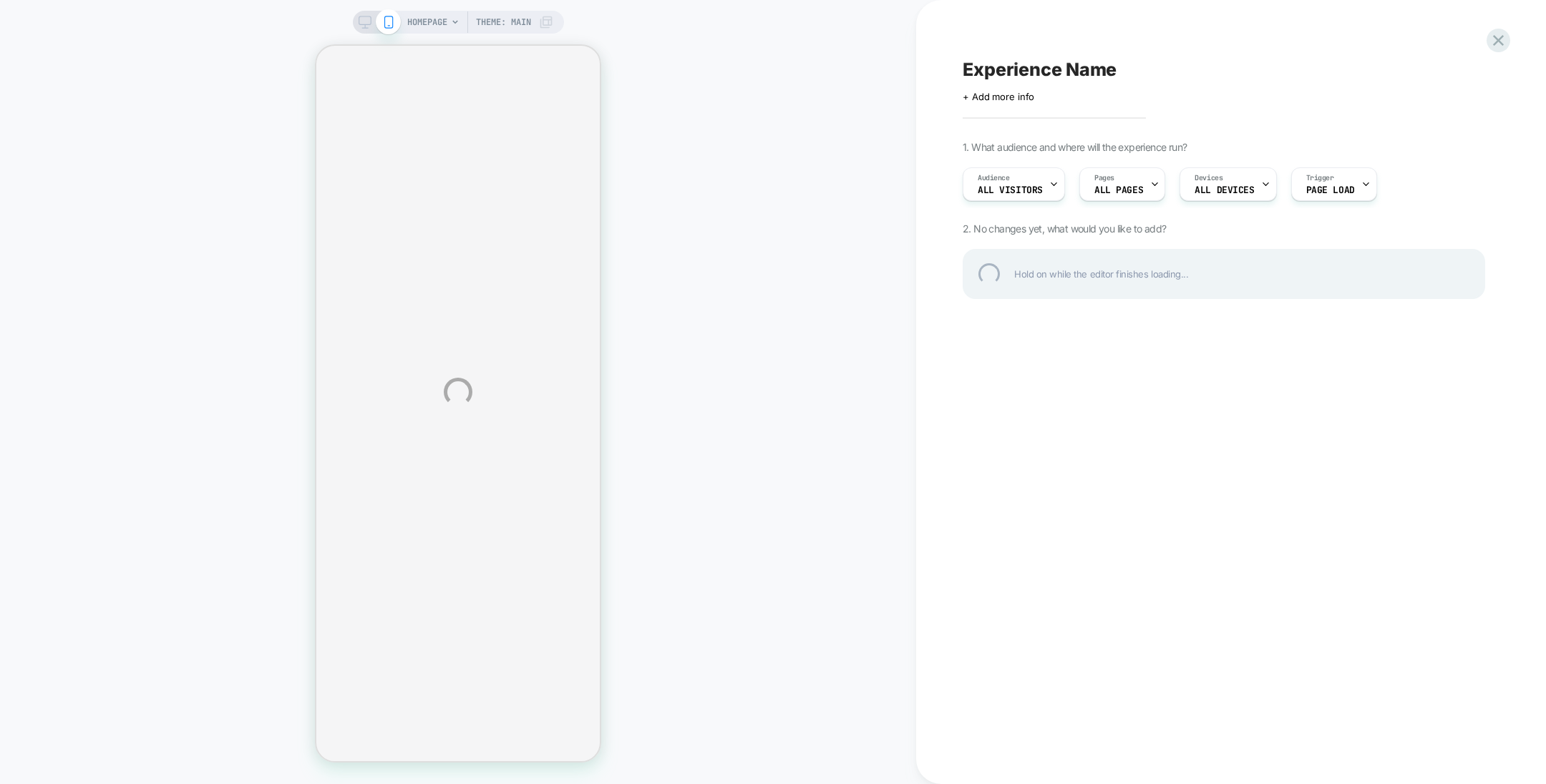
click at [440, 32] on div "HOMEPAGE Theme: MAIN Experience Name Click to edit experience details + Add mor…" at bounding box center [773, 392] width 1546 height 784
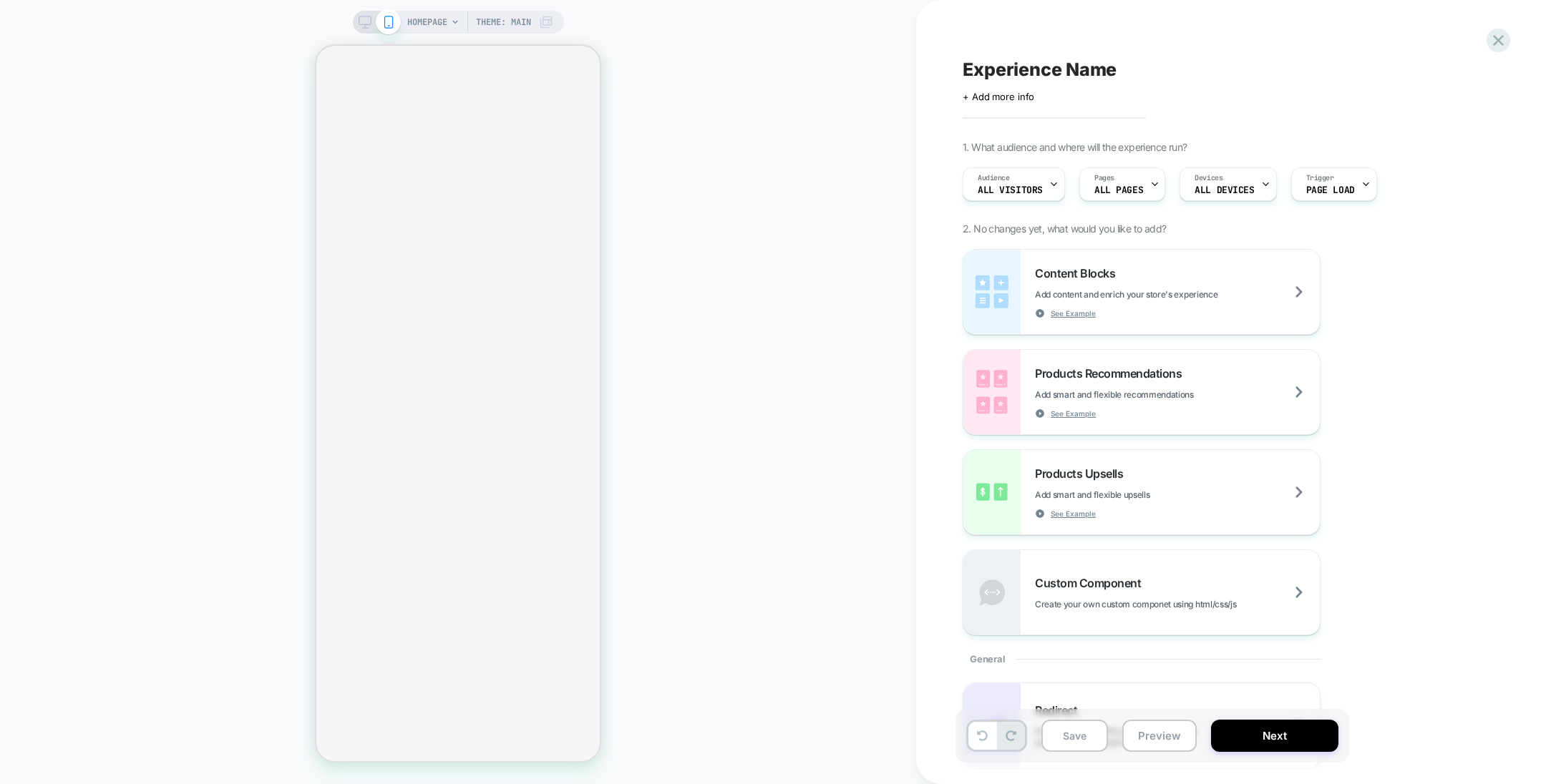
click at [446, 24] on span "HOMEPAGE" at bounding box center [428, 22] width 40 height 23
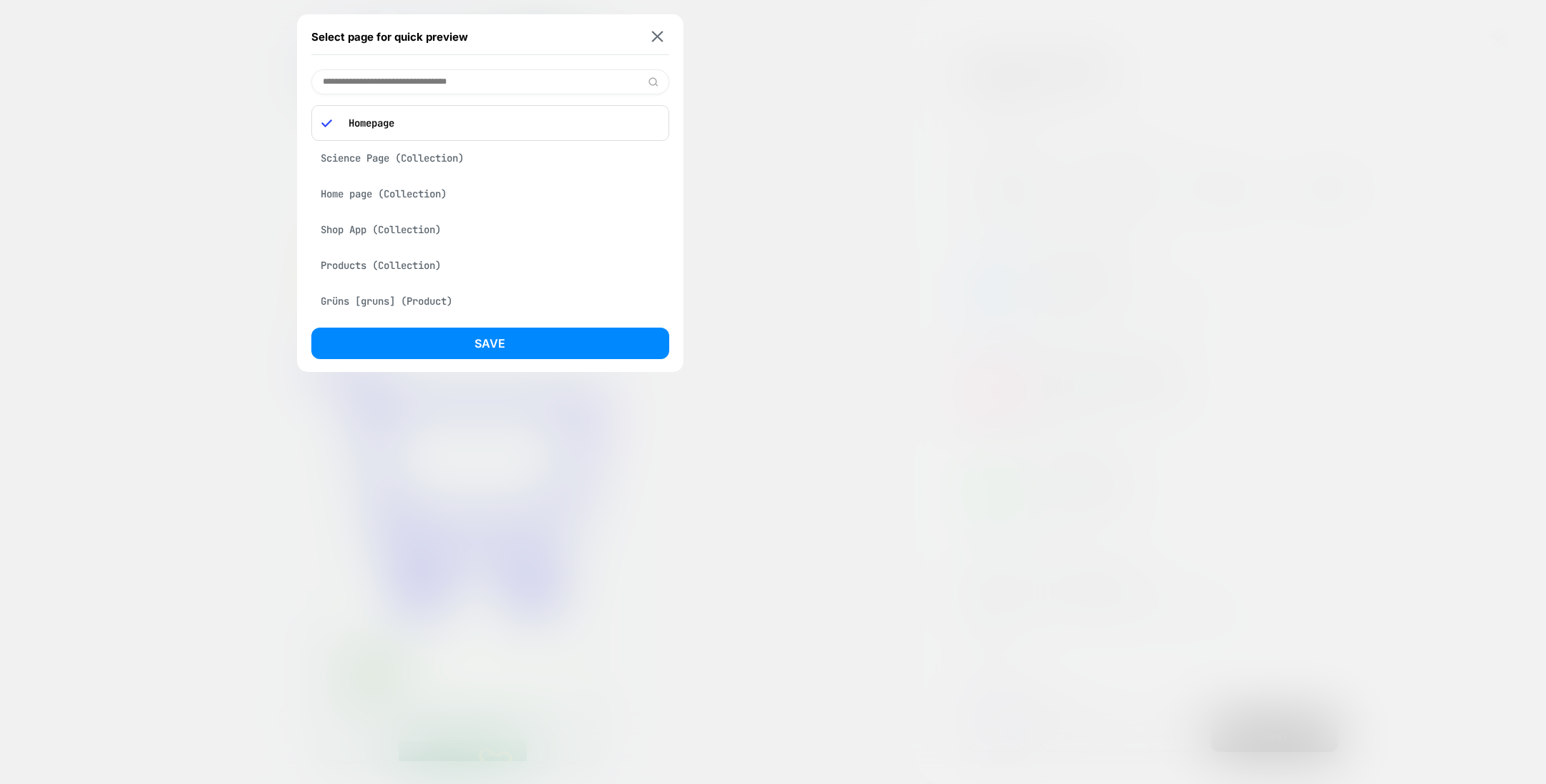
click at [447, 88] on input at bounding box center [490, 82] width 358 height 25
click at [433, 83] on input at bounding box center [490, 82] width 358 height 25
type input "******"
paste input "**********"
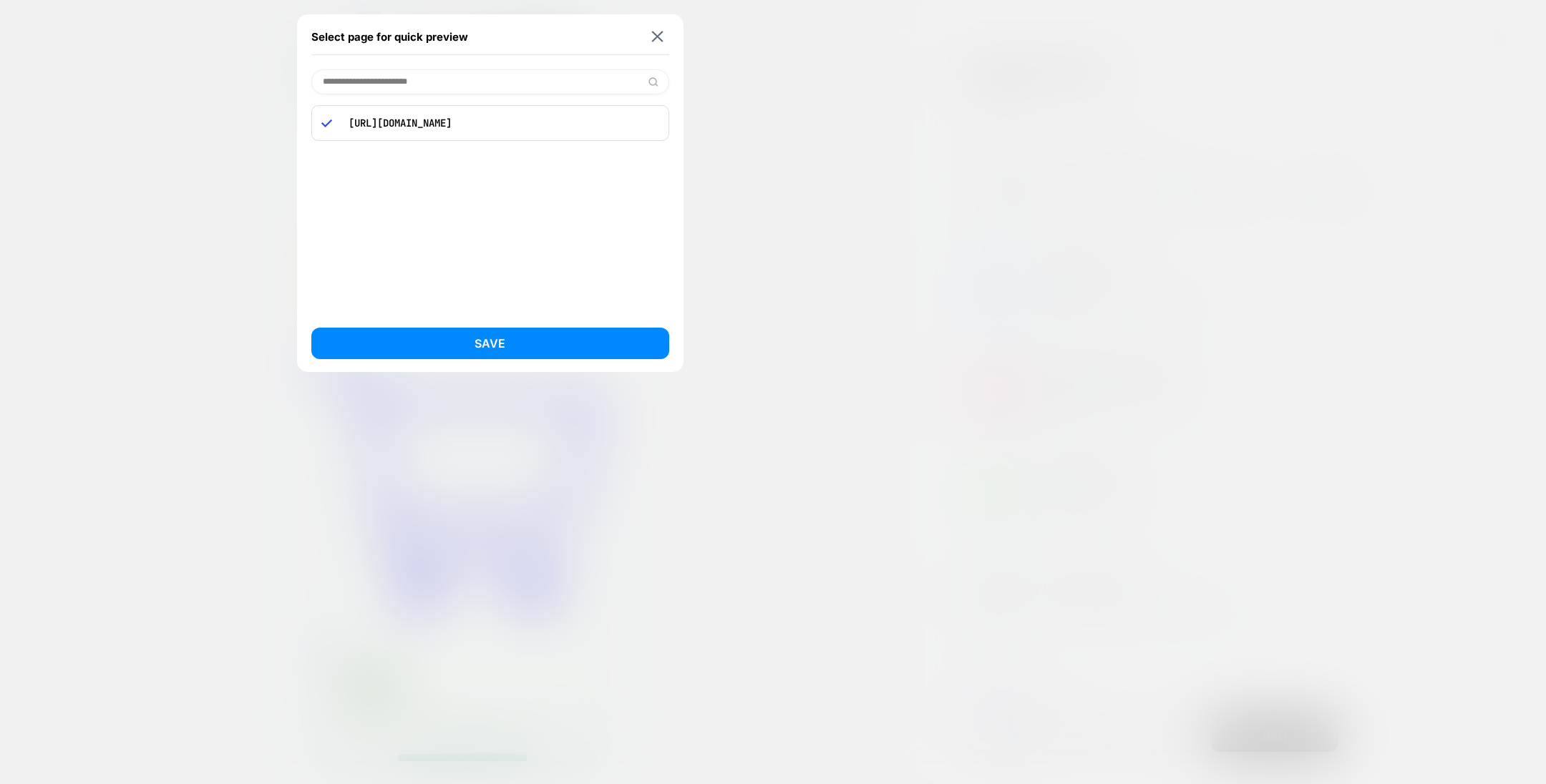
type input "**********"
click at [510, 346] on button "Save" at bounding box center [490, 343] width 358 height 32
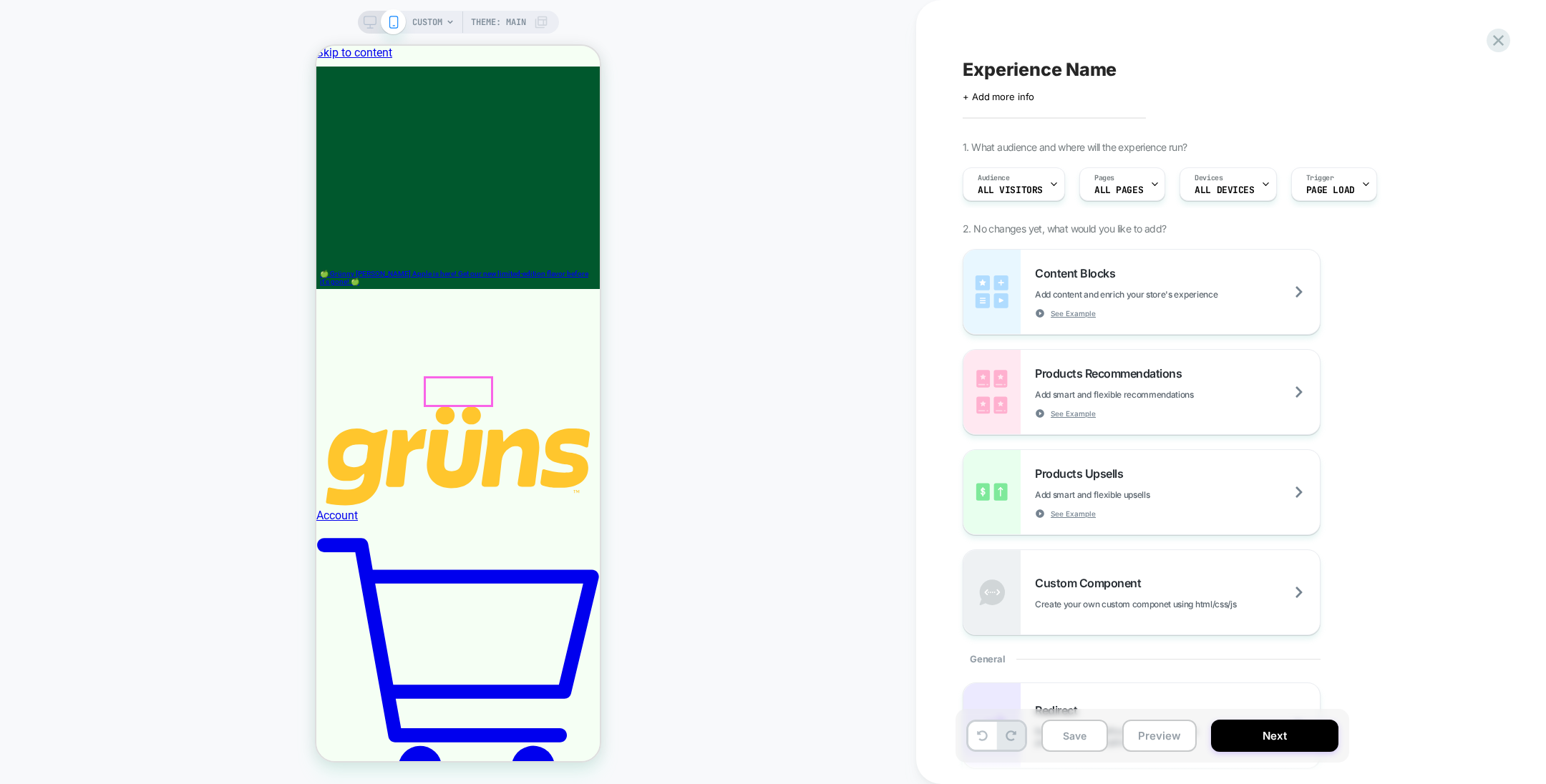
type input "**********"
